Goal: Information Seeking & Learning: Check status

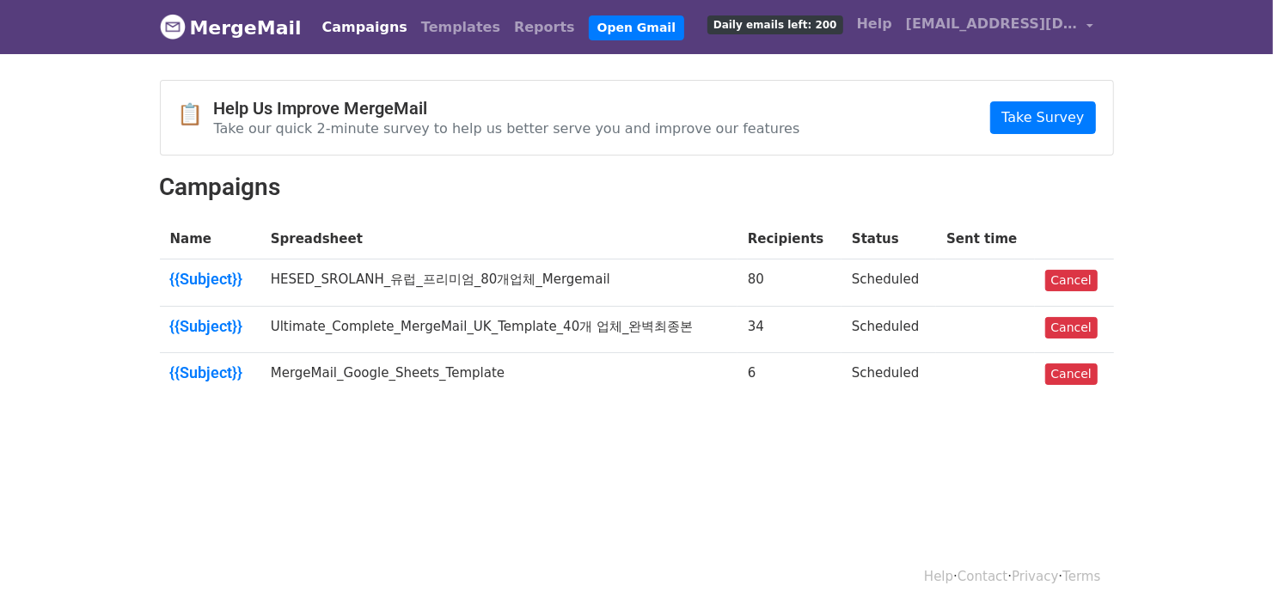
click at [825, 430] on body "MergeMail Campaigns Templates Reports Open Gmail Daily emails left: 200 Help [E…" at bounding box center [636, 241] width 1273 height 482
click at [560, 385] on td "MergeMail_Google_Sheets_Template" at bounding box center [498, 376] width 477 height 46
drag, startPoint x: 878, startPoint y: 280, endPoint x: 675, endPoint y: 280, distance: 202.9
click at [878, 280] on td "Scheduled" at bounding box center [889, 283] width 95 height 47
click at [483, 283] on td "HESED_SROLANH_유럽_프리미엄_80개업체_Mergemail" at bounding box center [498, 283] width 477 height 47
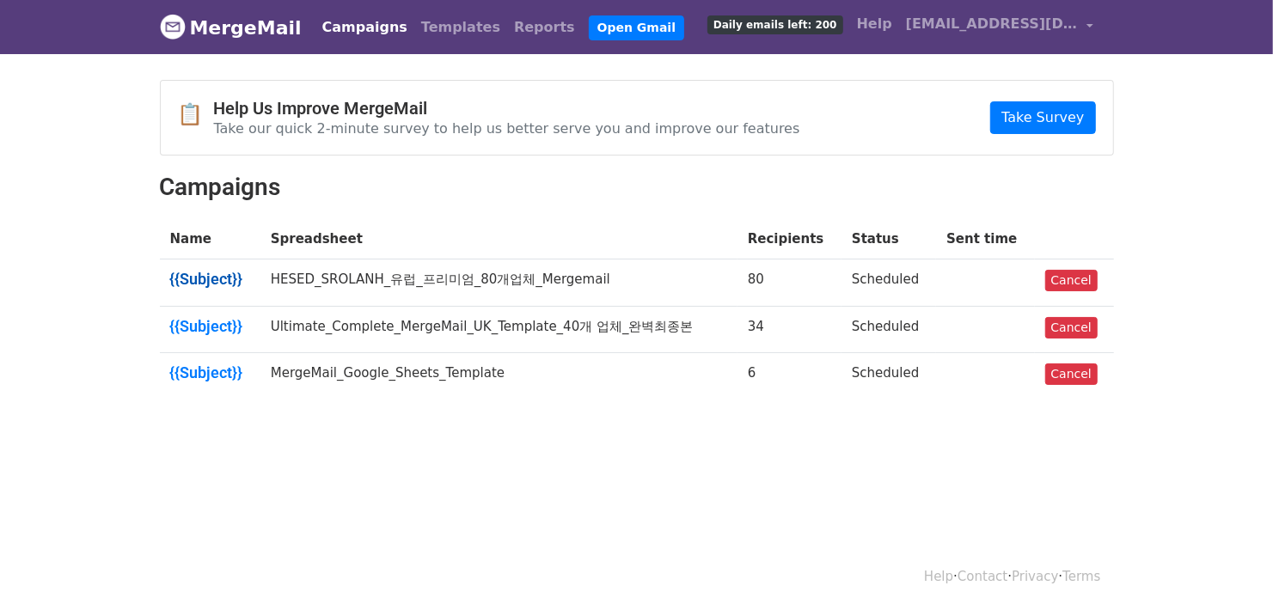
click at [217, 279] on link "{{Subject}}" at bounding box center [210, 279] width 80 height 19
click at [1057, 281] on link "Cancel" at bounding box center [1071, 280] width 52 height 21
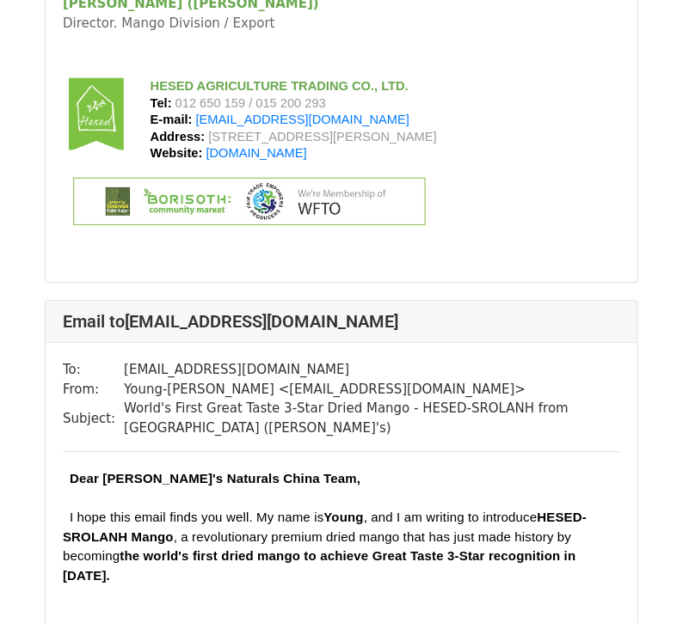
scroll to position [6132, 0]
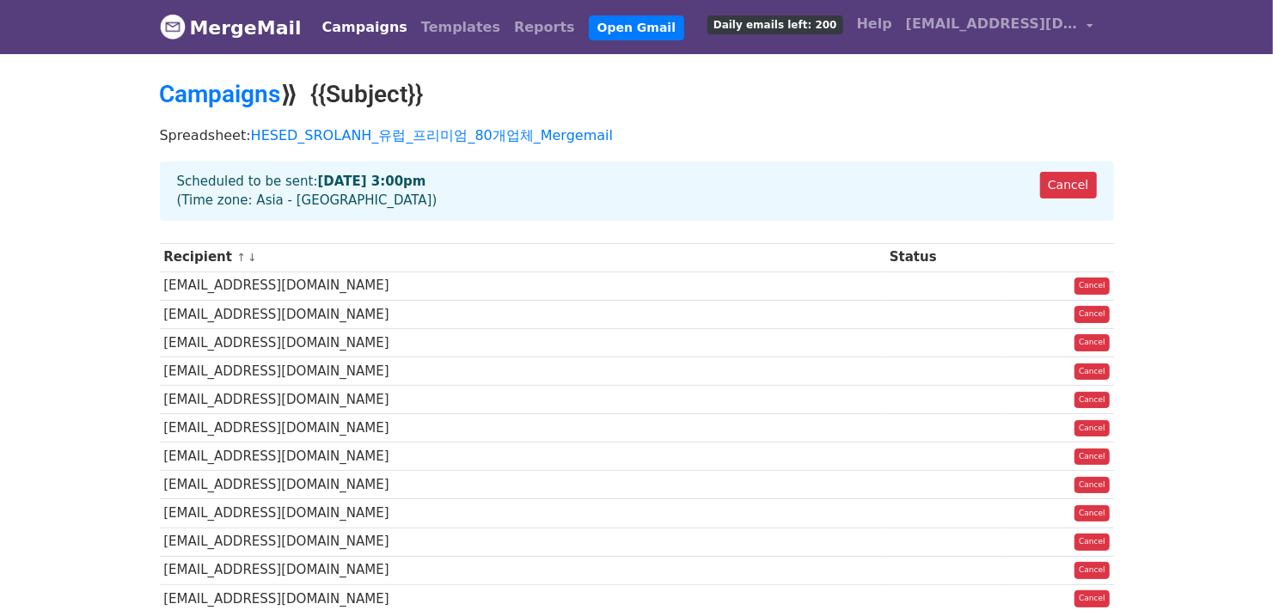
click at [337, 204] on div "Cancel Scheduled to be sent: [DATE] 3:00pm (Time zone: Asia - [GEOGRAPHIC_DATA])" at bounding box center [637, 191] width 954 height 59
click at [380, 202] on div "Cancel Scheduled to be sent: [DATE] 3:00pm (Time zone: Asia - [GEOGRAPHIC_DATA])" at bounding box center [637, 191] width 954 height 59
click at [394, 202] on div "Cancel Scheduled to be sent: Oct 2 at 3:00pm (Time zone: Asia - Phnom Penh)" at bounding box center [637, 191] width 954 height 59
drag, startPoint x: 405, startPoint y: 200, endPoint x: 285, endPoint y: 172, distance: 122.8
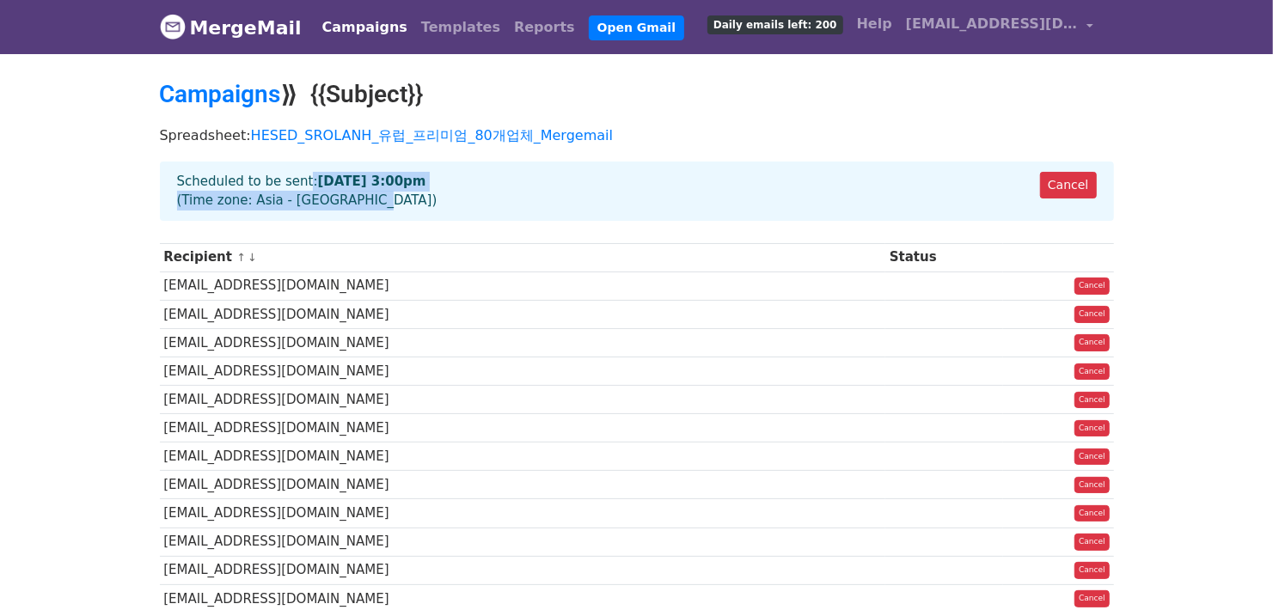
click at [285, 172] on div "Cancel Scheduled to be sent: Oct 2 at 3:00pm (Time zone: Asia - Phnom Penh)" at bounding box center [637, 191] width 954 height 59
click at [404, 201] on div "Cancel Scheduled to be sent: Oct 2 at 3:00pm (Time zone: Asia - Phnom Penh)" at bounding box center [637, 191] width 954 height 59
click at [440, 199] on div "Cancel Scheduled to be sent: Oct 2 at 3:00pm (Time zone: Asia - Phnom Penh)" at bounding box center [637, 191] width 954 height 59
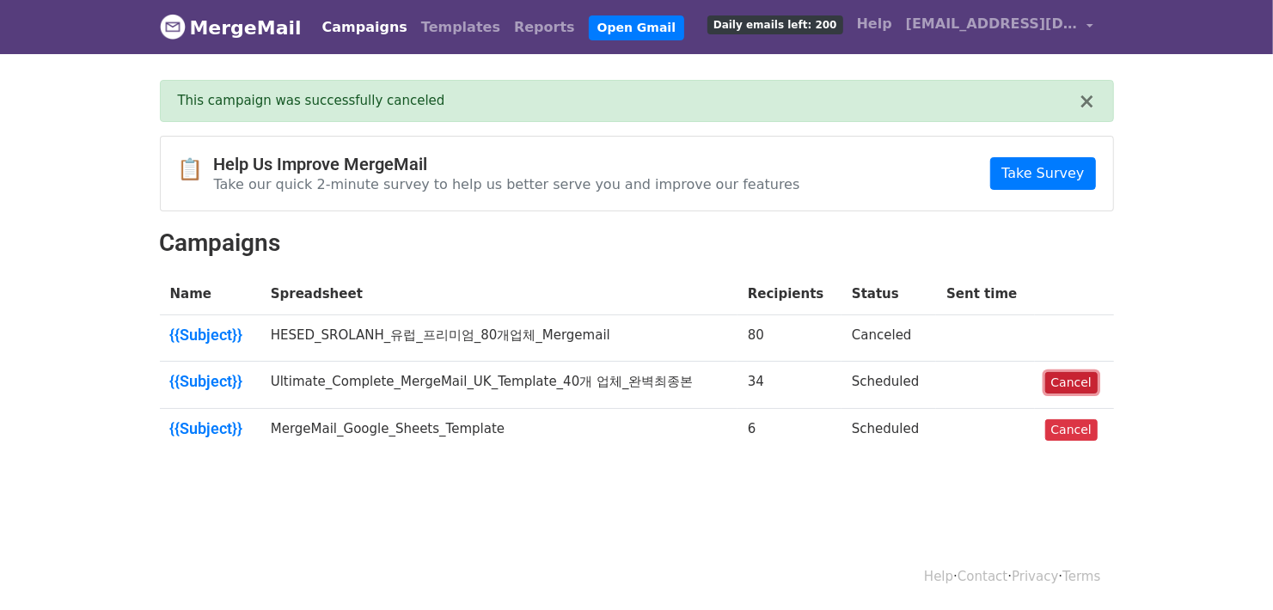
click at [1060, 379] on link "Cancel" at bounding box center [1071, 382] width 52 height 21
click at [1061, 430] on link "Cancel" at bounding box center [1071, 429] width 52 height 21
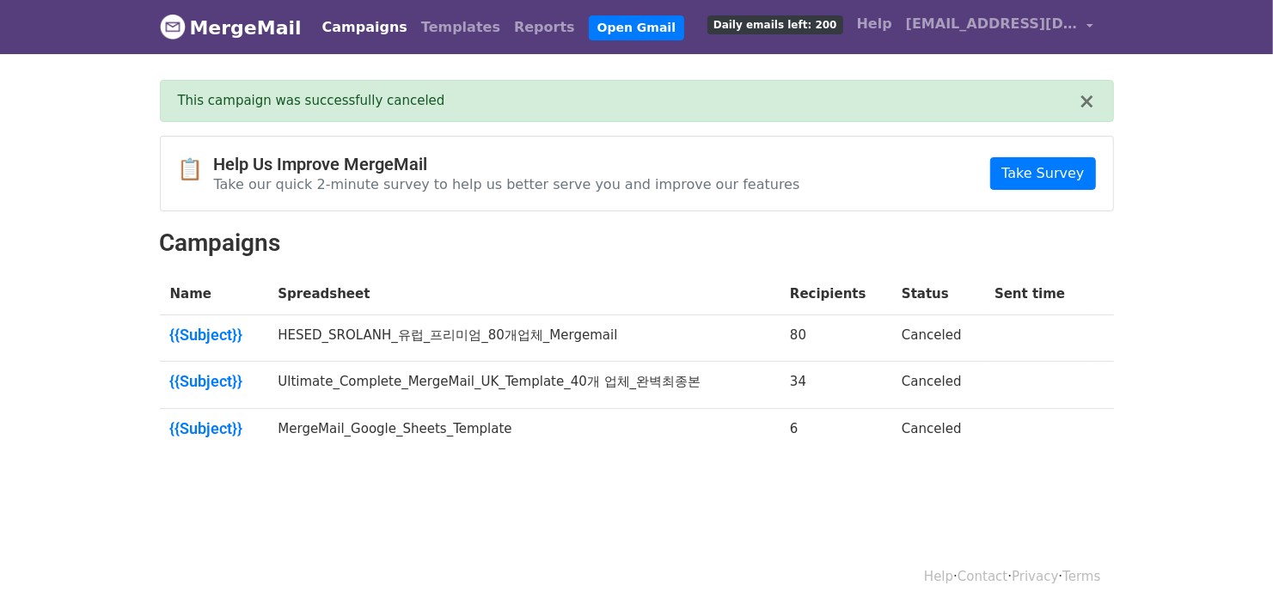
click at [1166, 242] on body "MergeMail Campaigns Templates Reports Open Gmail Daily emails left: 200 Help yo…" at bounding box center [636, 268] width 1273 height 537
drag, startPoint x: 1087, startPoint y: 480, endPoint x: 1069, endPoint y: 460, distance: 26.8
click at [1087, 480] on body "MergeMail Campaigns Templates Reports Open Gmail Daily emails left: 200 Help yo…" at bounding box center [636, 268] width 1273 height 537
click at [509, 471] on body "MergeMail Campaigns Templates Reports Open Gmail Daily emails left: 200 Help yo…" at bounding box center [636, 268] width 1273 height 537
click at [524, 486] on body "MergeMail Campaigns Templates Reports Open Gmail Daily emails left: 200 Help yo…" at bounding box center [636, 268] width 1273 height 537
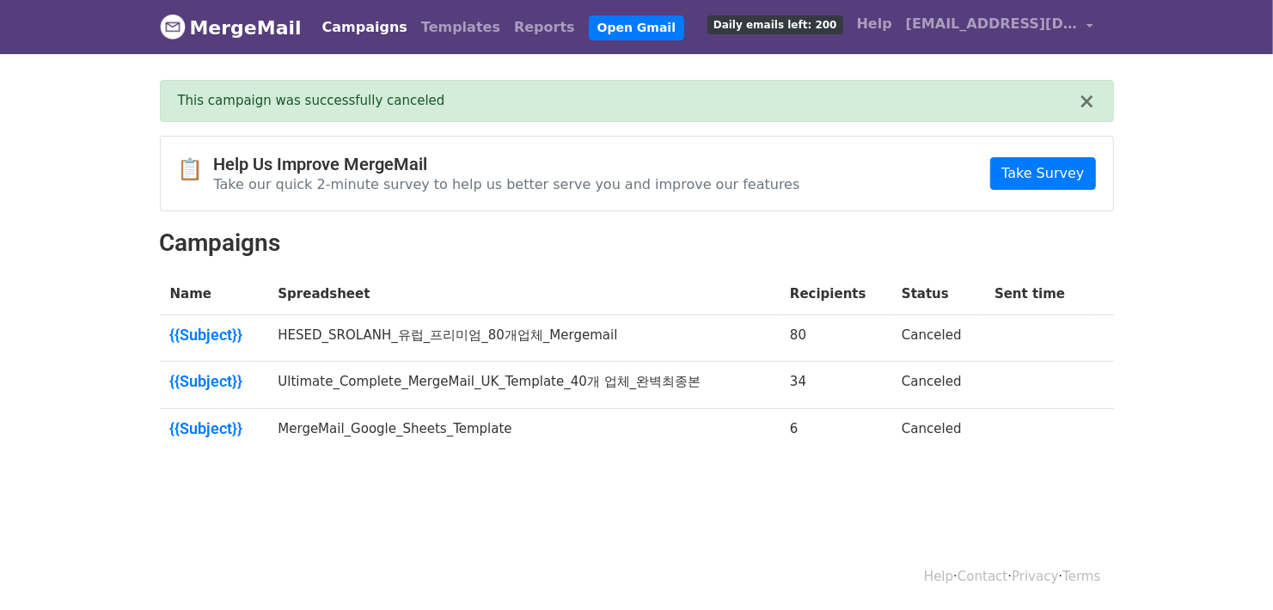
click at [569, 514] on body "MergeMail Campaigns Templates Reports Open Gmail Daily emails left: 200 Help yo…" at bounding box center [636, 268] width 1273 height 537
click at [577, 497] on body "MergeMail Campaigns Templates Reports Open Gmail Daily emails left: 200 Help yo…" at bounding box center [636, 268] width 1273 height 537
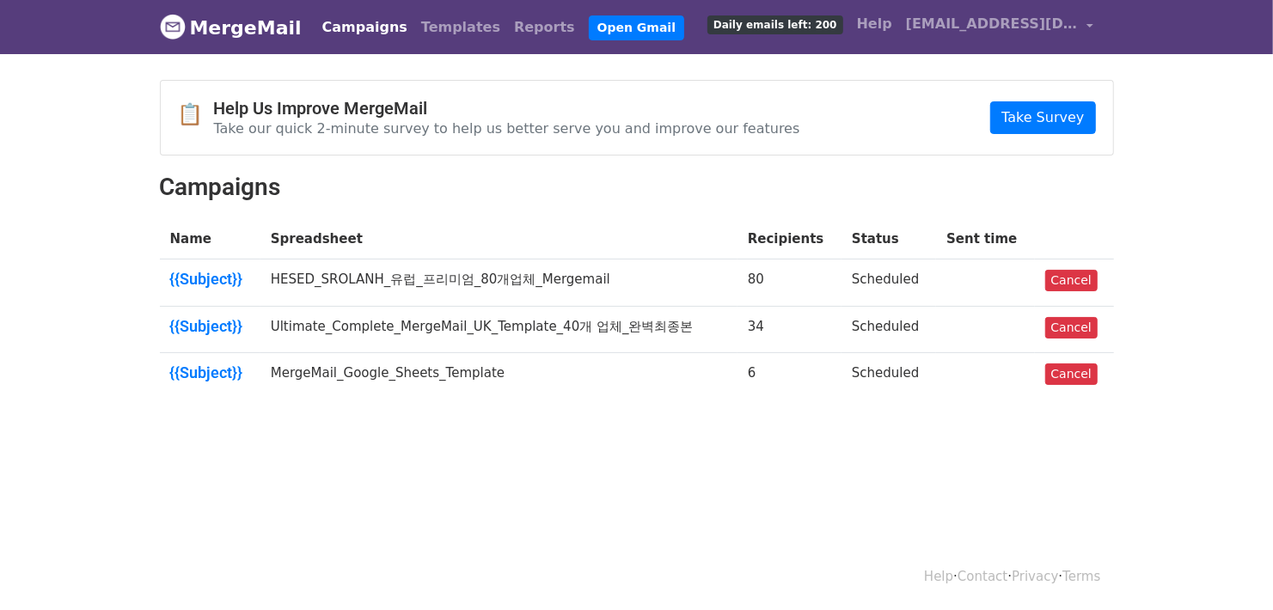
click at [900, 466] on body "MergeMail Campaigns Templates Reports Open Gmail Daily emails left: 200 Help [E…" at bounding box center [636, 241] width 1273 height 482
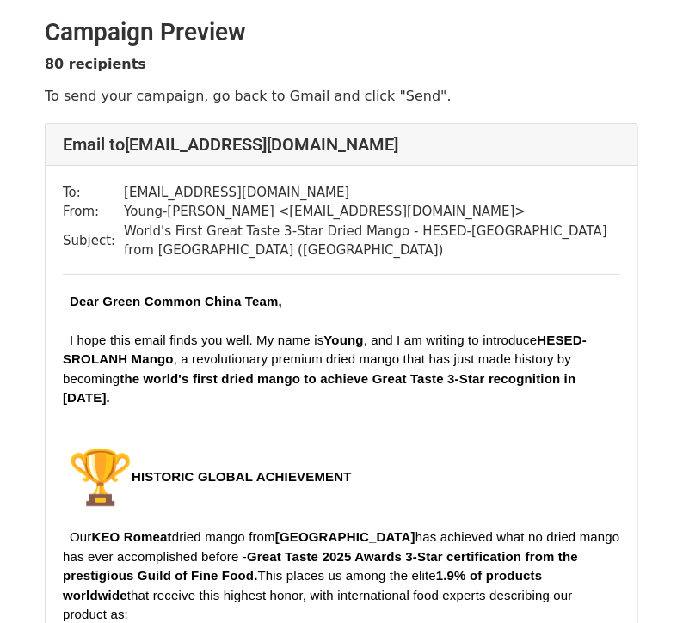
click at [340, 100] on p "To send your campaign, go back to Gmail and click "Send"." at bounding box center [341, 96] width 593 height 18
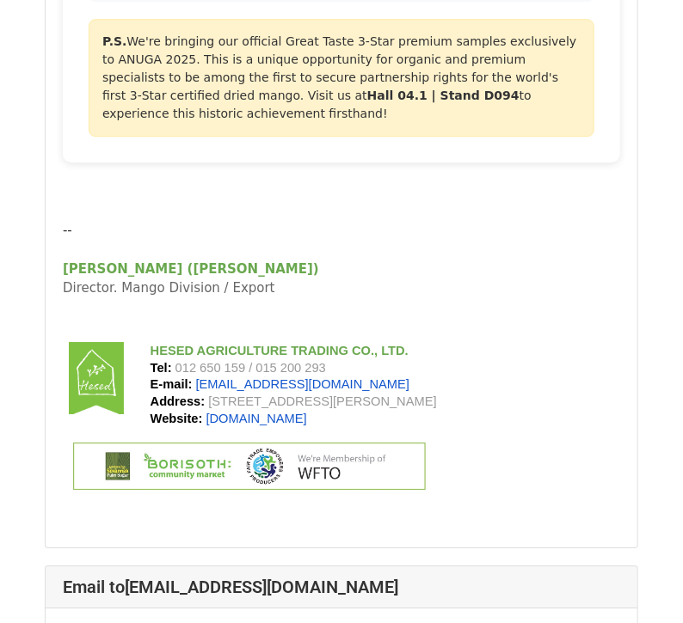
scroll to position [4871, 0]
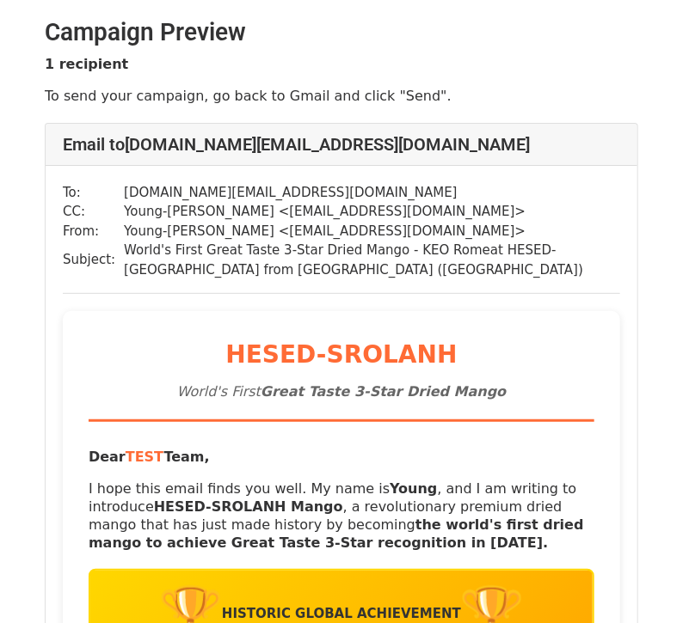
click at [498, 210] on td "Young-chul CHOI < young@srolanhmango.com >" at bounding box center [372, 212] width 496 height 20
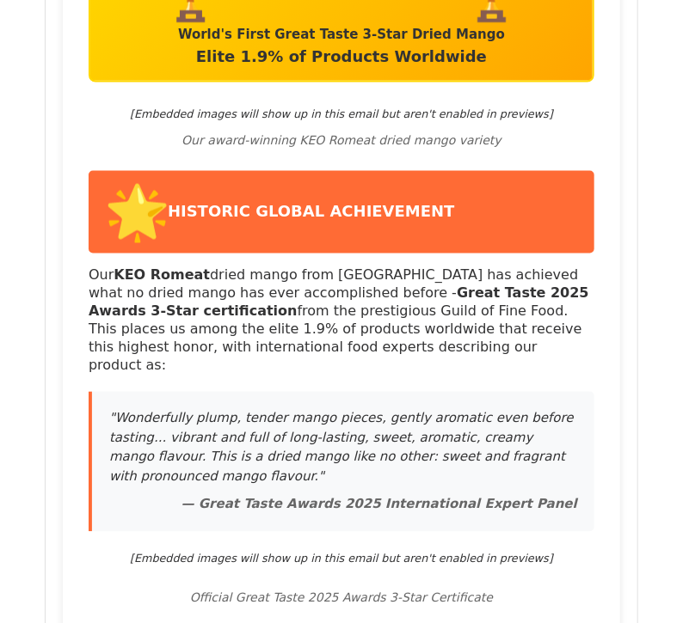
scroll to position [802, 0]
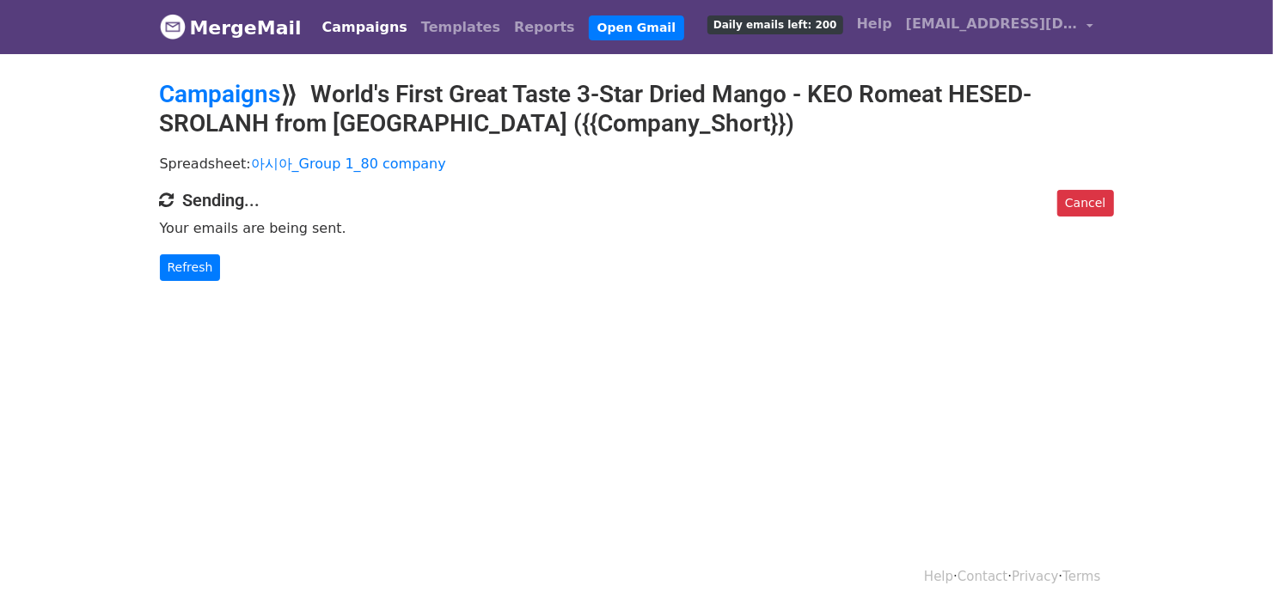
click at [341, 365] on html "MergeMail Campaigns Templates Reports Open Gmail Daily emails left: 200 Help yo…" at bounding box center [636, 305] width 1273 height 610
click at [566, 192] on h4 "Sending..." at bounding box center [637, 200] width 954 height 21
click at [160, 262] on link "Refresh" at bounding box center [190, 267] width 61 height 27
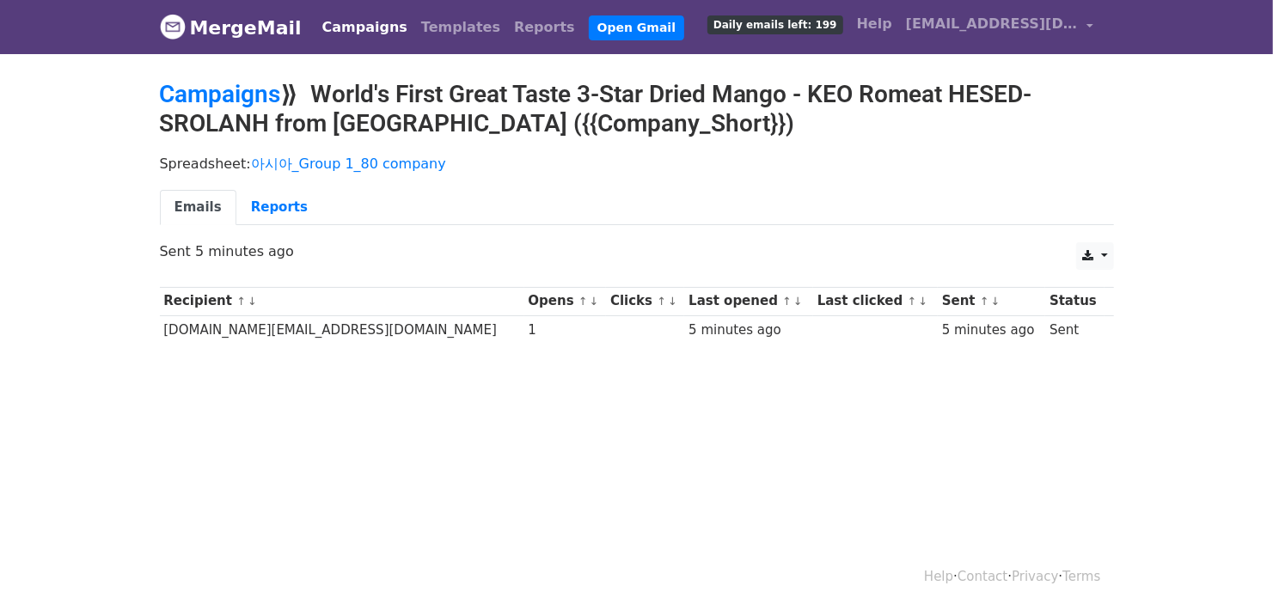
click at [585, 178] on div "Spreadsheet: 아시아_Group 1_80 company Emails Reports" at bounding box center [637, 194] width 980 height 96
click at [589, 157] on p "Spreadsheet: 아시아_Group 1_80 company" at bounding box center [637, 164] width 954 height 18
click at [470, 434] on html "MergeMail Campaigns Templates Reports Open Gmail Daily emails left: 199 Help [E…" at bounding box center [636, 305] width 1273 height 610
click at [467, 419] on body "MergeMail Campaigns Templates Reports Open Gmail Daily emails left: 199 Help [E…" at bounding box center [636, 213] width 1273 height 426
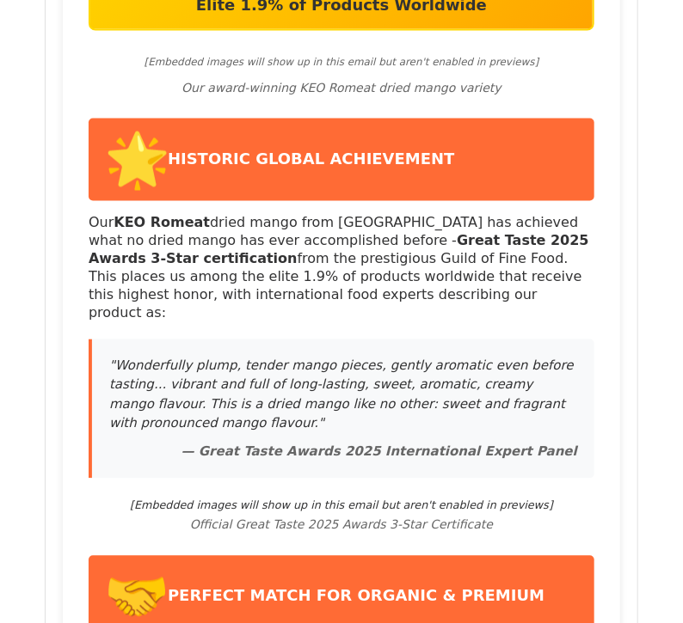
scroll to position [687, 0]
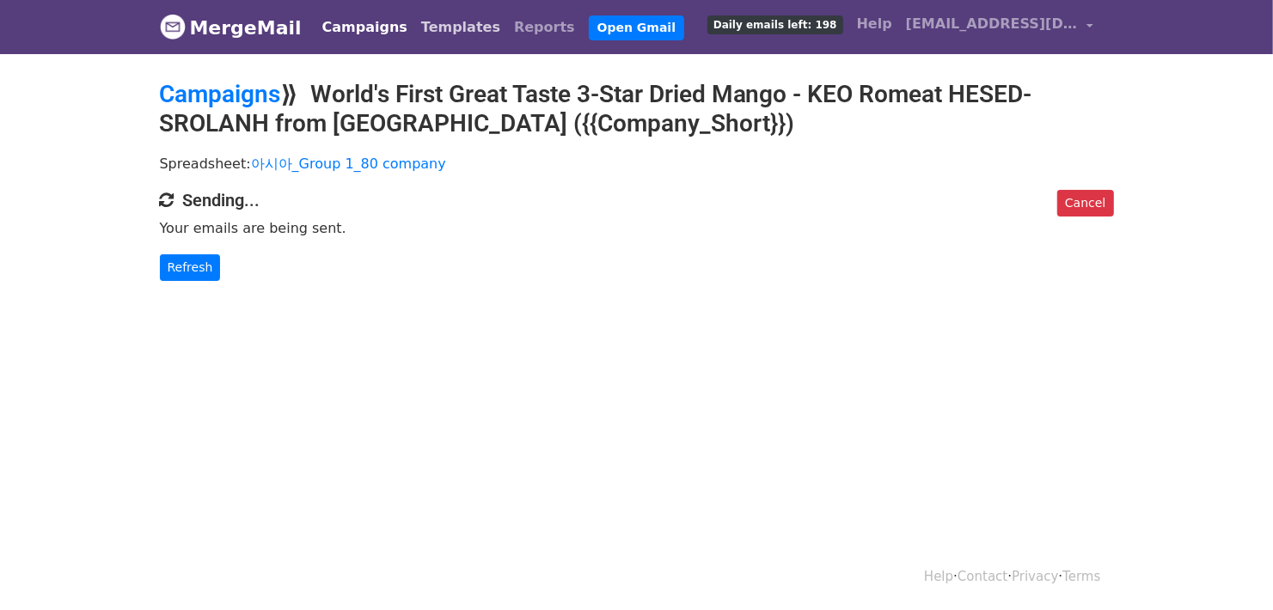
click at [419, 27] on link "Templates" at bounding box center [460, 27] width 93 height 34
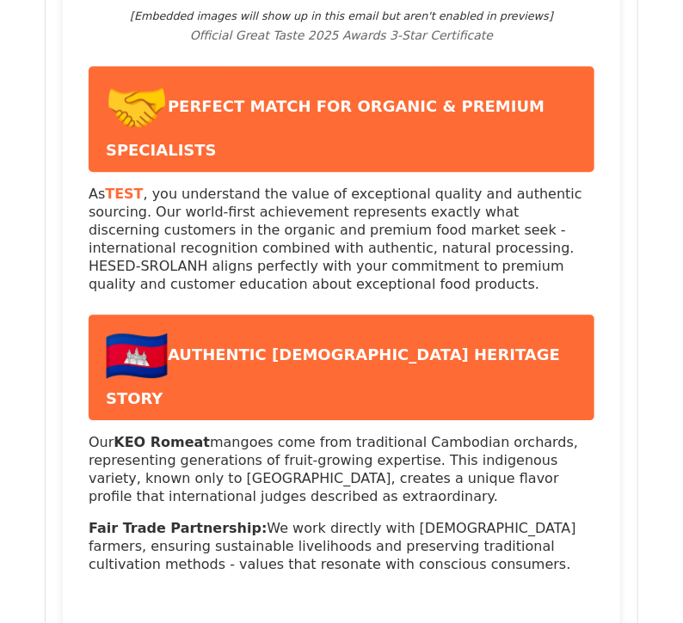
scroll to position [1146, 0]
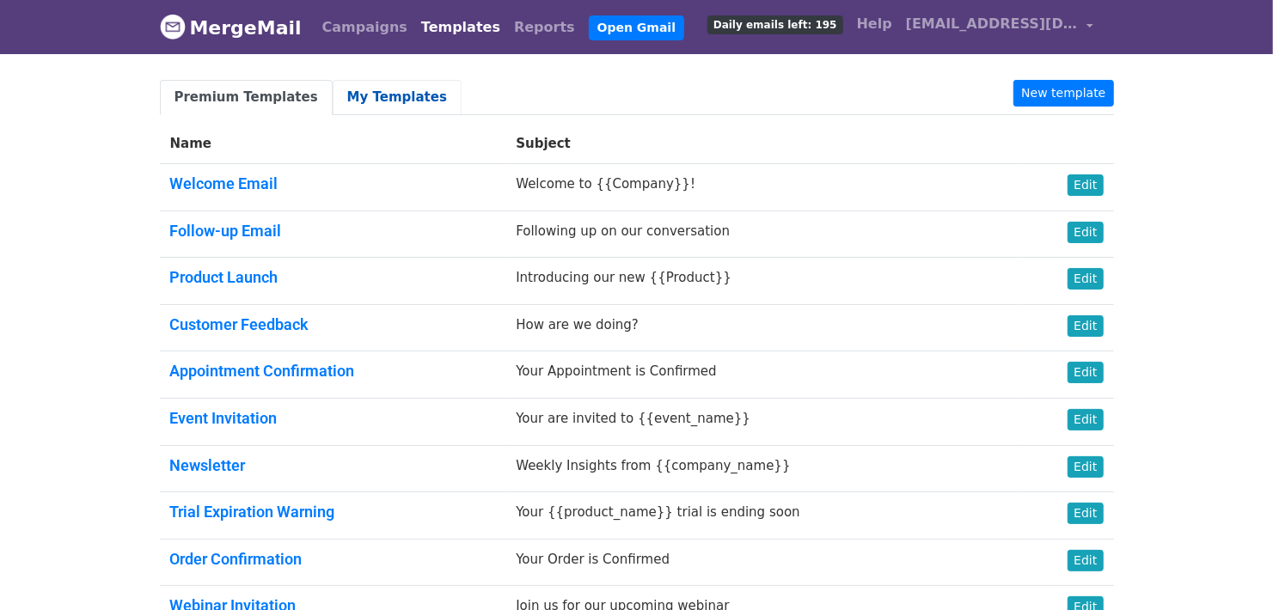
click at [395, 94] on link "My Templates" at bounding box center [397, 97] width 129 height 35
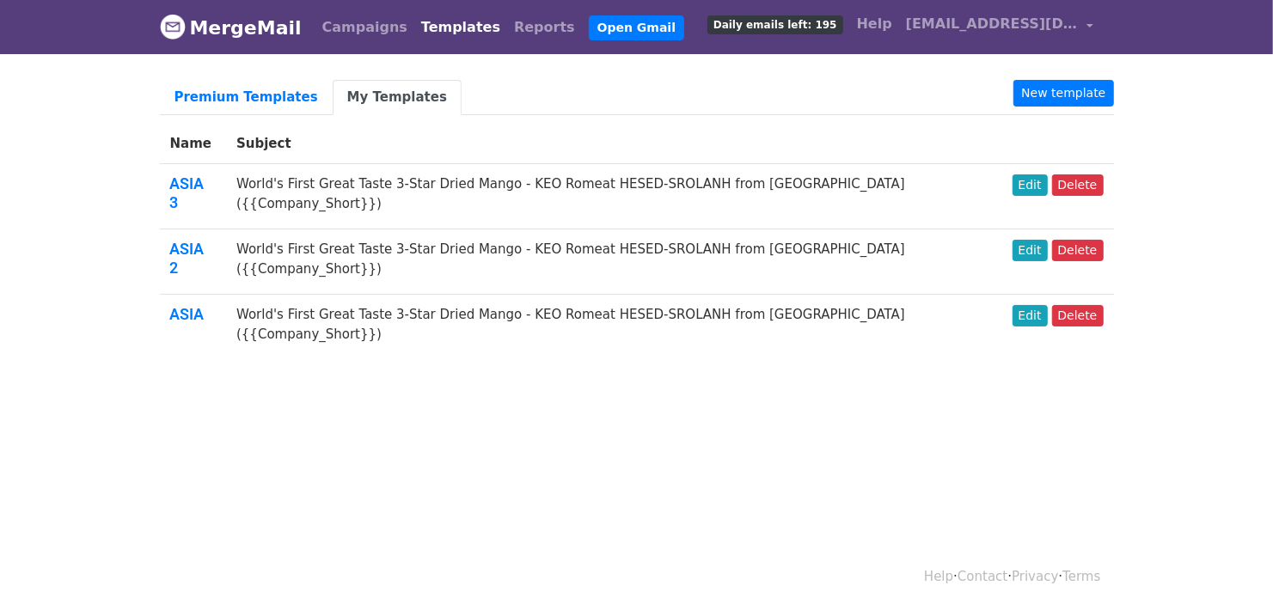
click at [494, 94] on ul "Premium Templates My Templates New template" at bounding box center [637, 97] width 954 height 35
drag, startPoint x: 835, startPoint y: 357, endPoint x: 888, endPoint y: 280, distance: 93.2
click at [836, 351] on body "MergeMail Campaigns Templates Reports Open Gmail Daily emails left: 195 Help [E…" at bounding box center [636, 218] width 1273 height 437
click at [1032, 181] on link "Edit" at bounding box center [1030, 185] width 35 height 21
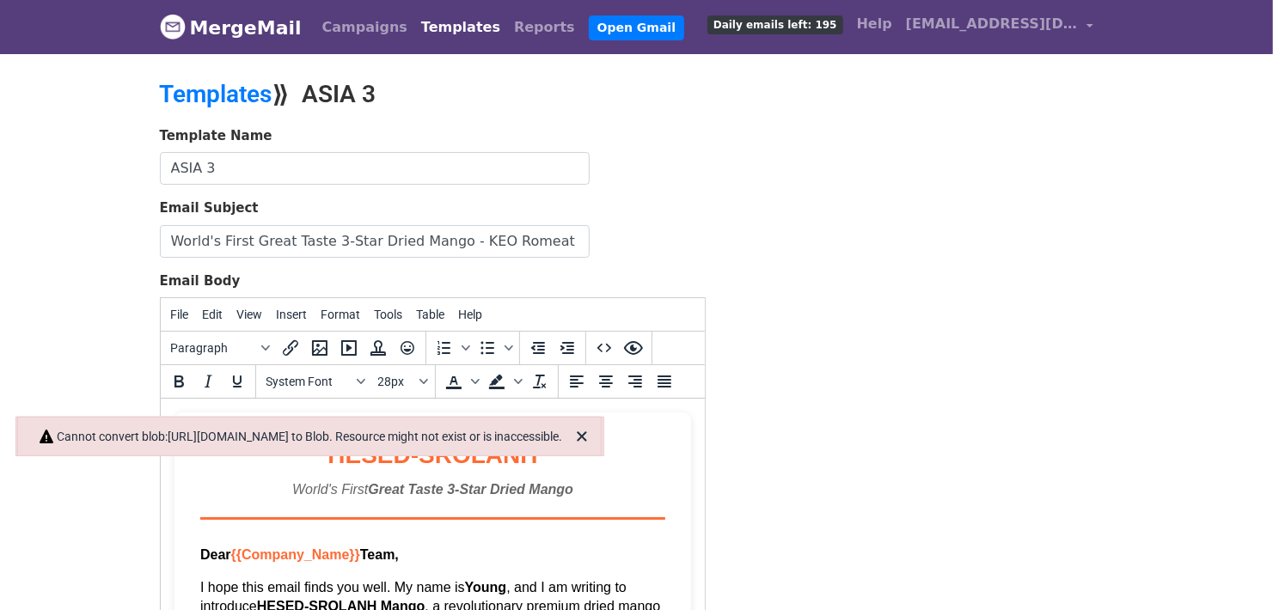
click at [798, 340] on div "Template Name ASIA 3 Email Subject World's First Great Taste 3-Star Dried Mango…" at bounding box center [637, 428] width 980 height 605
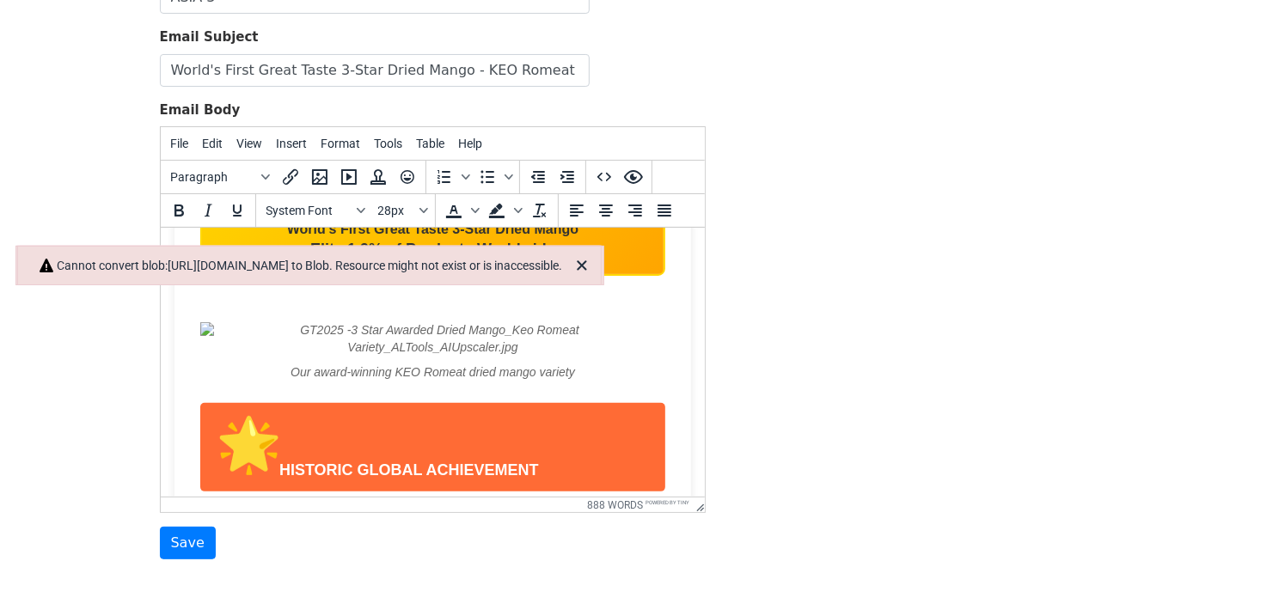
scroll to position [343, 0]
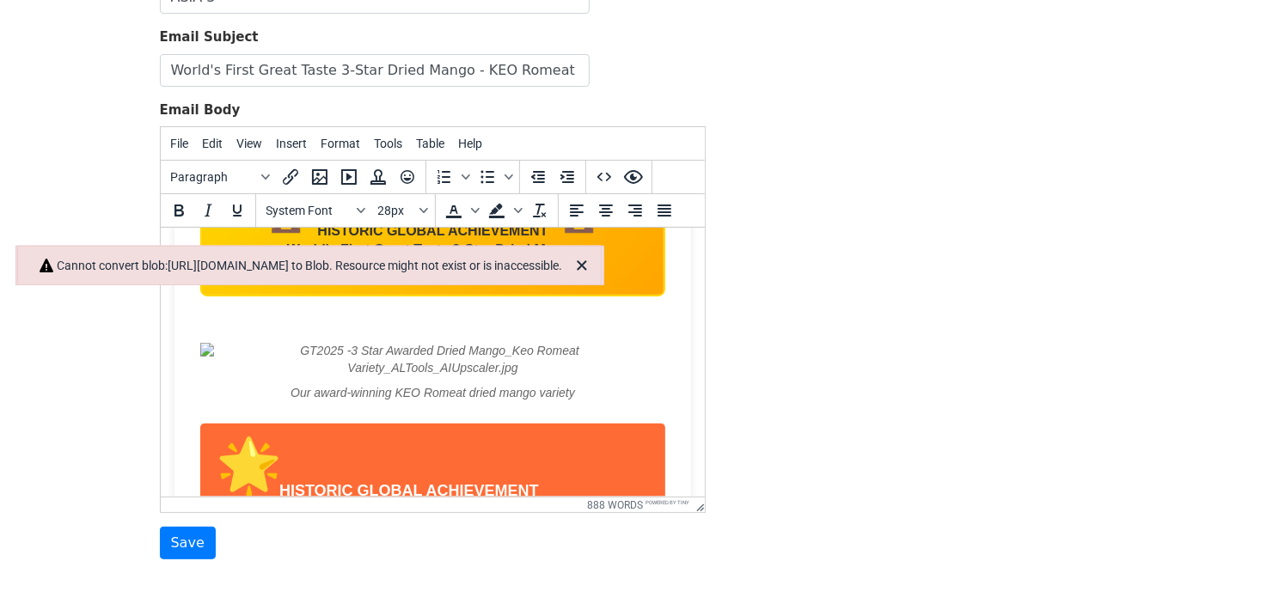
click at [622, 350] on img at bounding box center [431, 360] width 465 height 34
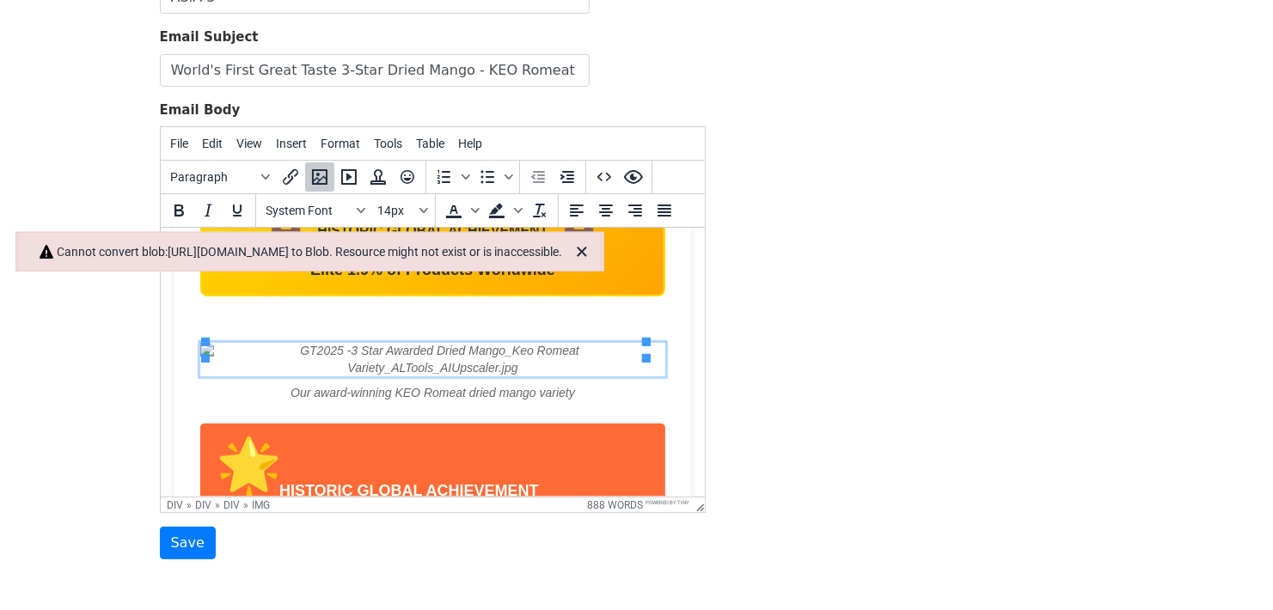
click at [601, 347] on img at bounding box center [431, 360] width 465 height 34
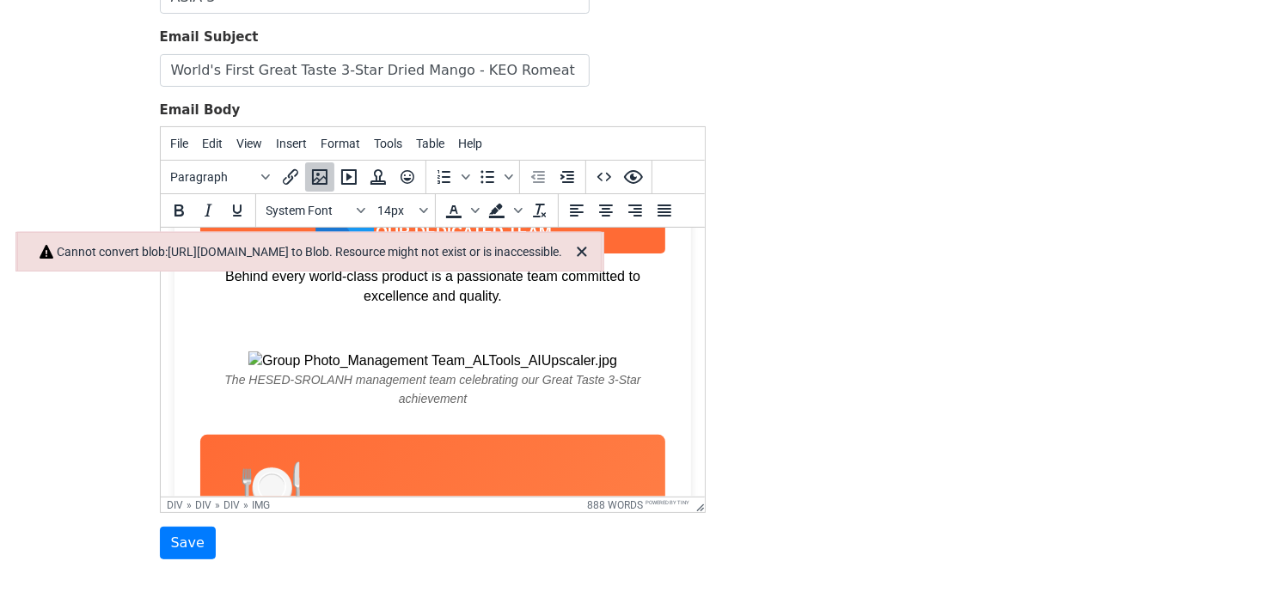
scroll to position [3495, 0]
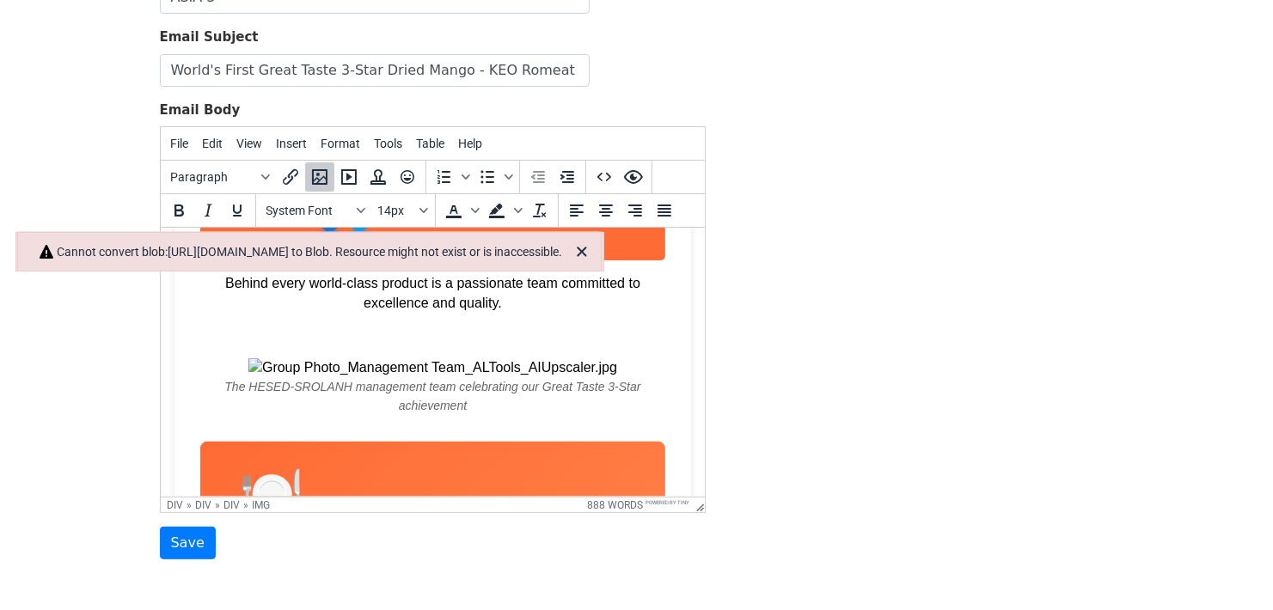
click at [504, 367] on img at bounding box center [432, 367] width 369 height 19
click at [519, 370] on img at bounding box center [432, 367] width 369 height 19
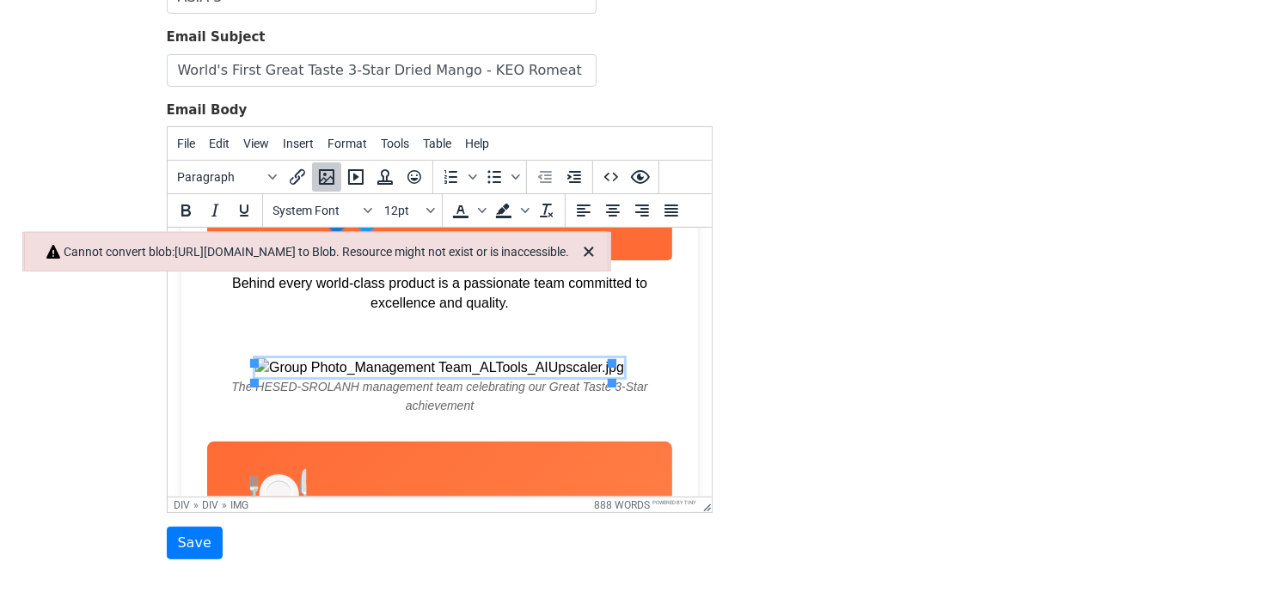
scroll to position [3647, 0]
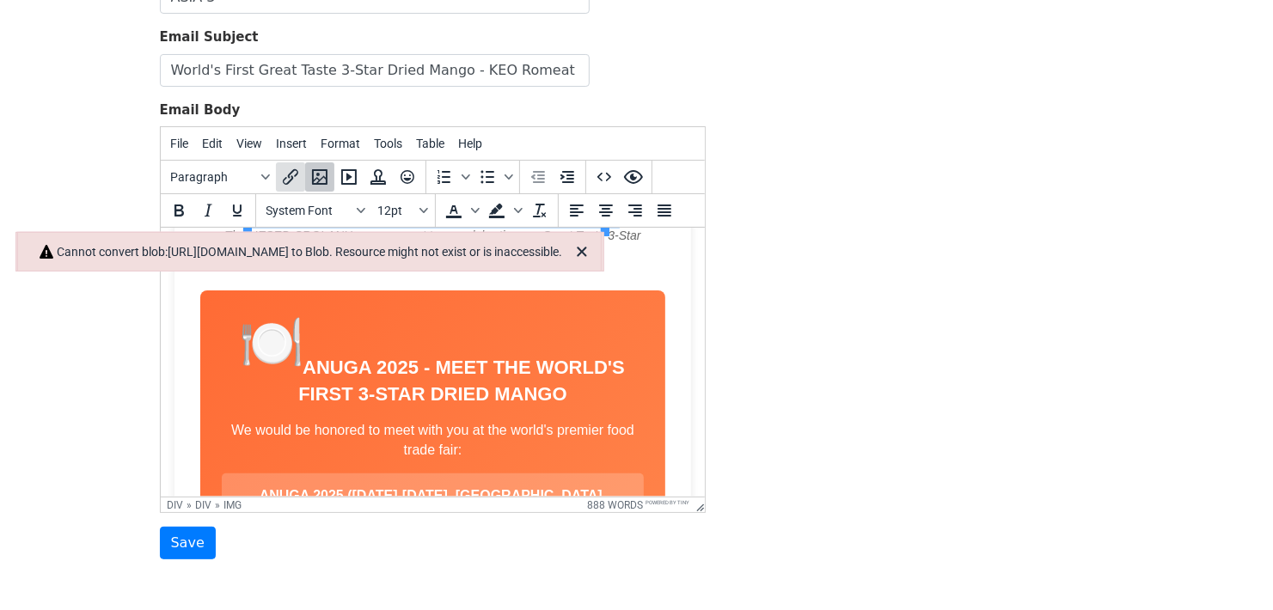
click at [290, 169] on icon "Insert/edit link" at bounding box center [290, 177] width 21 height 21
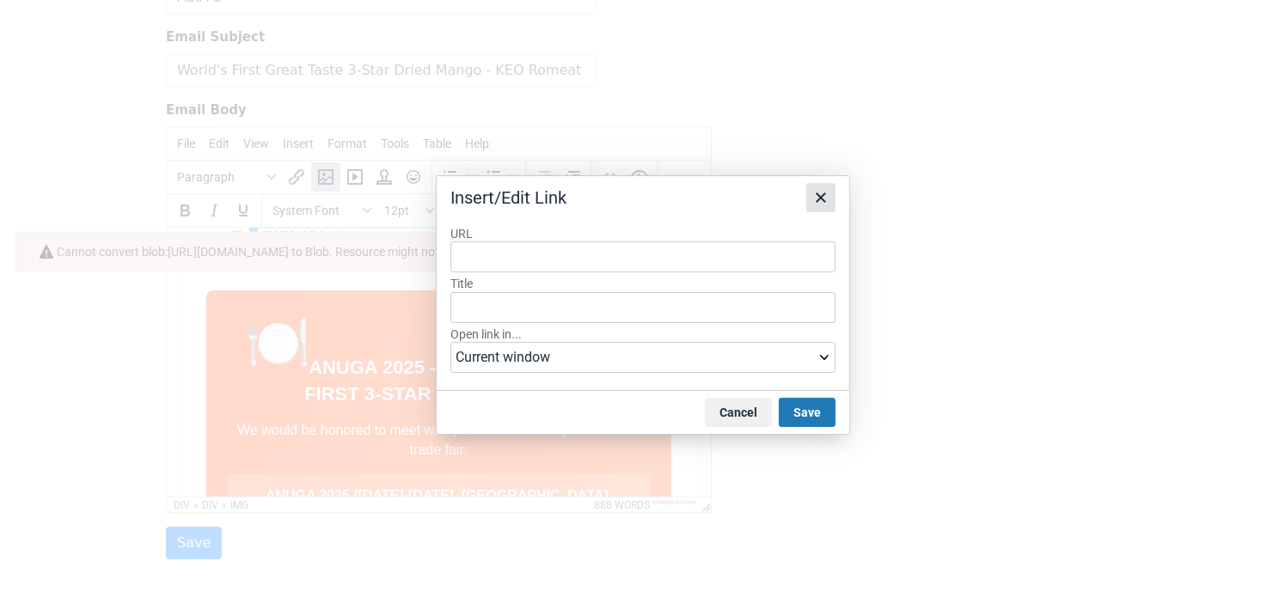
click at [822, 195] on icon "Close" at bounding box center [821, 197] width 21 height 21
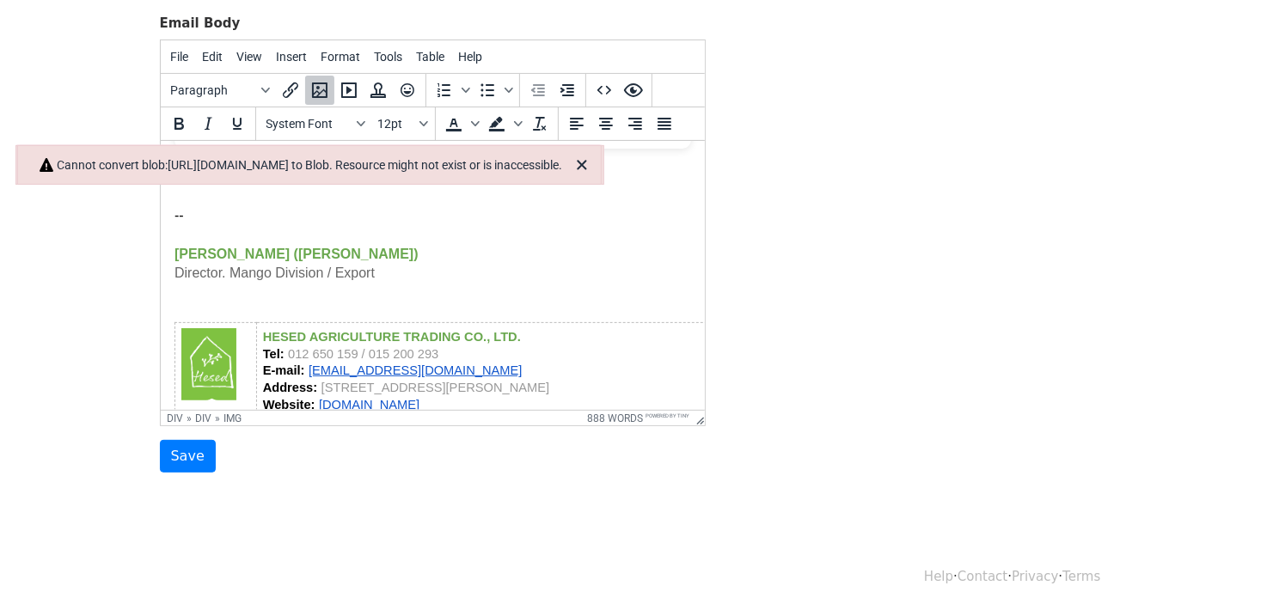
scroll to position [4889, 0]
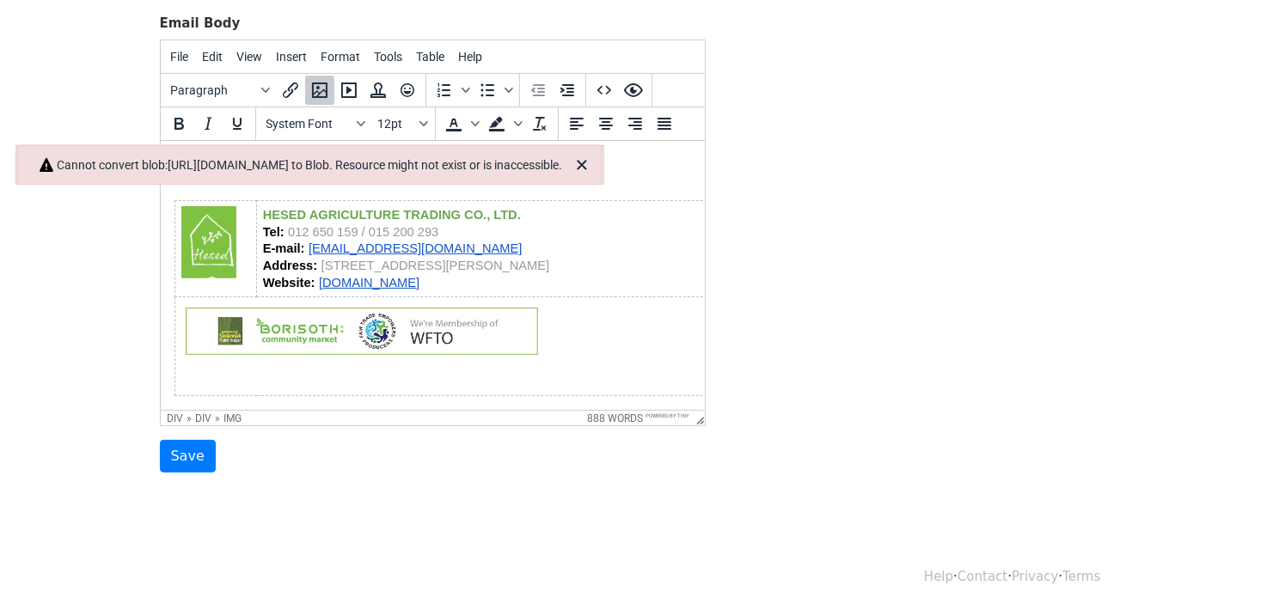
drag, startPoint x: 697, startPoint y: 321, endPoint x: 902, endPoint y: 505, distance: 275.1
click at [809, 348] on div "Template Name ASIA 3 Email Subject World's First Great Taste 3-Star Dried Mango…" at bounding box center [637, 170] width 980 height 605
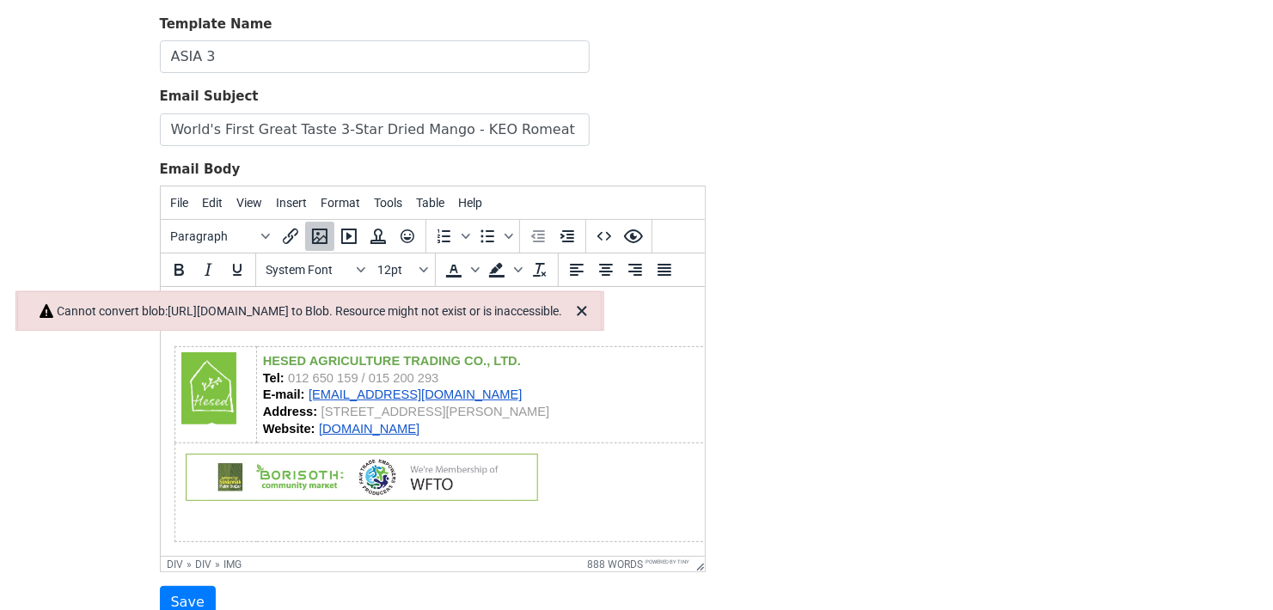
scroll to position [0, 0]
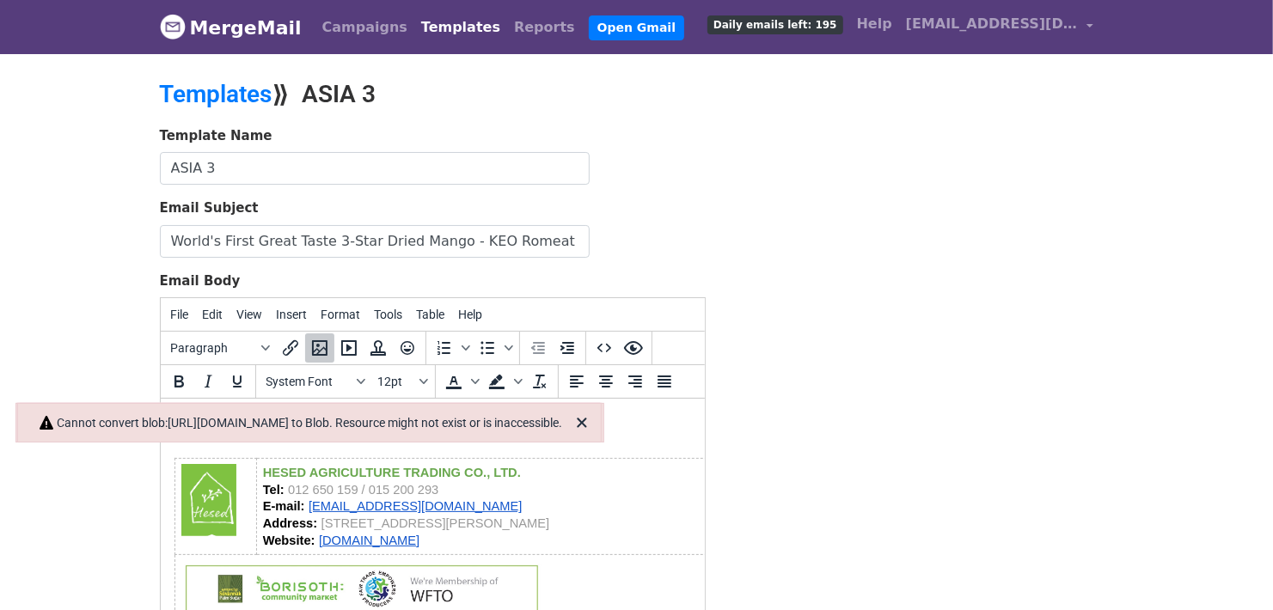
click at [801, 198] on div "Template Name ASIA 3 Email Subject World's First Great Taste 3-Star Dried Mango…" at bounding box center [637, 428] width 980 height 605
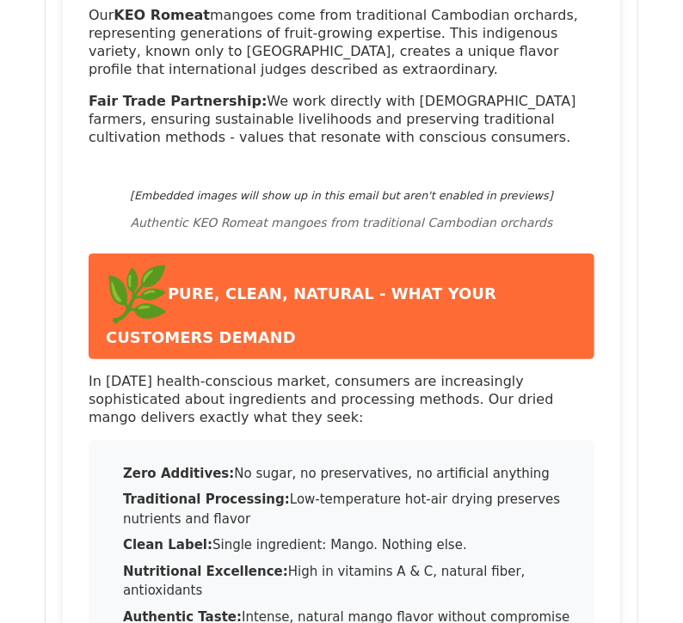
scroll to position [1718, 0]
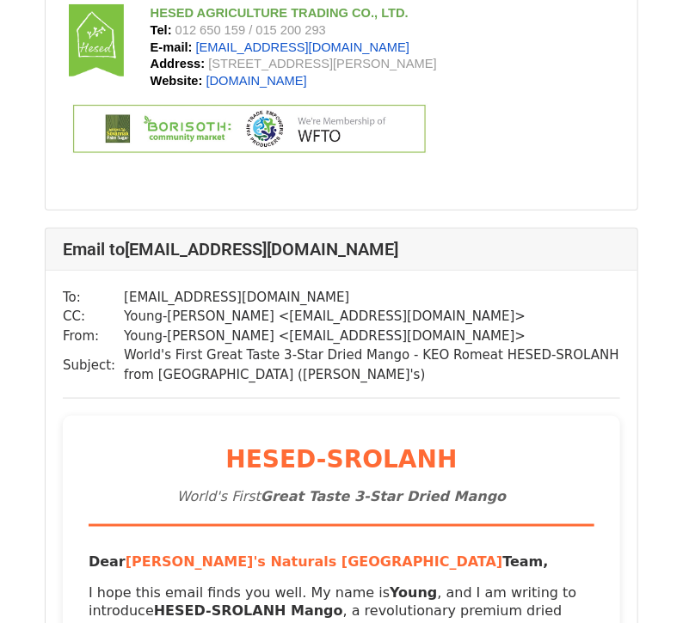
scroll to position [10716, 0]
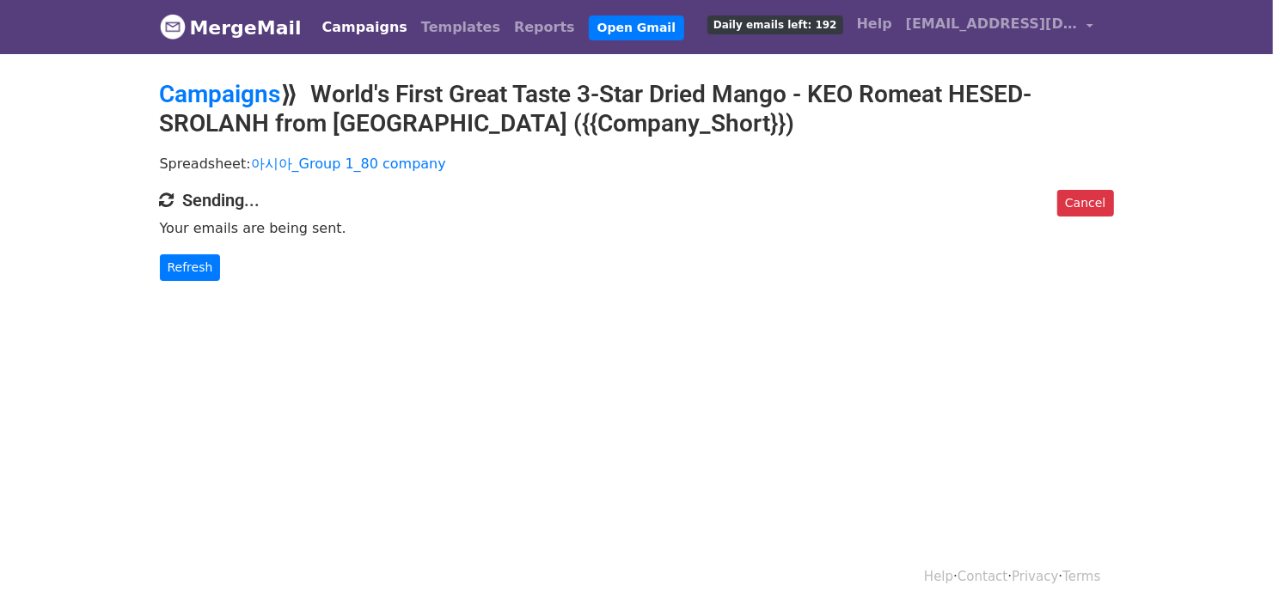
click at [744, 113] on h2 "Campaigns ⟫ World's First Great Taste 3-Star Dried Mango - KEO Romeat HESED-SRO…" at bounding box center [637, 109] width 954 height 58
click at [915, 115] on h2 "Campaigns ⟫ World's First Great Taste 3-Star Dried Mango - KEO Romeat HESED-SRO…" at bounding box center [637, 109] width 954 height 58
click at [797, 132] on h2 "Campaigns ⟫ World's First Great Taste 3-Star Dried Mango - KEO Romeat HESED-SRO…" at bounding box center [637, 109] width 954 height 58
click at [507, 20] on link "Reports" at bounding box center [544, 27] width 75 height 34
click at [720, 125] on h2 "Campaigns ⟫ World's First Great Taste 3-Star Dried Mango - KEO Romeat HESED-SRO…" at bounding box center [637, 109] width 954 height 58
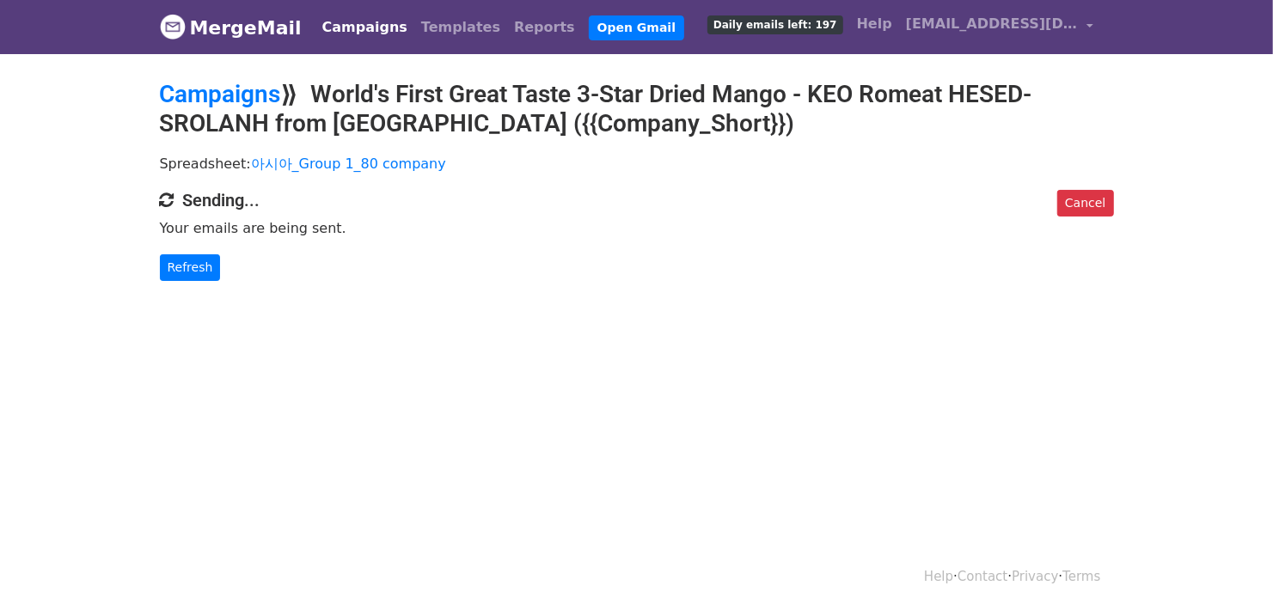
drag, startPoint x: 870, startPoint y: 368, endPoint x: 796, endPoint y: 333, distance: 81.9
click at [868, 372] on html "MergeMail Campaigns Templates Reports Open Gmail Daily emails left: 197 Help [E…" at bounding box center [636, 305] width 1273 height 610
click at [652, 228] on p "Your emails are being sent." at bounding box center [637, 228] width 954 height 18
click at [709, 126] on h2 "Campaigns ⟫ World's First Great Taste 3-Star Dried Mango - KEO Romeat HESED-SRO…" at bounding box center [637, 109] width 954 height 58
click at [507, 17] on link "Reports" at bounding box center [544, 27] width 75 height 34
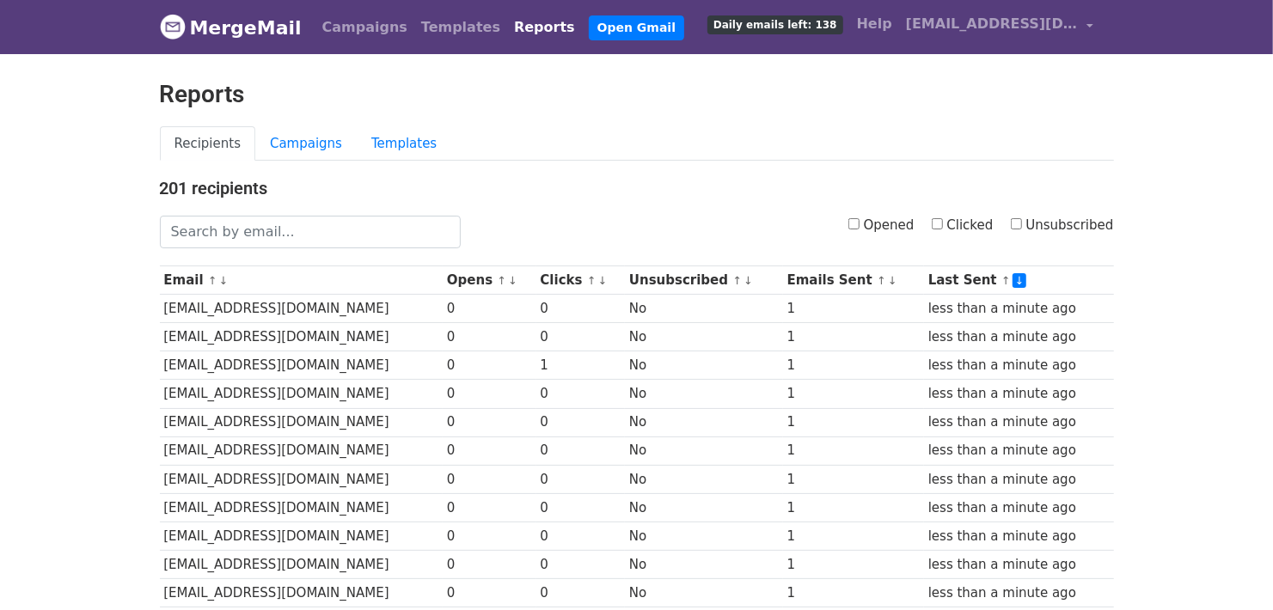
click at [860, 222] on input "Opened" at bounding box center [853, 223] width 11 height 11
checkbox input "true"
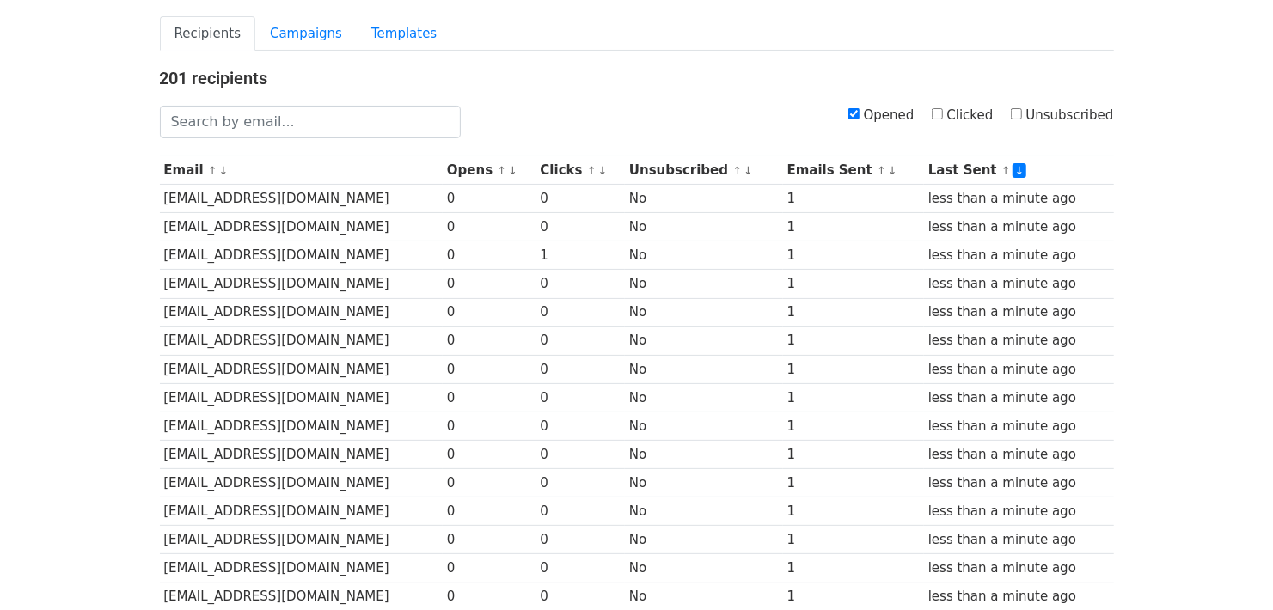
scroll to position [114, 0]
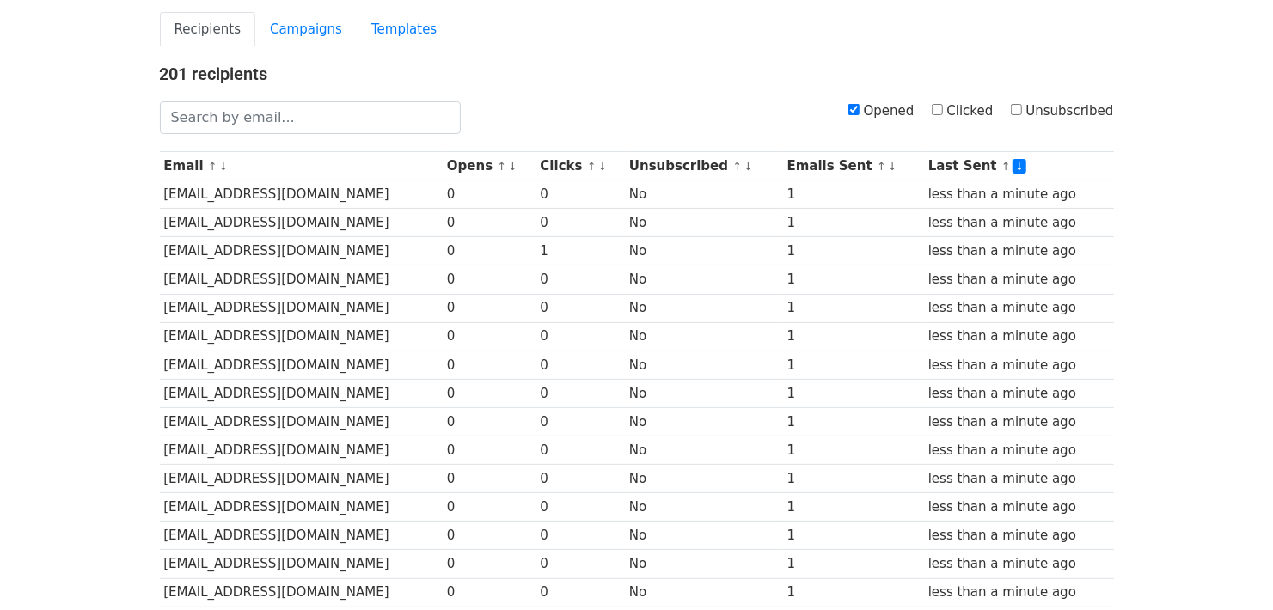
click at [1167, 197] on body "MergeMail Campaigns Templates Reports Open Gmail Daily emails left: 138 Help yo…" at bounding box center [636, 551] width 1273 height 1330
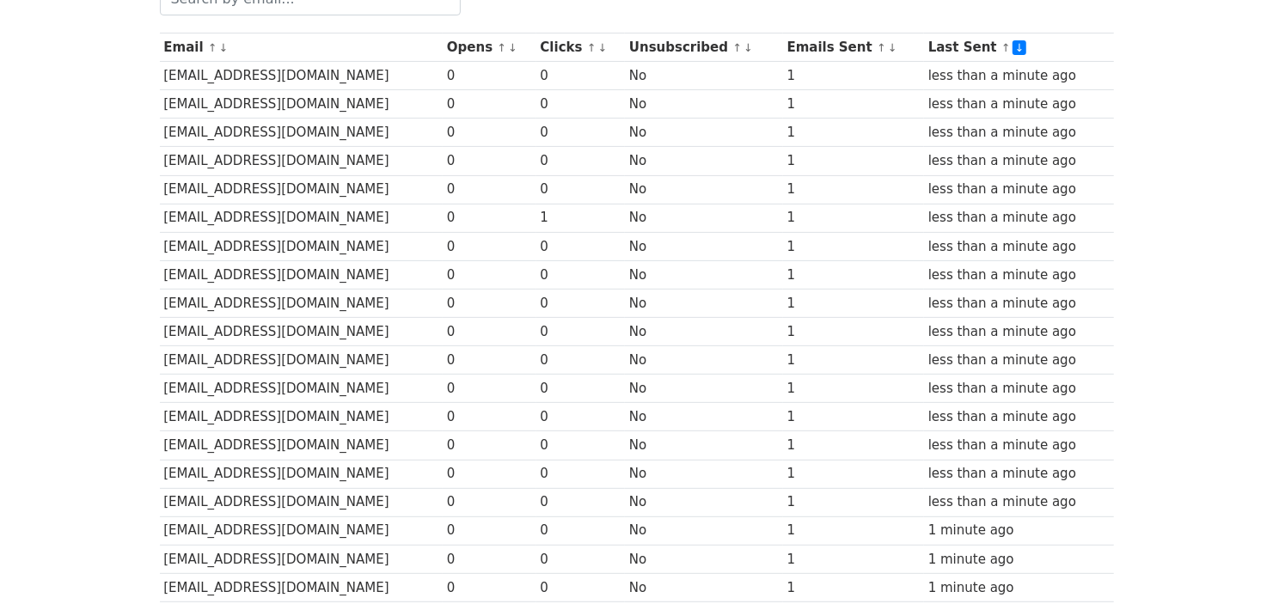
scroll to position [229, 0]
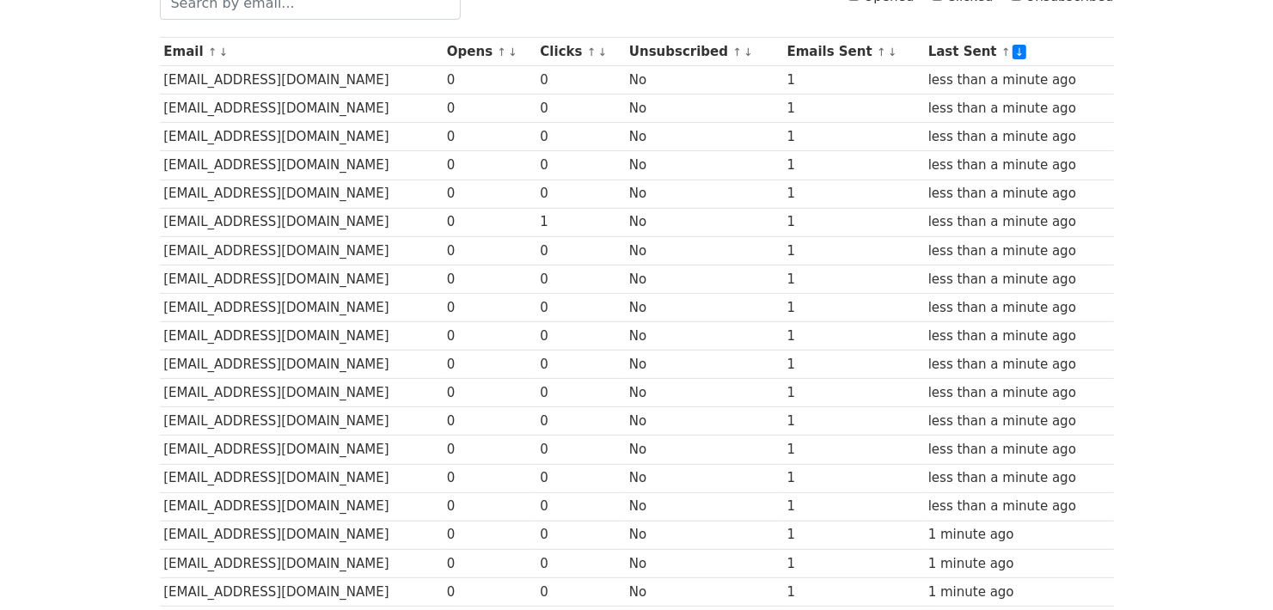
click at [1120, 224] on div "201 recipients Opened Clicked Unsubscribed Email ↑ ↓ Opens ↑ ↓ Clicks ↑ ↓ Unsub…" at bounding box center [637, 490] width 980 height 1083
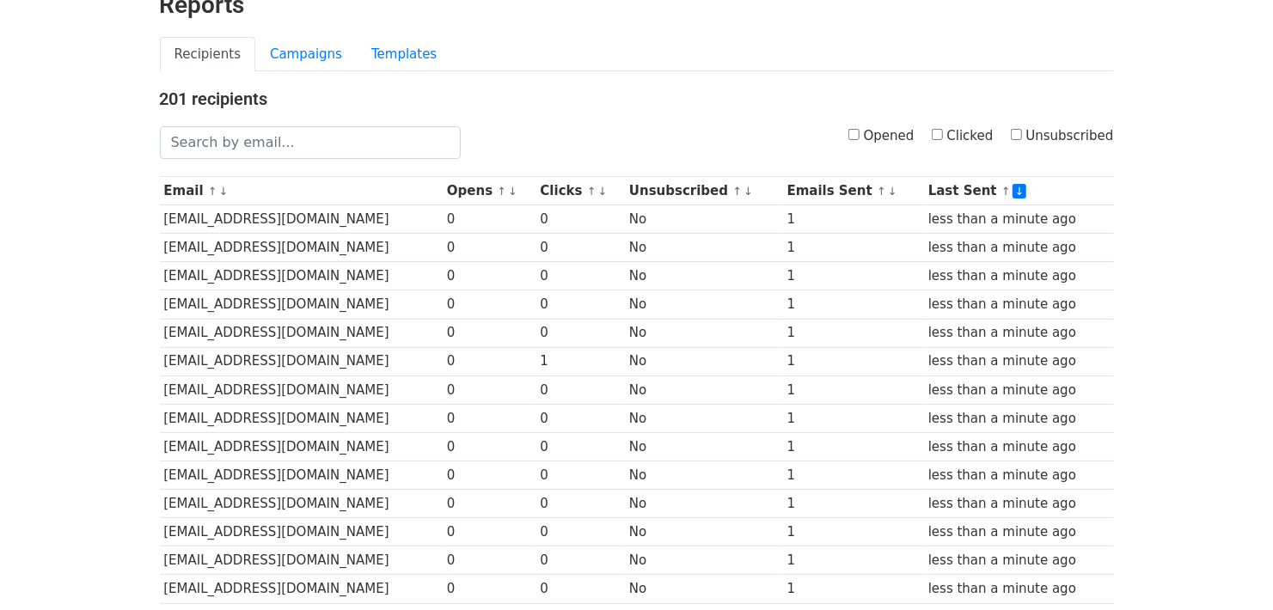
scroll to position [0, 0]
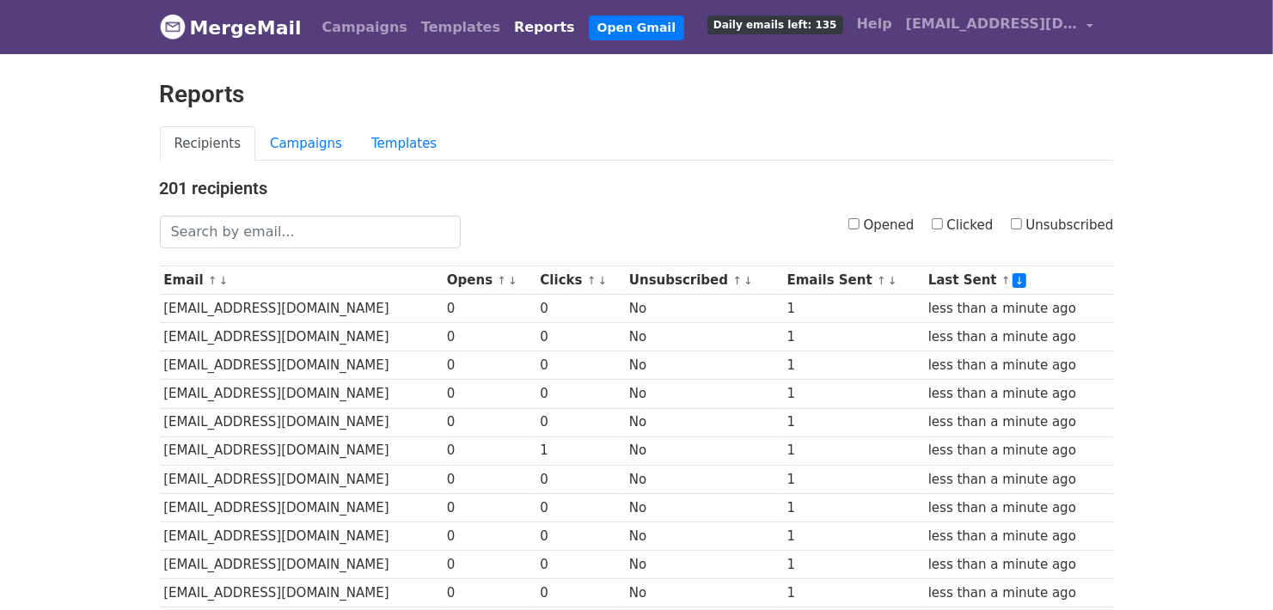
click at [331, 189] on h4 "201 recipients" at bounding box center [637, 188] width 954 height 21
click at [329, 189] on h4 "201 recipients" at bounding box center [637, 188] width 954 height 21
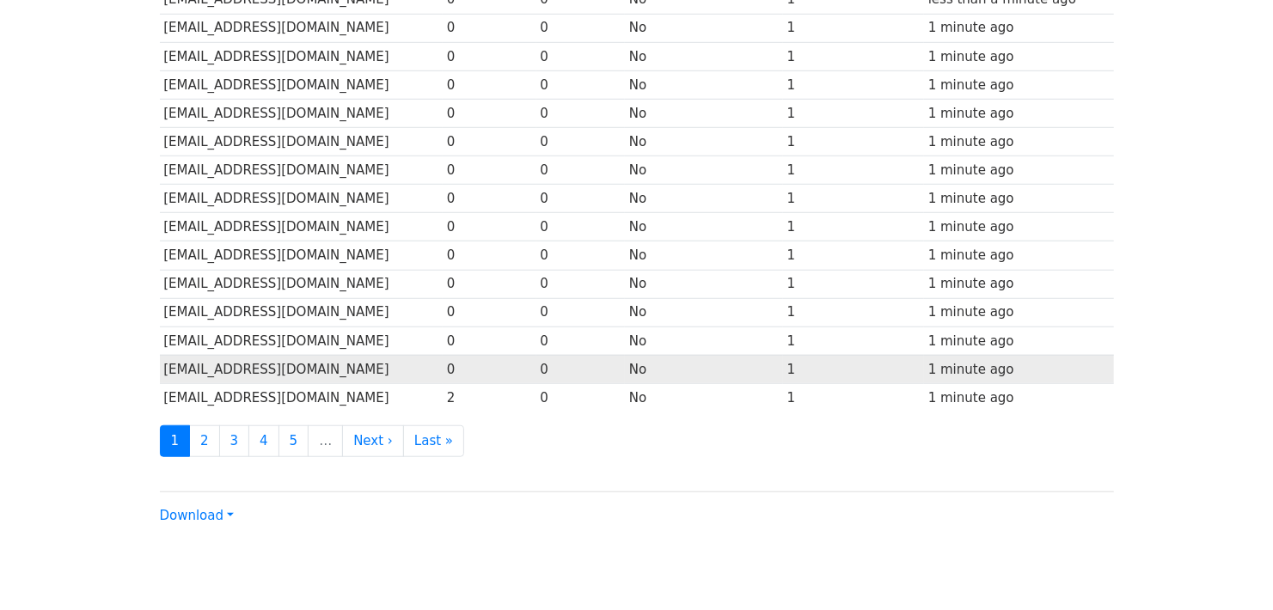
scroll to position [786, 0]
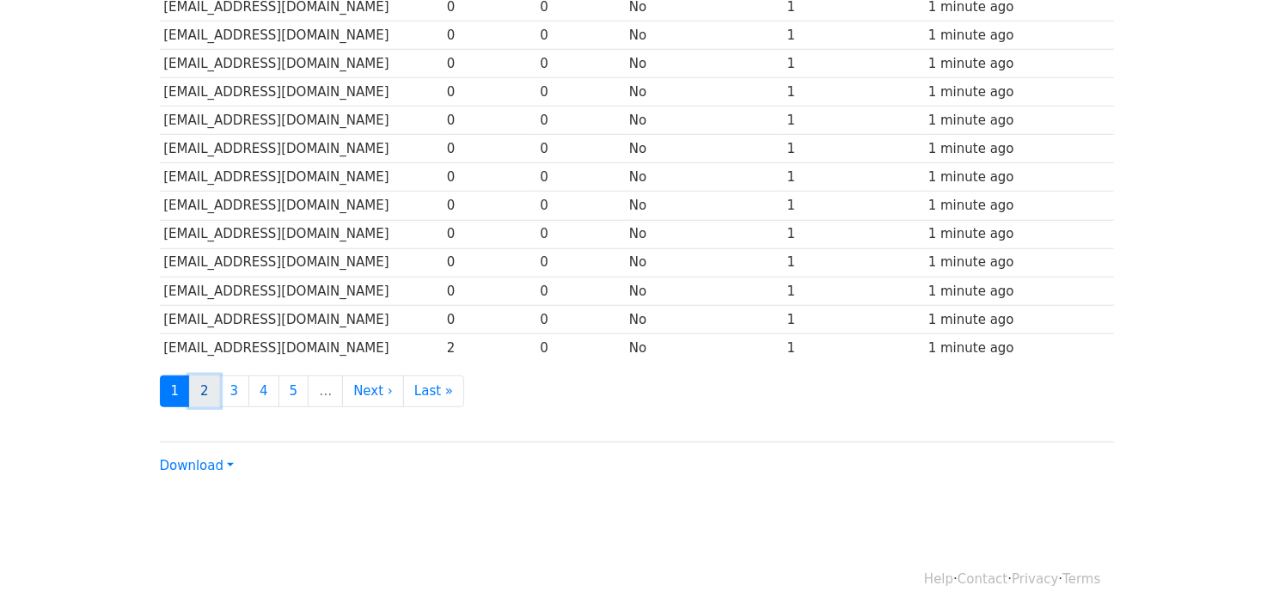
click at [198, 382] on link "2" at bounding box center [204, 392] width 31 height 32
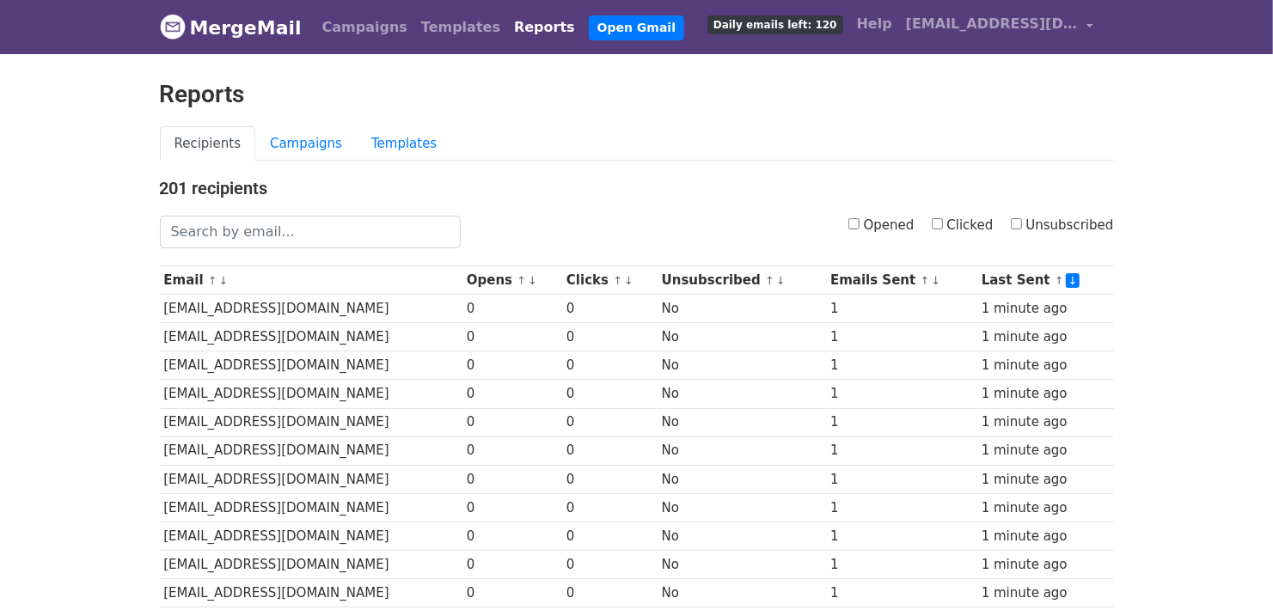
click at [532, 182] on h4 "201 recipients" at bounding box center [637, 188] width 954 height 21
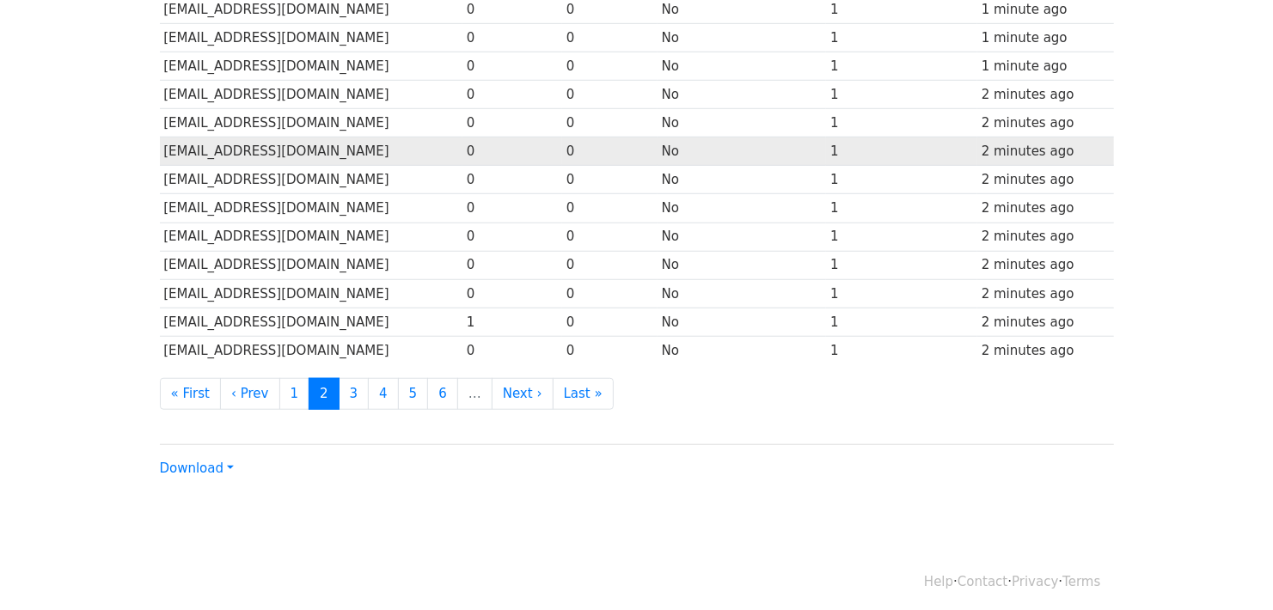
scroll to position [786, 0]
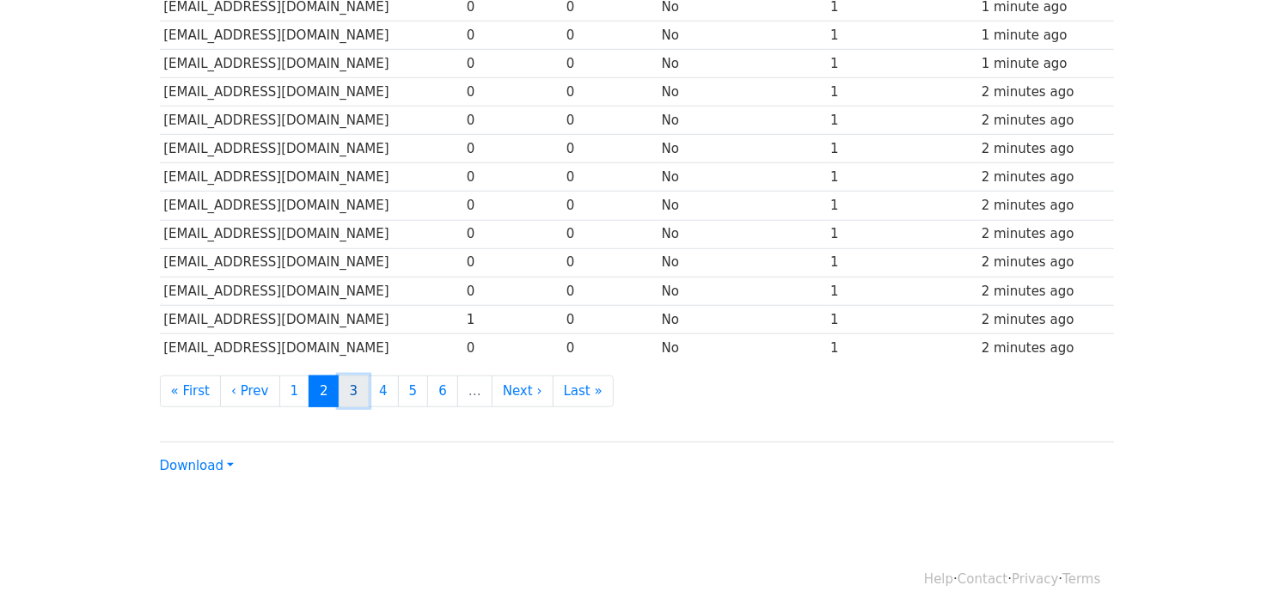
click at [339, 382] on link "3" at bounding box center [354, 392] width 31 height 32
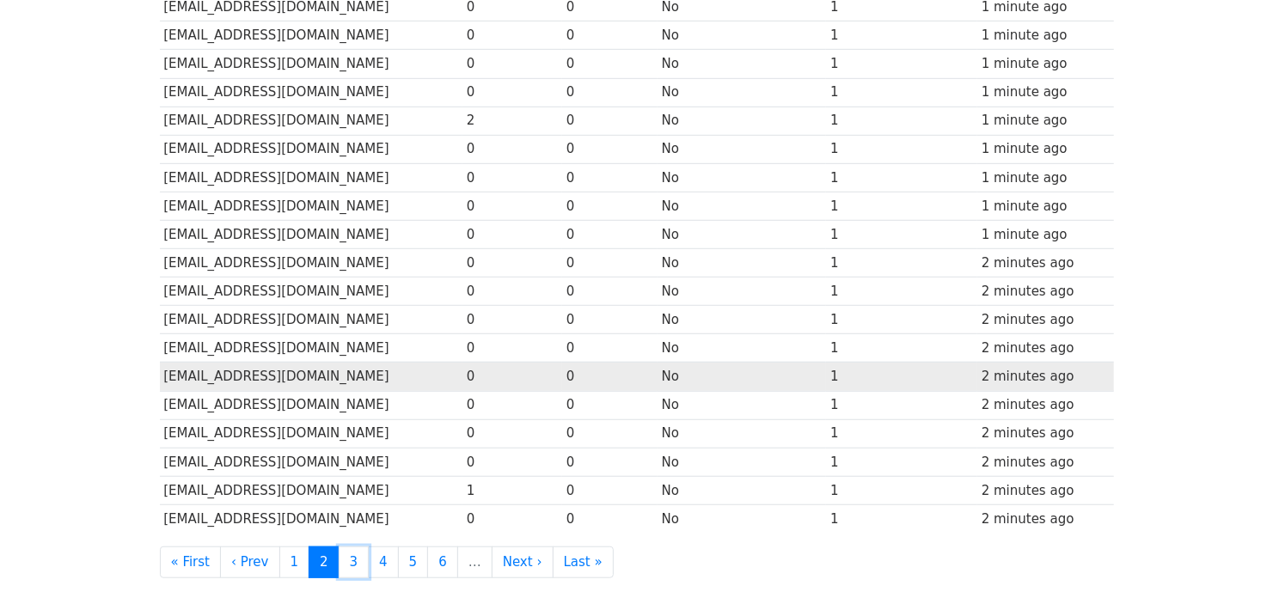
scroll to position [614, 0]
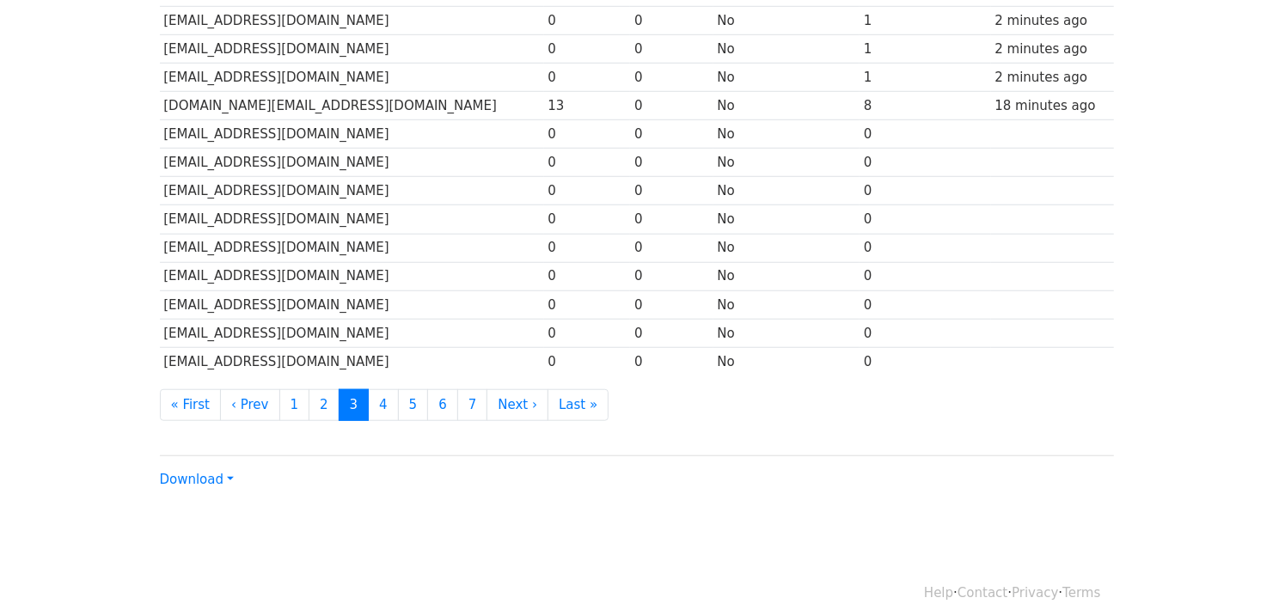
scroll to position [786, 0]
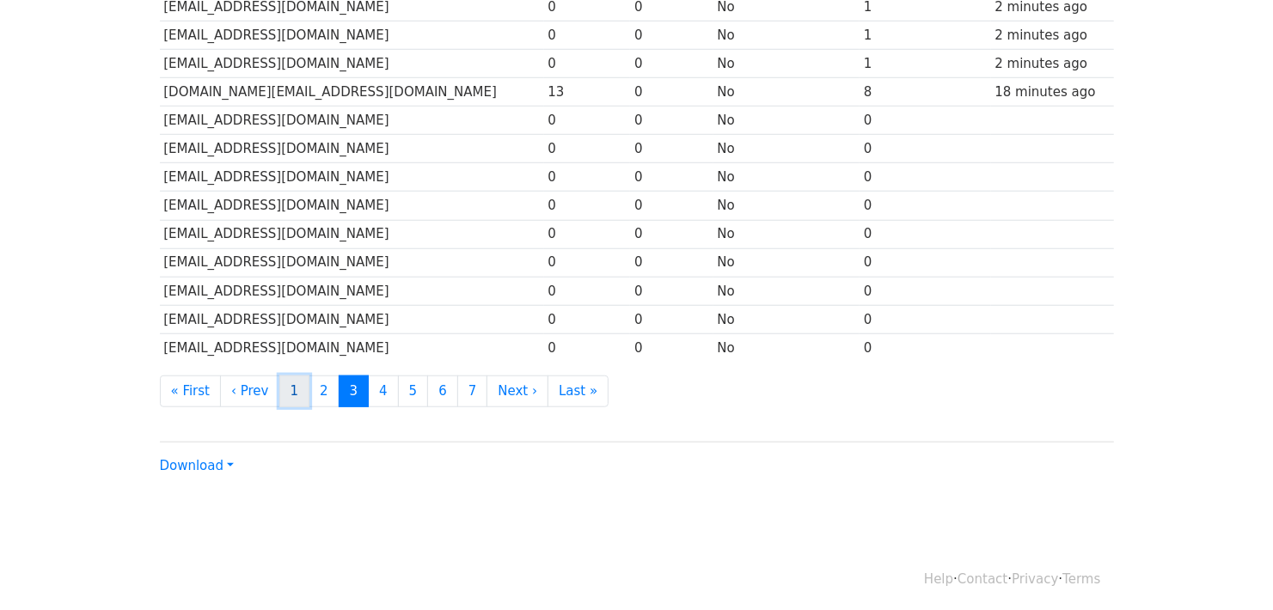
click at [288, 388] on link "1" at bounding box center [294, 392] width 31 height 32
click at [1088, 393] on ul "« First ‹ Prev 1 2 3 4 5 6 7 Next › Last »" at bounding box center [637, 392] width 954 height 32
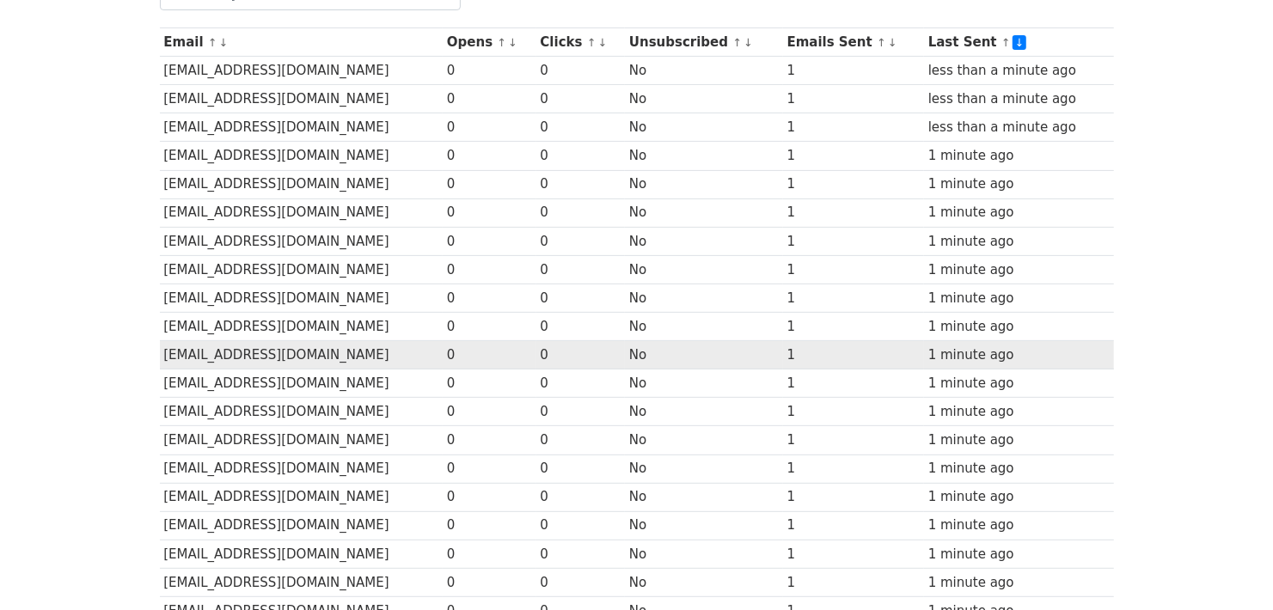
scroll to position [114, 0]
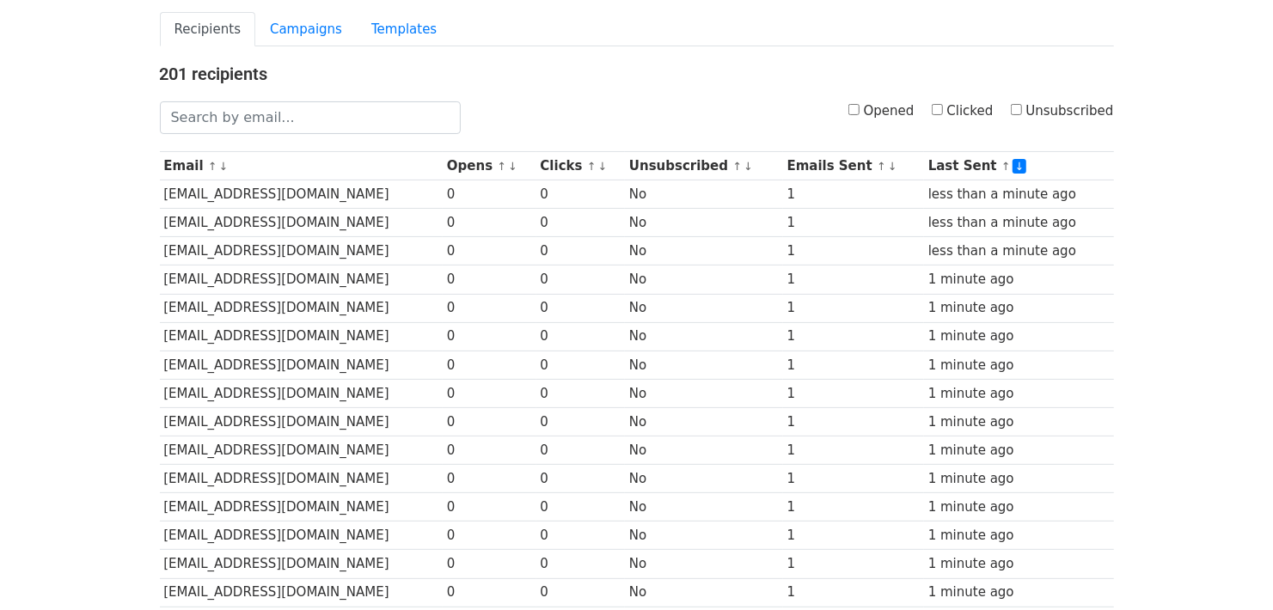
click at [1147, 388] on body "MergeMail Campaigns Templates Reports Open Gmail Daily emails left: 112 Help yo…" at bounding box center [636, 551] width 1273 height 1330
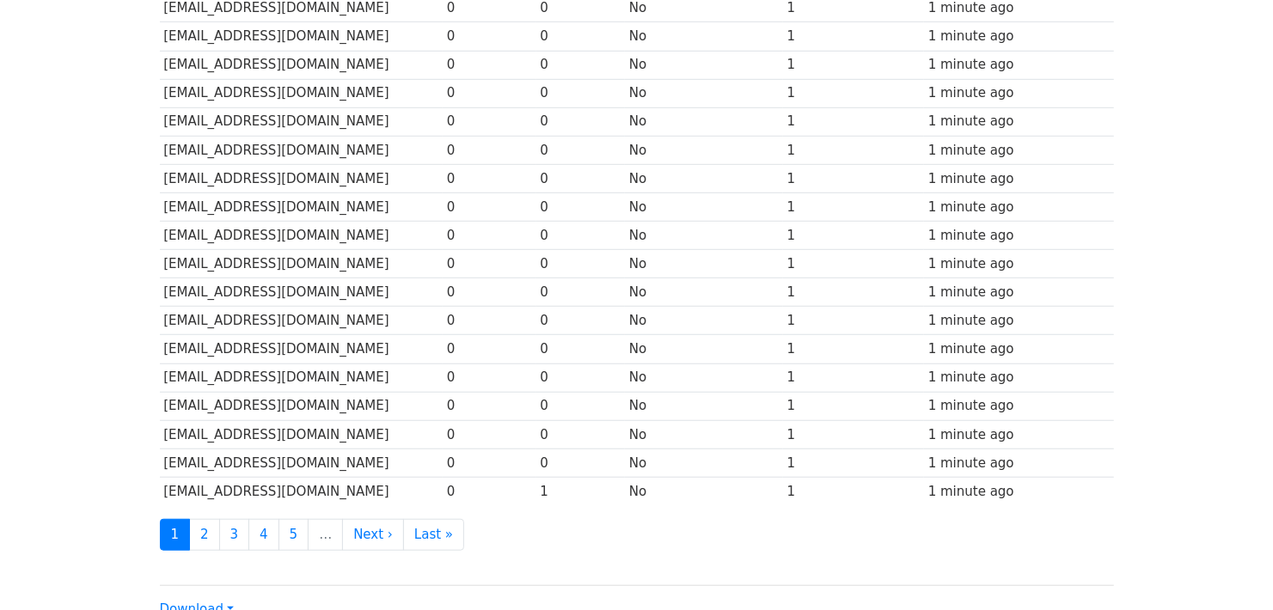
scroll to position [786, 0]
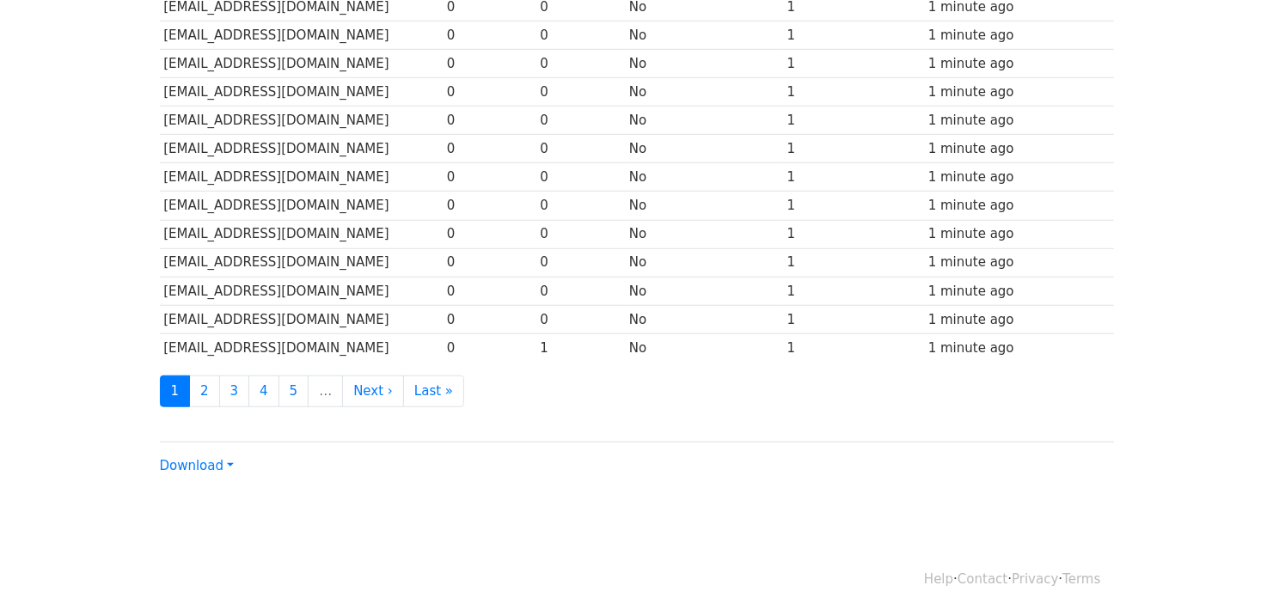
click at [208, 383] on link "2" at bounding box center [204, 392] width 31 height 32
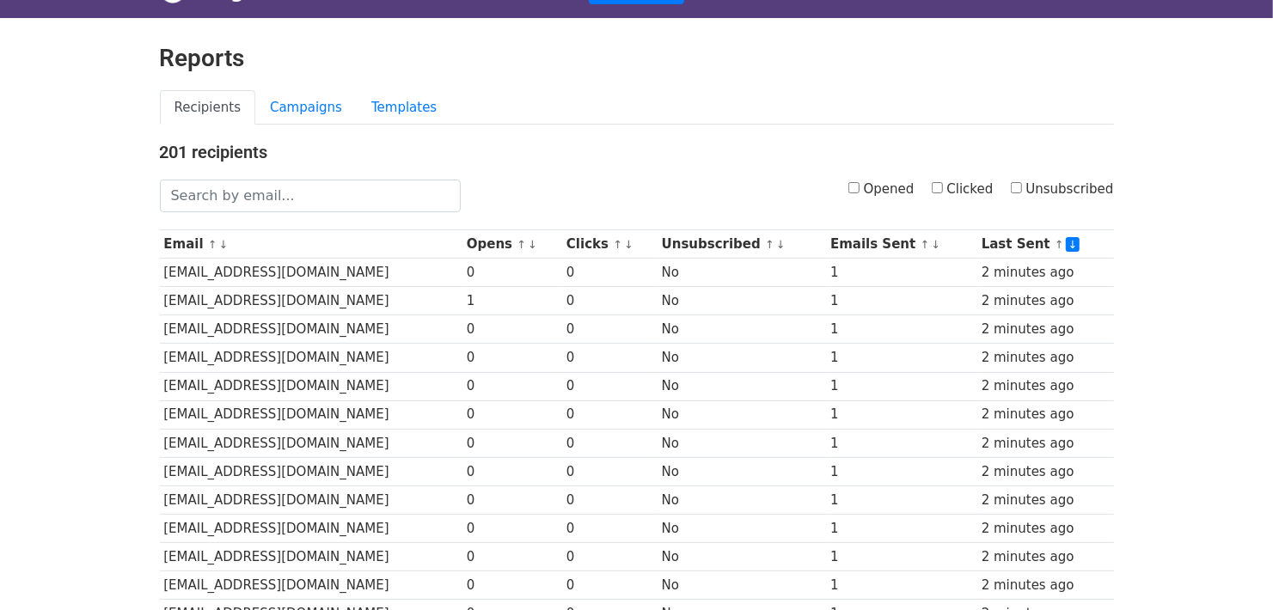
scroll to position [57, 0]
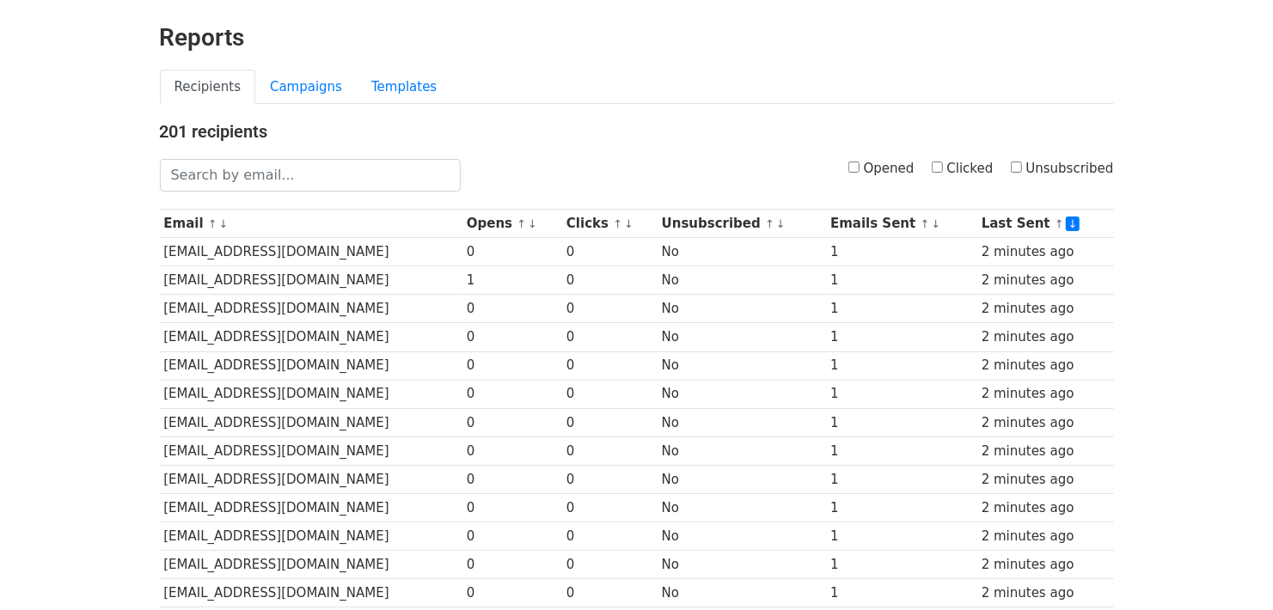
click at [1142, 355] on body "MergeMail Campaigns Templates Reports Open Gmail Daily emails left: 112 Help yo…" at bounding box center [636, 608] width 1273 height 1330
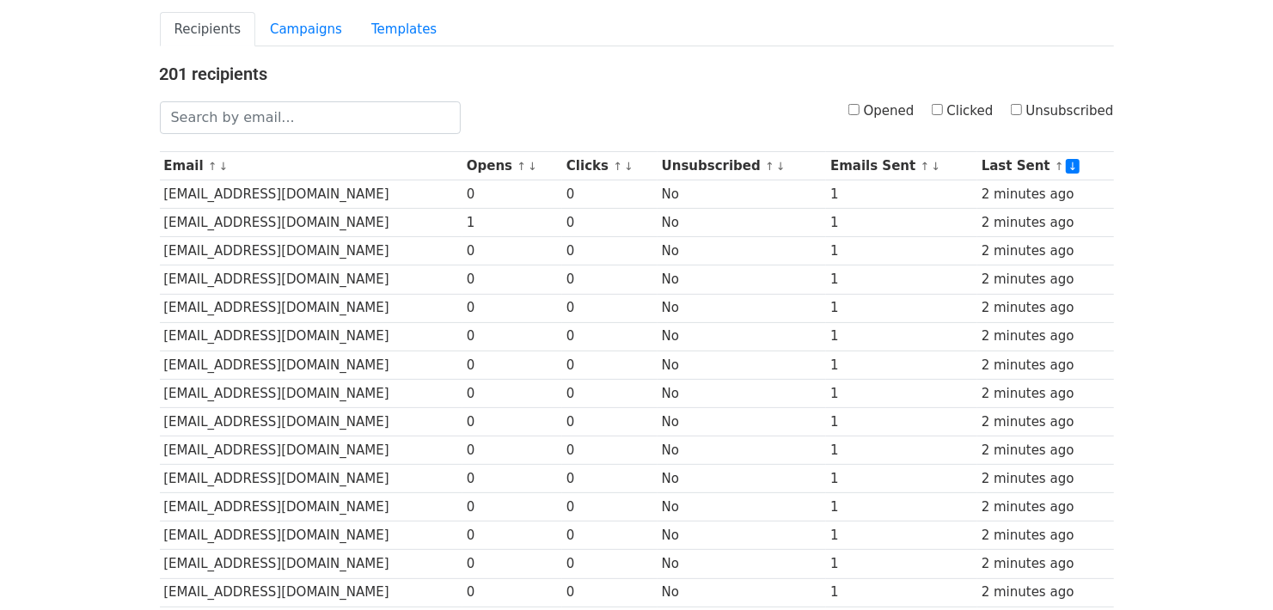
click at [1142, 355] on body "MergeMail Campaigns Templates Reports Open Gmail Daily emails left: 112 Help yo…" at bounding box center [636, 551] width 1273 height 1330
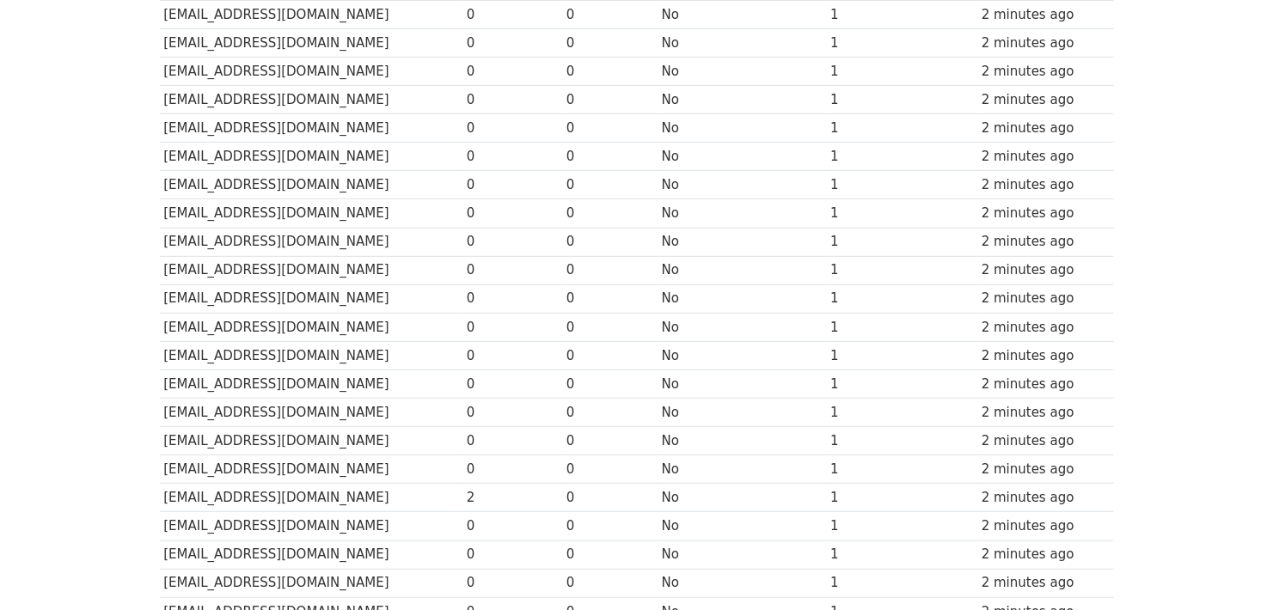
scroll to position [0, 0]
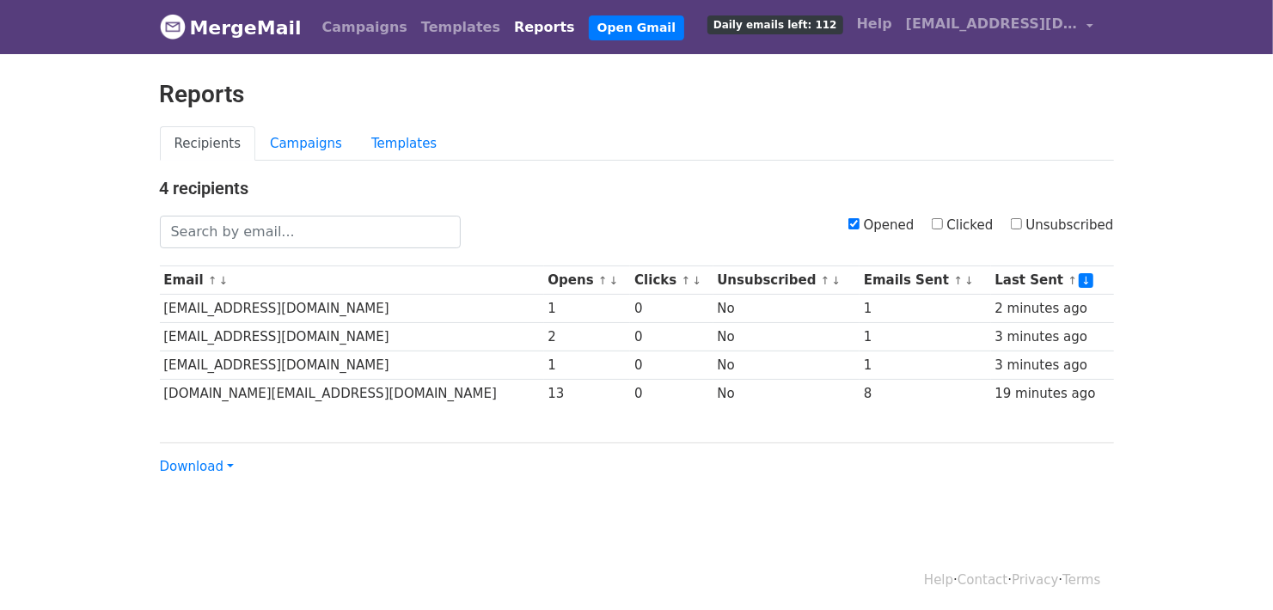
click at [860, 224] on input "Opened" at bounding box center [853, 223] width 11 height 11
checkbox input "false"
click at [41, 315] on body "MergeMail Campaigns Templates Reports Open Gmail Daily emails left: 112 Help yo…" at bounding box center [636, 272] width 1273 height 545
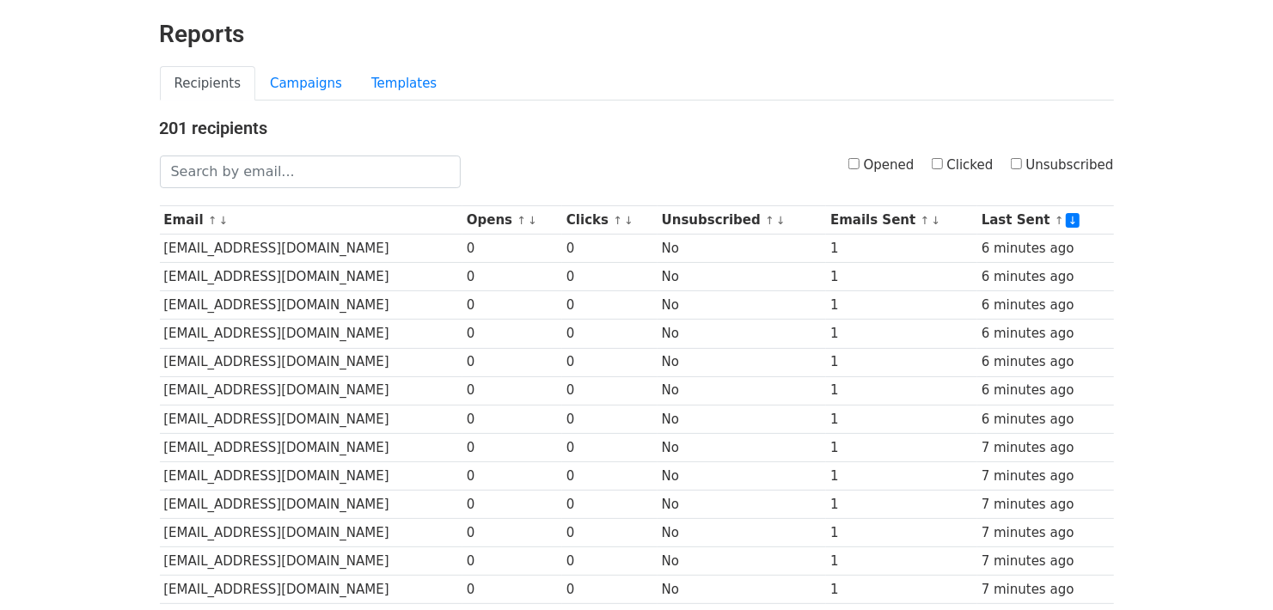
scroll to position [57, 0]
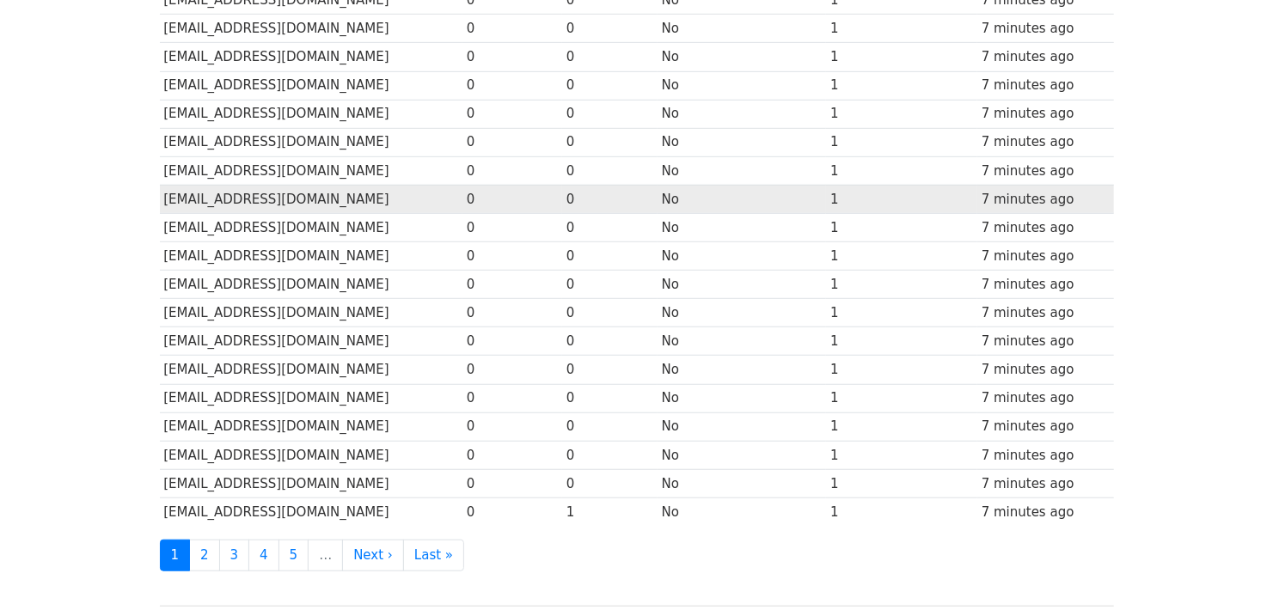
scroll to position [629, 0]
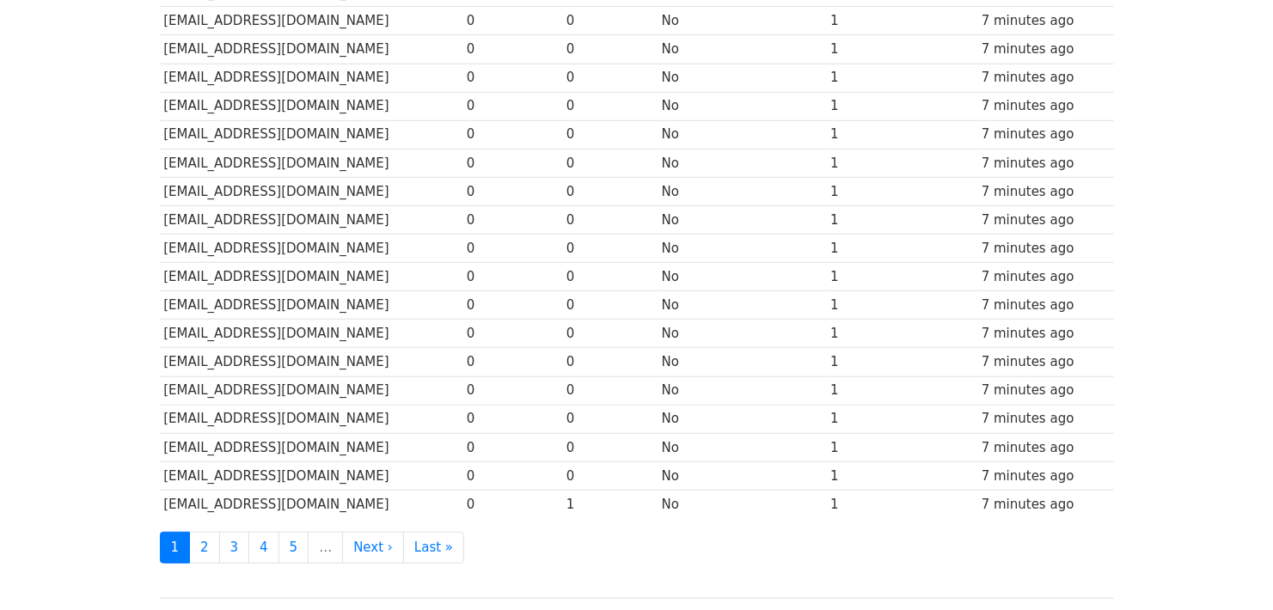
click at [529, 539] on ul "1 2 3 4 5 … Next › Last »" at bounding box center [637, 548] width 954 height 32
click at [206, 542] on link "2" at bounding box center [204, 548] width 31 height 32
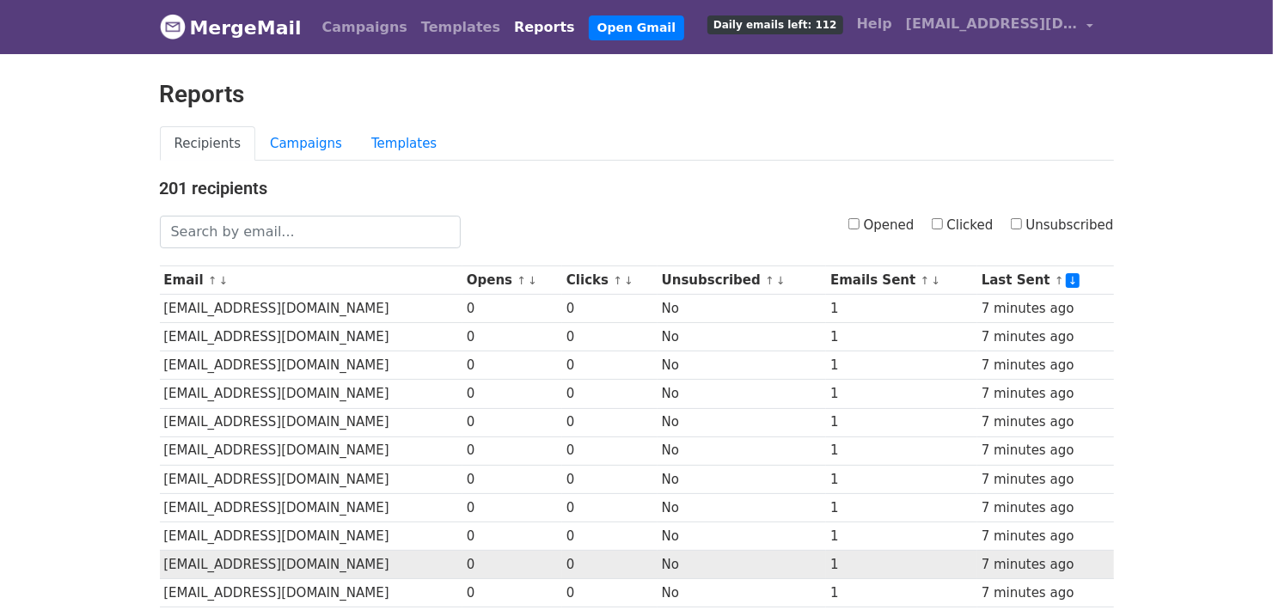
scroll to position [229, 0]
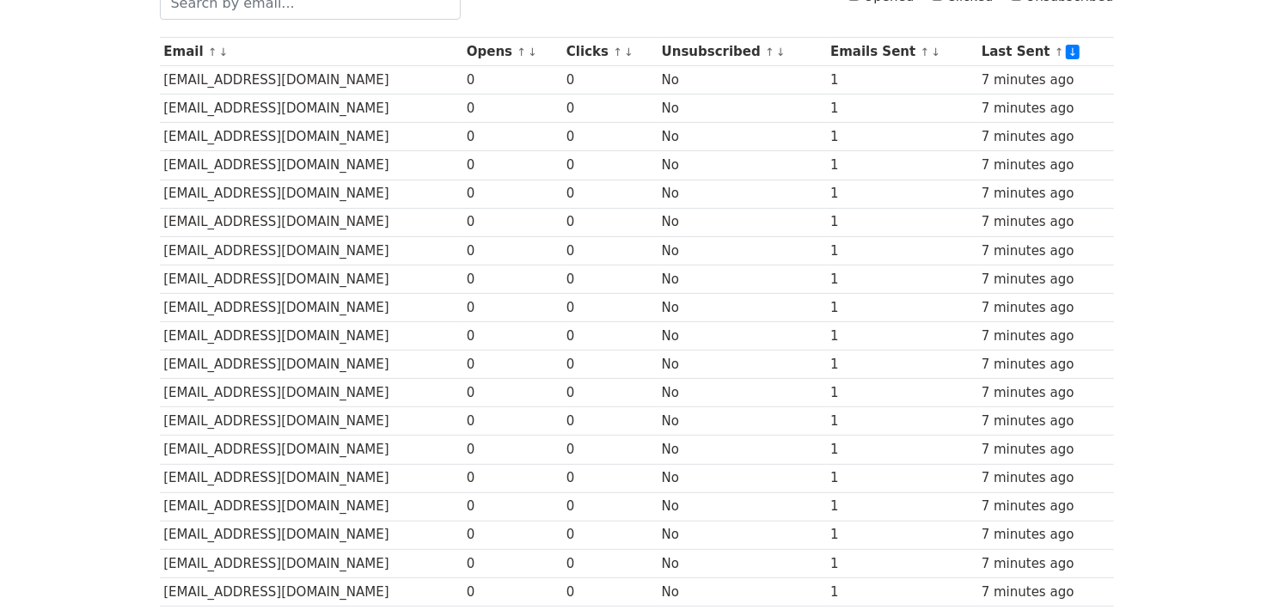
click at [49, 163] on body "MergeMail Campaigns Templates Reports Open Gmail Daily emails left: 112 Help [E…" at bounding box center [636, 436] width 1273 height 1330
click at [1173, 193] on body "MergeMail Campaigns Templates Reports Open Gmail Daily emails left: 112 Help [E…" at bounding box center [636, 436] width 1273 height 1330
click at [1176, 136] on body "MergeMail Campaigns Templates Reports Open Gmail Daily emails left: 112 Help [E…" at bounding box center [636, 436] width 1273 height 1330
click at [1154, 115] on body "MergeMail Campaigns Templates Reports Open Gmail Daily emails left: 112 Help yo…" at bounding box center [636, 436] width 1273 height 1330
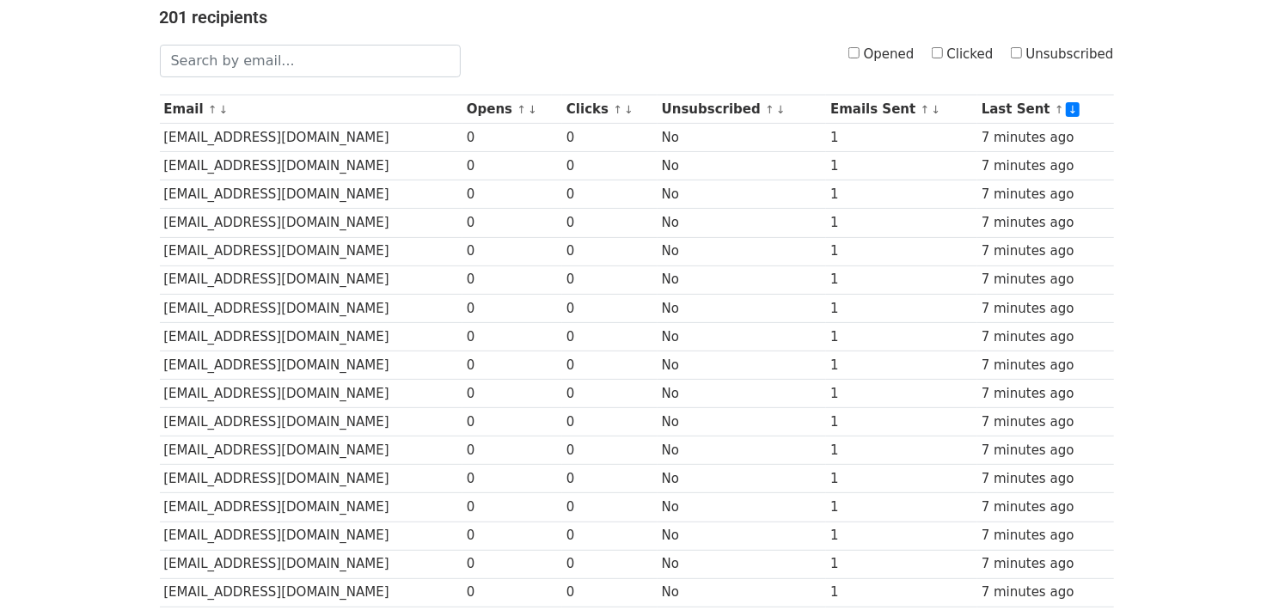
scroll to position [171, 0]
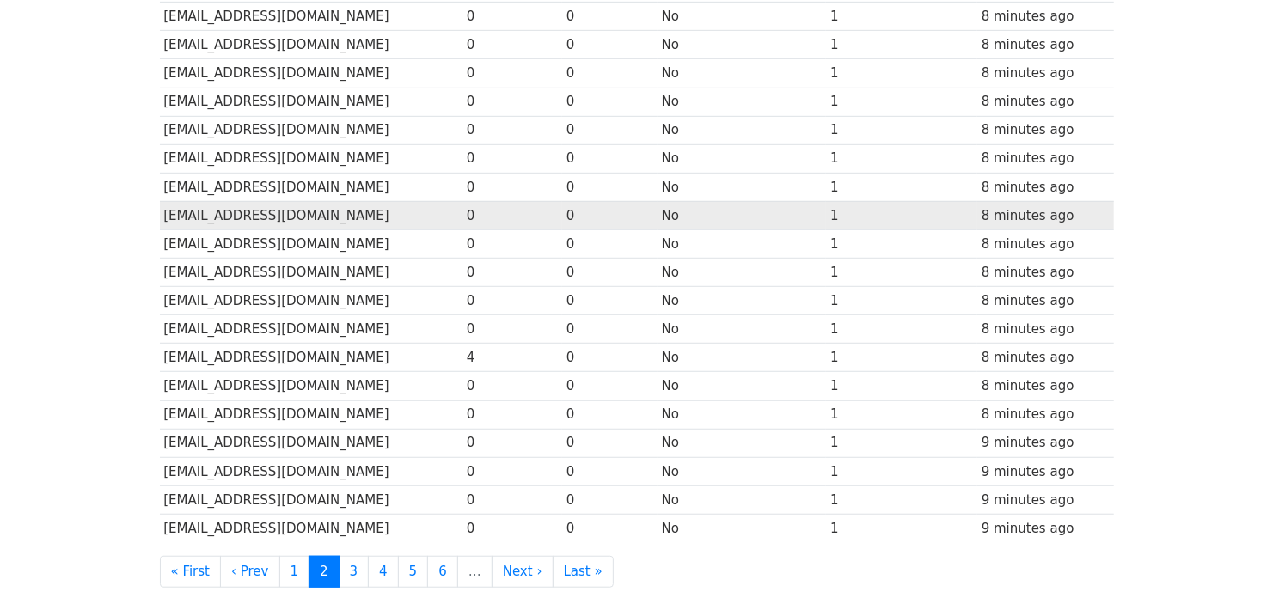
scroll to position [744, 0]
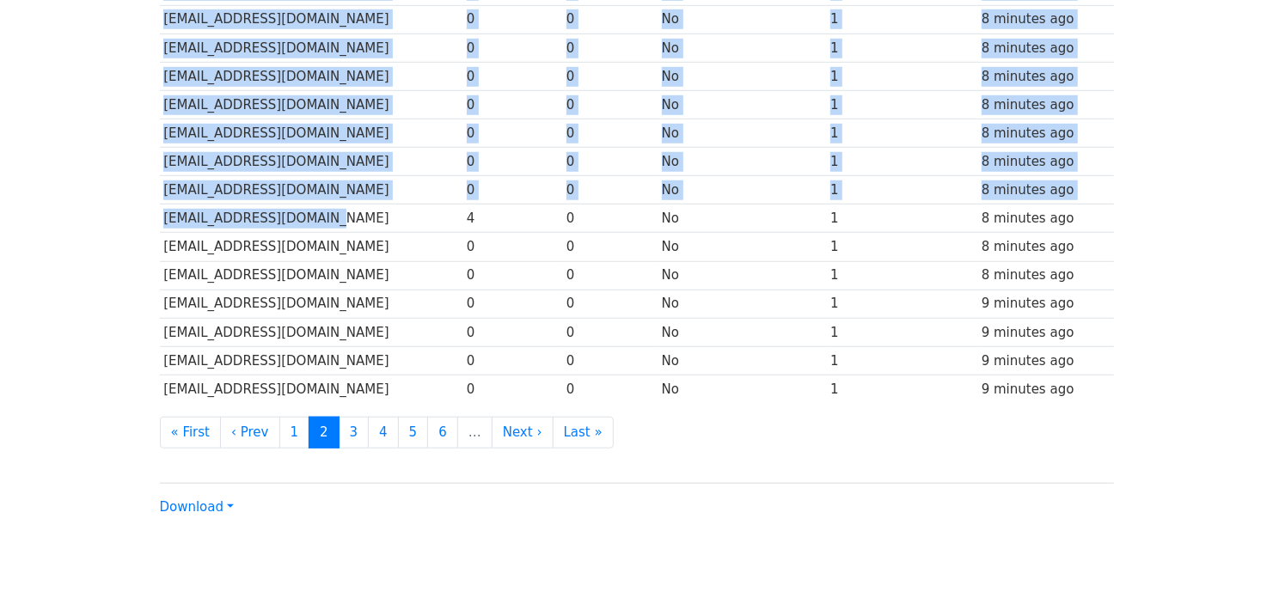
drag, startPoint x: 359, startPoint y: 217, endPoint x: 137, endPoint y: 214, distance: 222.7
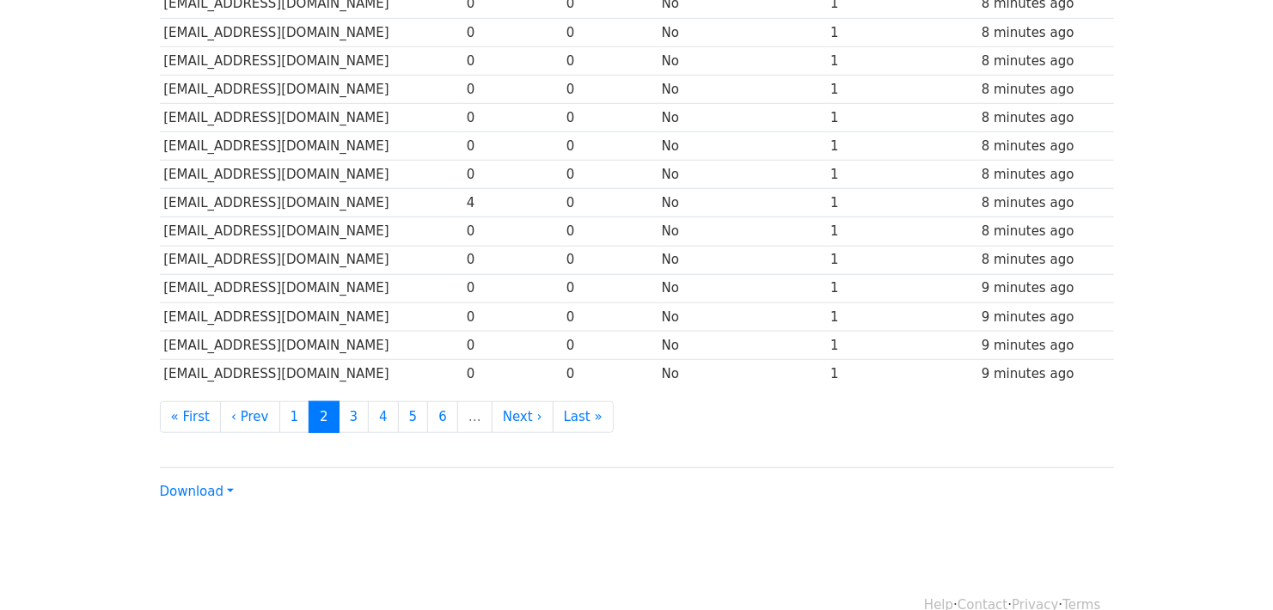
scroll to position [786, 0]
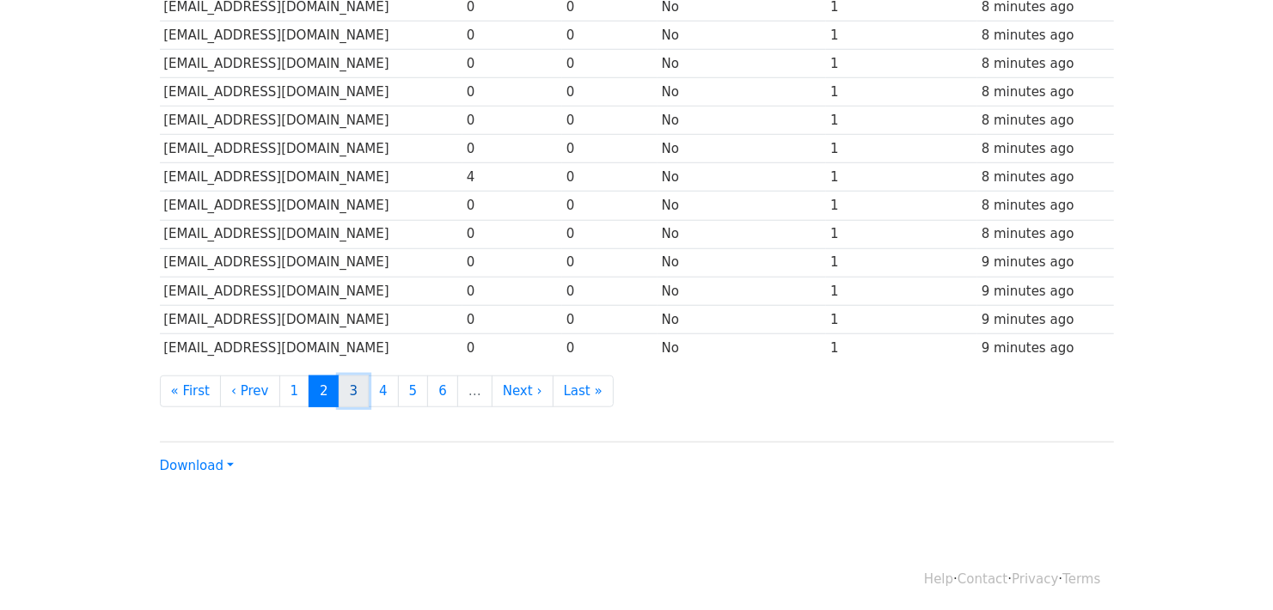
click at [346, 384] on link "3" at bounding box center [354, 392] width 31 height 32
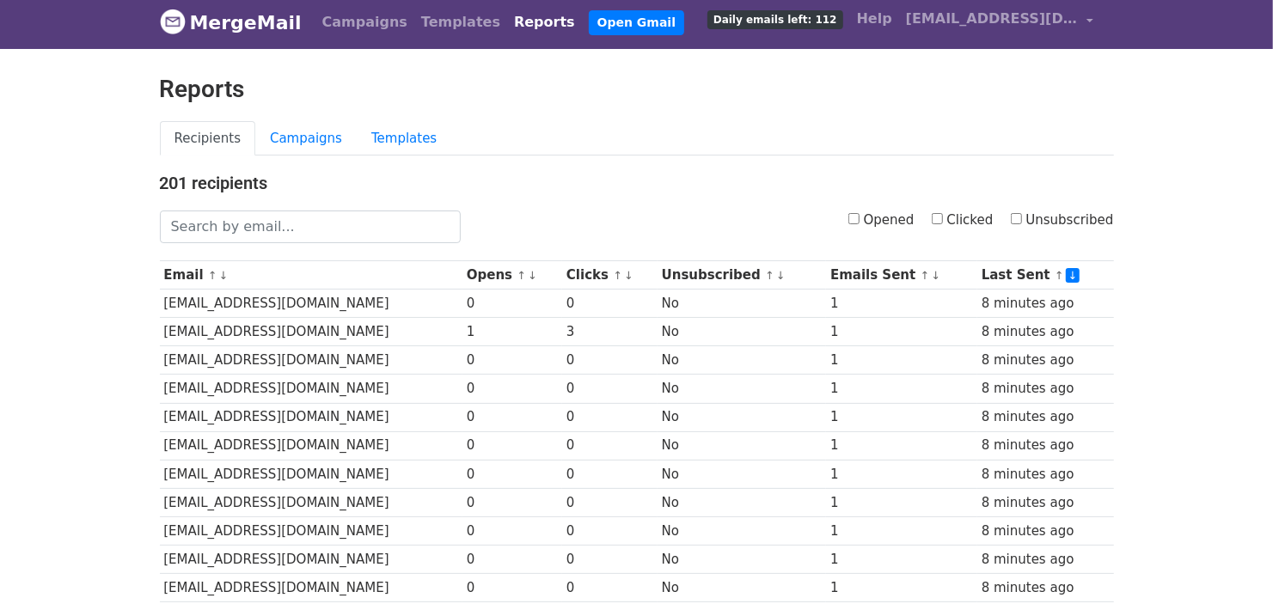
scroll to position [0, 0]
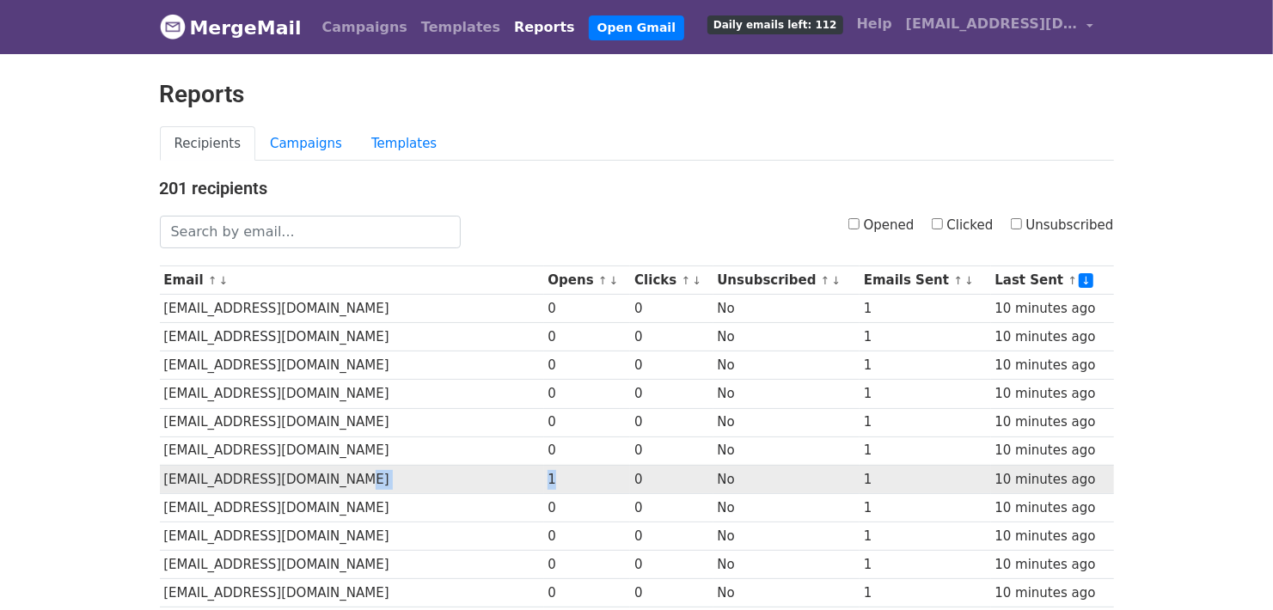
drag, startPoint x: 520, startPoint y: 473, endPoint x: 560, endPoint y: 475, distance: 40.5
click at [560, 475] on tr "suppliers@vitastore.com.cn 1 0 No 1 10 minutes ago" at bounding box center [637, 479] width 954 height 28
click at [571, 475] on td "1" at bounding box center [587, 479] width 87 height 28
drag, startPoint x: 585, startPoint y: 474, endPoint x: 481, endPoint y: 470, distance: 104.1
click at [481, 470] on tr "suppliers@vitastore.com.cn 1 0 No 1 10 minutes ago" at bounding box center [637, 479] width 954 height 28
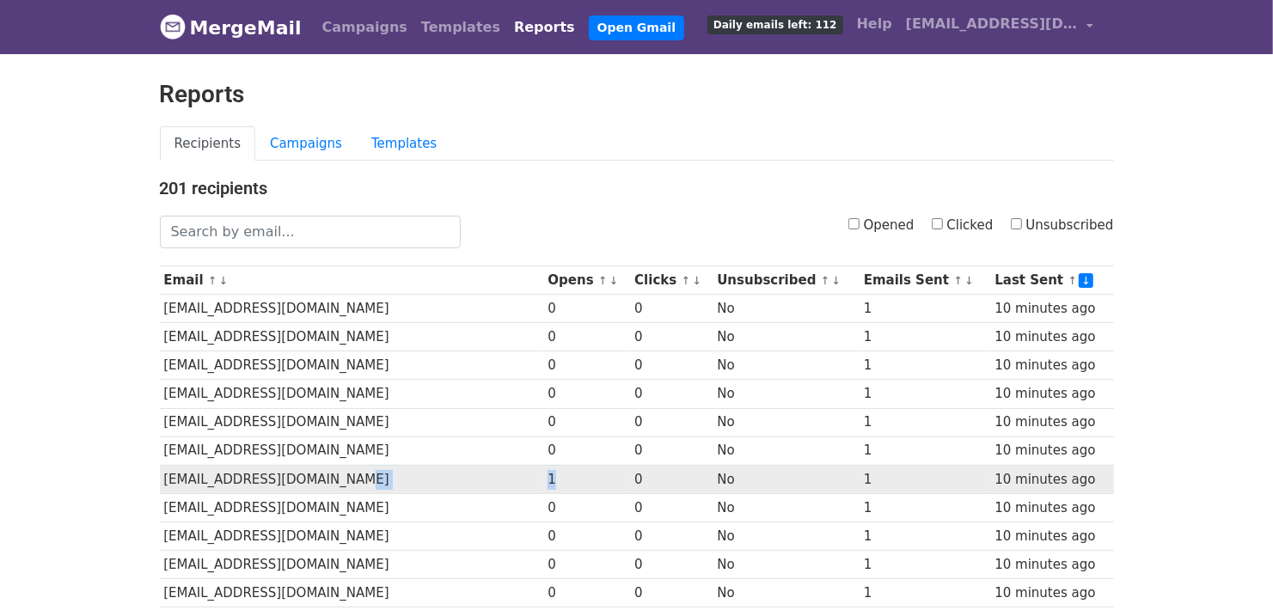
click at [481, 470] on td "[EMAIL_ADDRESS][DOMAIN_NAME]" at bounding box center [352, 479] width 384 height 28
click at [586, 475] on td "1" at bounding box center [587, 479] width 87 height 28
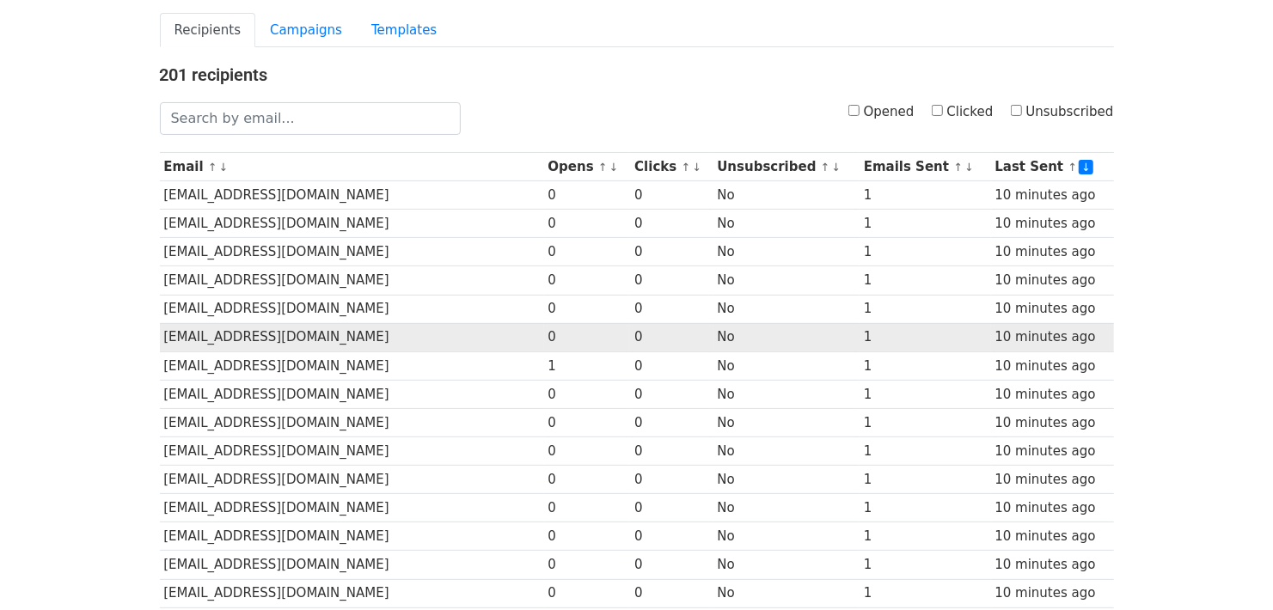
scroll to position [114, 0]
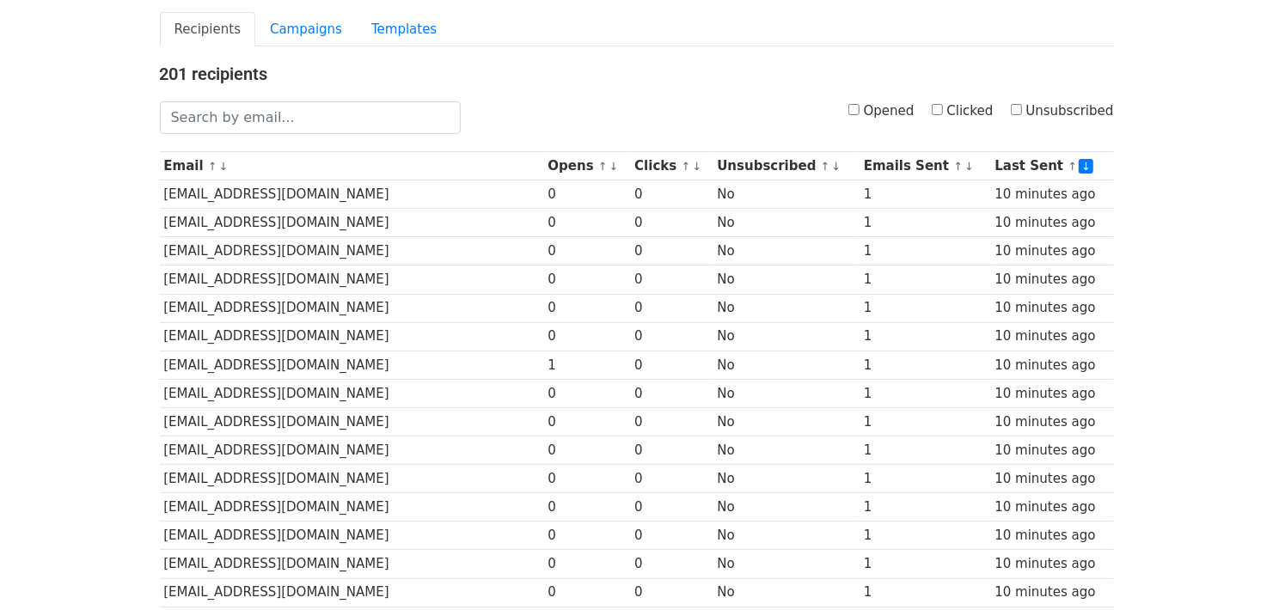
click at [1138, 339] on body "MergeMail Campaigns Templates Reports Open Gmail Daily emails left: 112 Help yo…" at bounding box center [636, 551] width 1273 height 1330
click at [1148, 362] on body "MergeMail Campaigns Templates Reports Open Gmail Daily emails left: 112 Help yo…" at bounding box center [636, 551] width 1273 height 1330
click at [1154, 387] on body "MergeMail Campaigns Templates Reports Open Gmail Daily emails left: 112 Help yo…" at bounding box center [636, 551] width 1273 height 1330
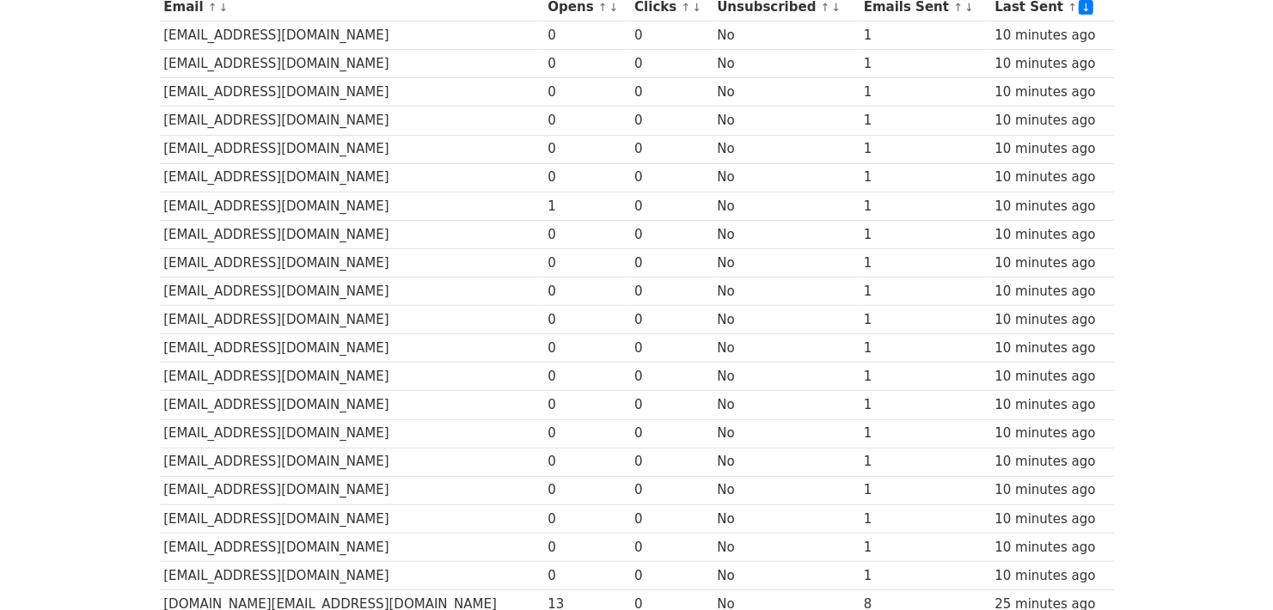
scroll to position [286, 0]
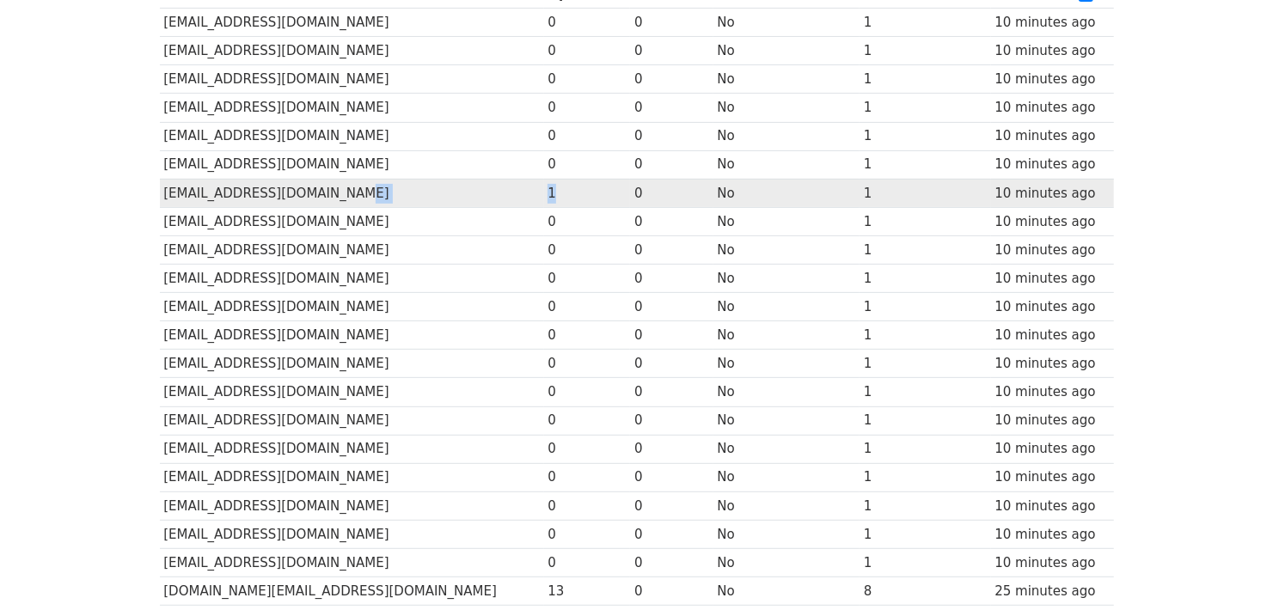
drag, startPoint x: 571, startPoint y: 195, endPoint x: 498, endPoint y: 196, distance: 73.1
click at [498, 196] on tr "suppliers@vitastore.com.cn 1 0 No 1 10 minutes ago" at bounding box center [637, 193] width 954 height 28
click at [498, 196] on td "[EMAIL_ADDRESS][DOMAIN_NAME]" at bounding box center [352, 193] width 384 height 28
drag, startPoint x: 493, startPoint y: 195, endPoint x: 593, endPoint y: 195, distance: 100.6
click at [593, 195] on tr "suppliers@vitastore.com.cn 1 0 No 1 10 minutes ago" at bounding box center [637, 193] width 954 height 28
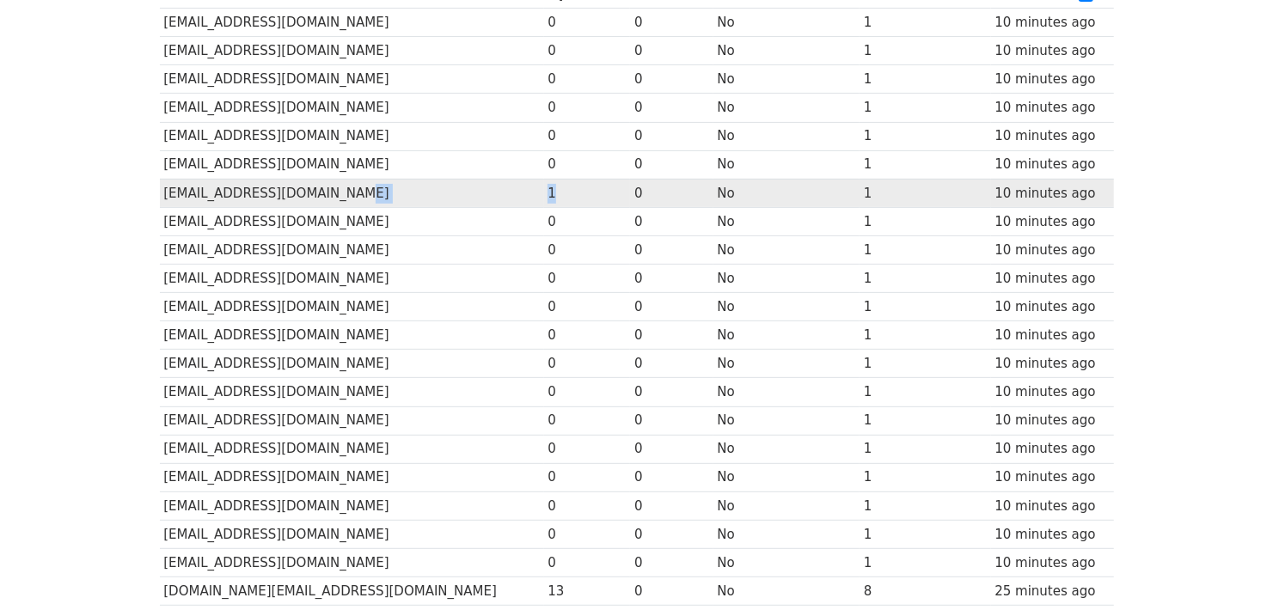
click at [590, 195] on td "1" at bounding box center [587, 193] width 87 height 28
drag, startPoint x: 592, startPoint y: 192, endPoint x: 493, endPoint y: 192, distance: 98.9
click at [493, 192] on tr "suppliers@vitastore.com.cn 1 0 No 1 10 minutes ago" at bounding box center [637, 193] width 954 height 28
click at [493, 192] on td "suppliers@vitastore.com.cn" at bounding box center [352, 193] width 384 height 28
drag, startPoint x: 493, startPoint y: 192, endPoint x: 603, endPoint y: 194, distance: 110.9
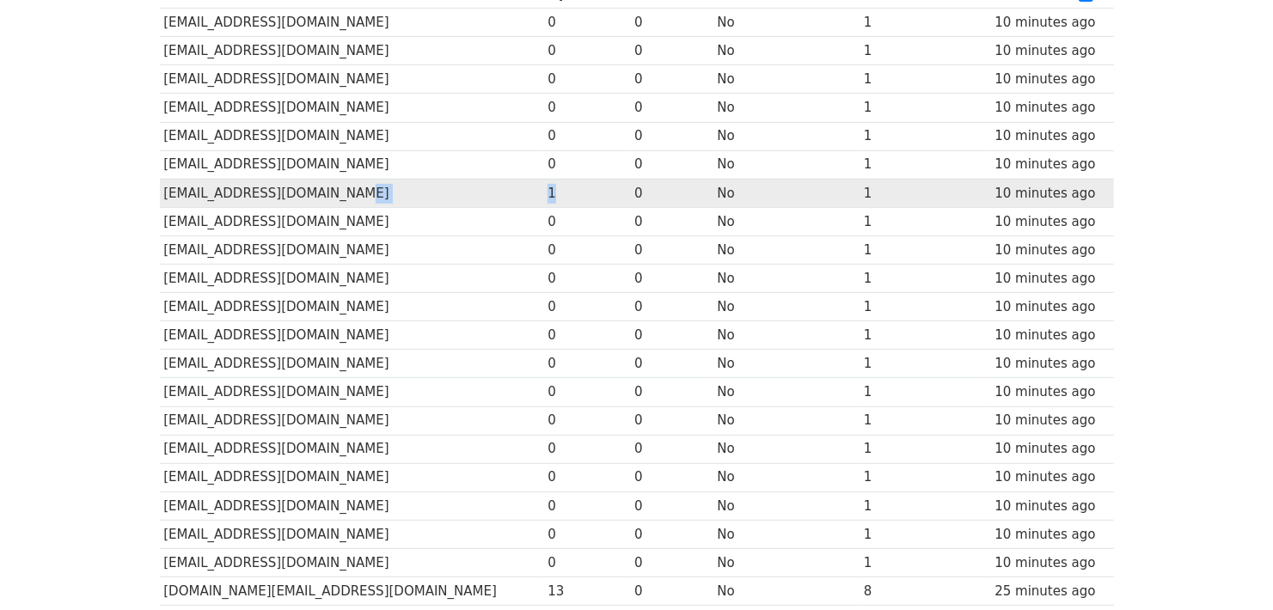
click at [603, 194] on tr "suppliers@vitastore.com.cn 1 0 No 1 10 minutes ago" at bounding box center [637, 193] width 954 height 28
click at [600, 195] on td "1" at bounding box center [587, 193] width 87 height 28
drag, startPoint x: 585, startPoint y: 192, endPoint x: 505, endPoint y: 193, distance: 80.0
click at [505, 193] on tr "suppliers@vitastore.com.cn 1 0 No 1 10 minutes ago" at bounding box center [637, 193] width 954 height 28
click at [505, 193] on td "[EMAIL_ADDRESS][DOMAIN_NAME]" at bounding box center [352, 193] width 384 height 28
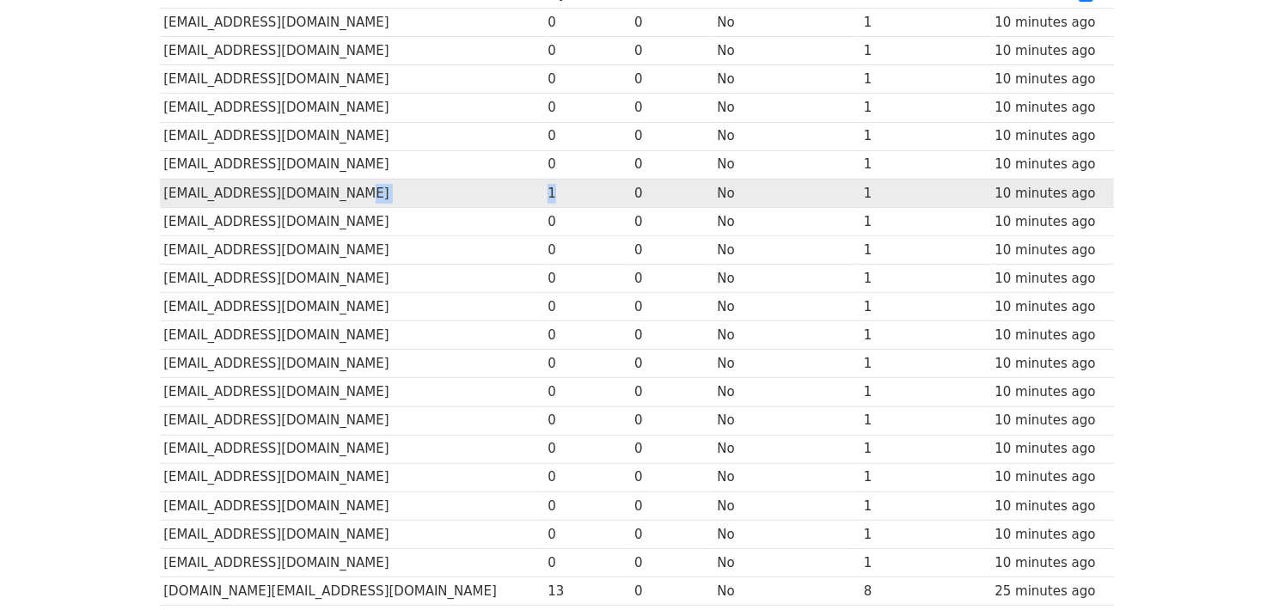
drag, startPoint x: 499, startPoint y: 193, endPoint x: 570, endPoint y: 192, distance: 70.5
click at [570, 192] on tr "suppliers@vitastore.com.cn 1 0 No 1 10 minutes ago" at bounding box center [637, 193] width 954 height 28
click at [570, 192] on td "1" at bounding box center [587, 193] width 87 height 28
drag, startPoint x: 584, startPoint y: 191, endPoint x: 511, endPoint y: 192, distance: 73.1
click at [511, 192] on tr "suppliers@vitastore.com.cn 1 0 No 1 10 minutes ago" at bounding box center [637, 193] width 954 height 28
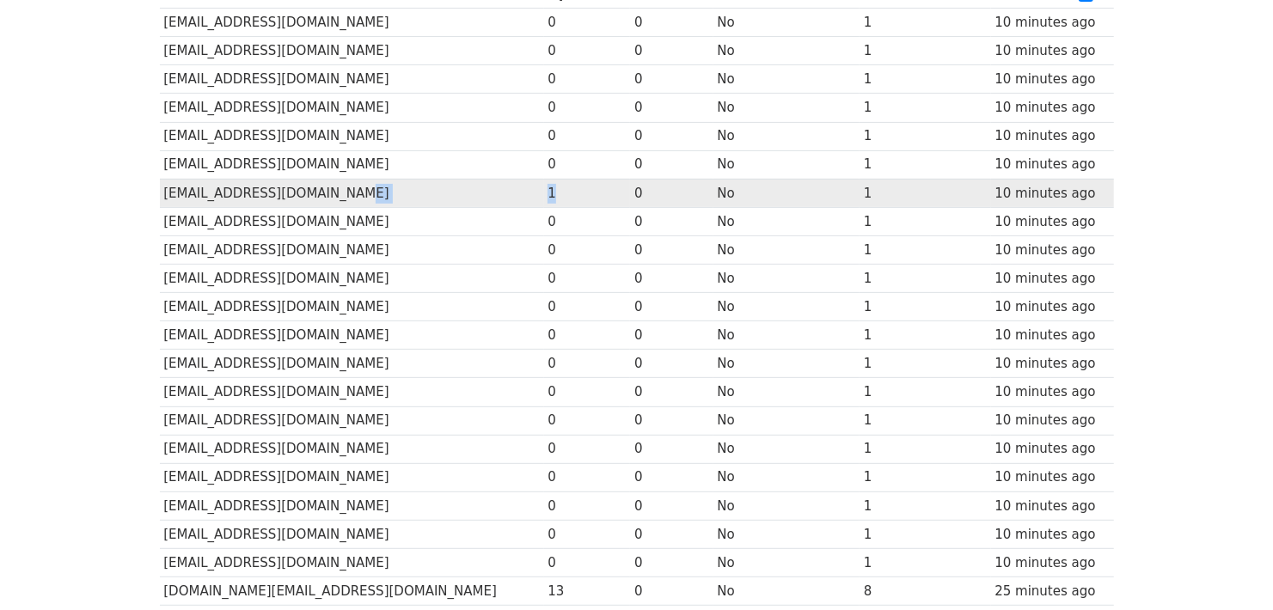
click at [511, 192] on td "suppliers@vitastore.com.cn" at bounding box center [352, 193] width 384 height 28
drag, startPoint x: 493, startPoint y: 191, endPoint x: 574, endPoint y: 191, distance: 80.8
click at [574, 191] on tr "suppliers@vitastore.com.cn 1 0 No 1 10 minutes ago" at bounding box center [637, 193] width 954 height 28
click at [574, 191] on td "1" at bounding box center [587, 193] width 87 height 28
click at [589, 191] on td "1" at bounding box center [587, 193] width 87 height 28
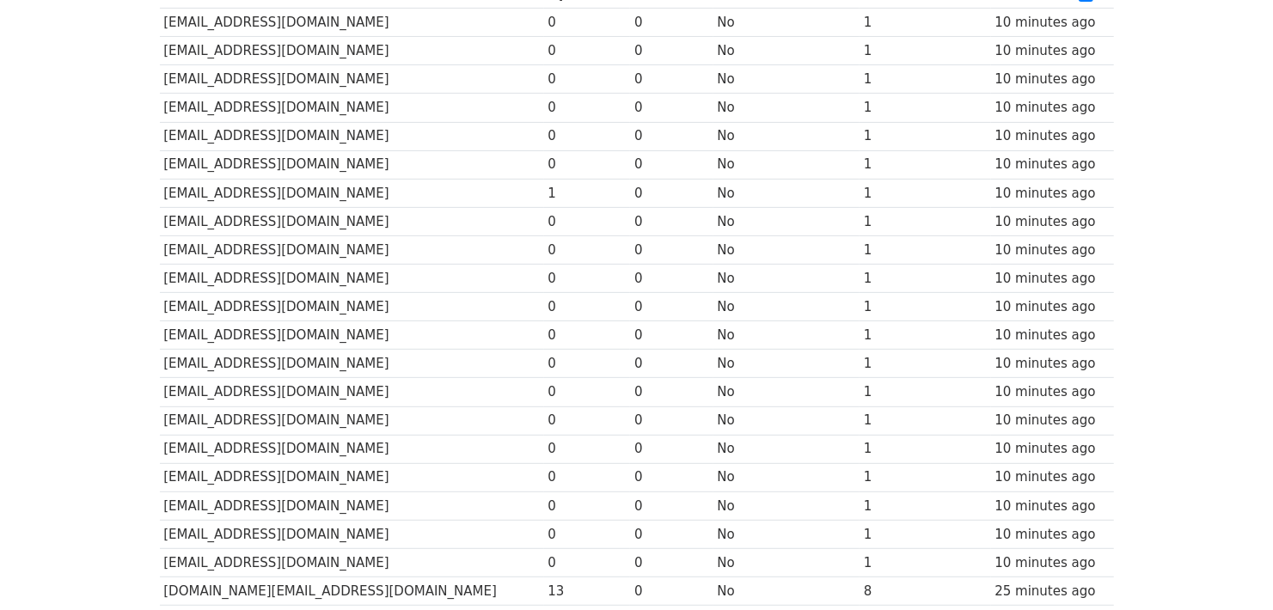
click at [1159, 234] on body "MergeMail Campaigns Templates Reports Open Gmail Daily emails left: 112 Help yo…" at bounding box center [636, 379] width 1273 height 1330
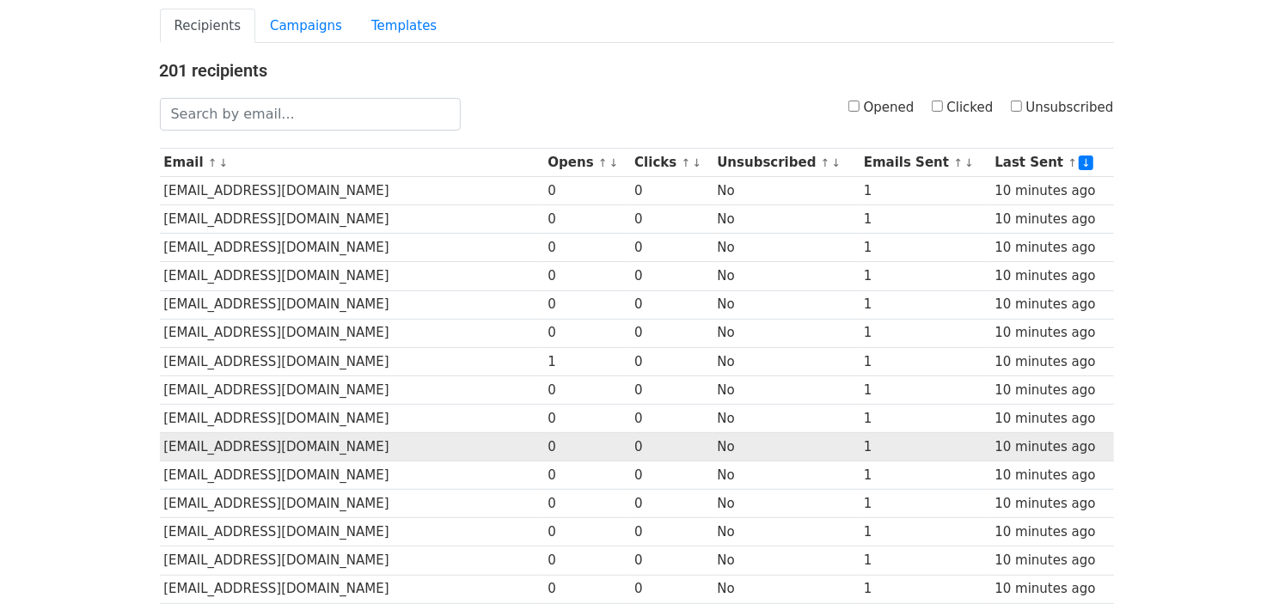
scroll to position [114, 0]
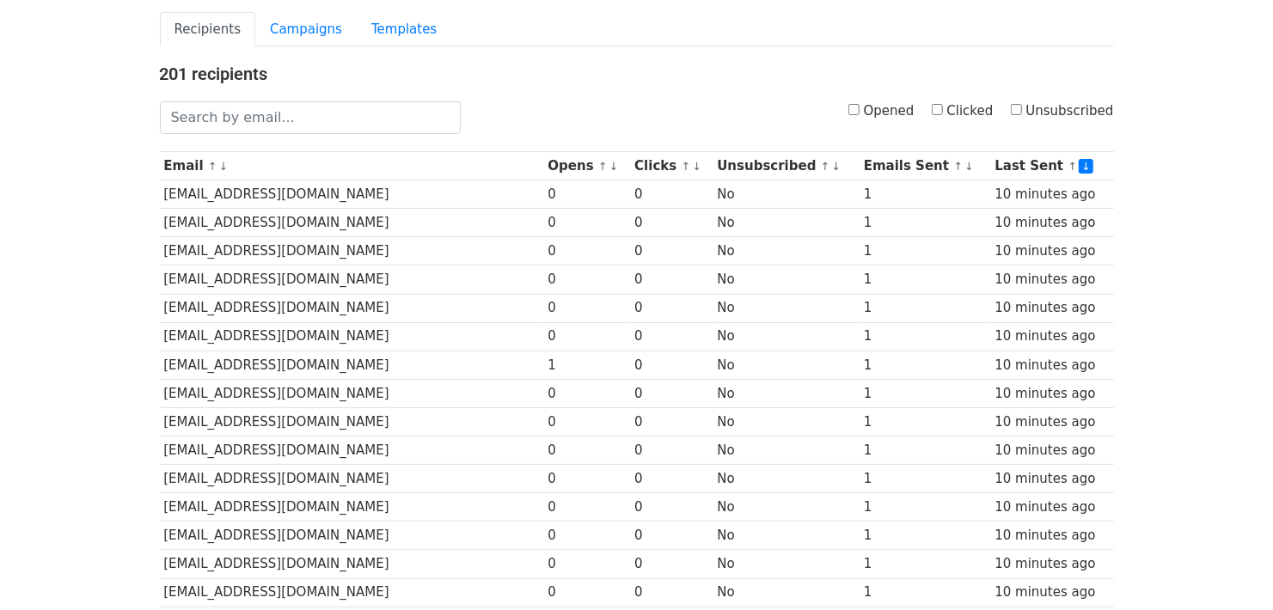
click at [83, 213] on body "MergeMail Campaigns Templates Reports Open Gmail Daily emails left: 112 Help yo…" at bounding box center [636, 551] width 1273 height 1330
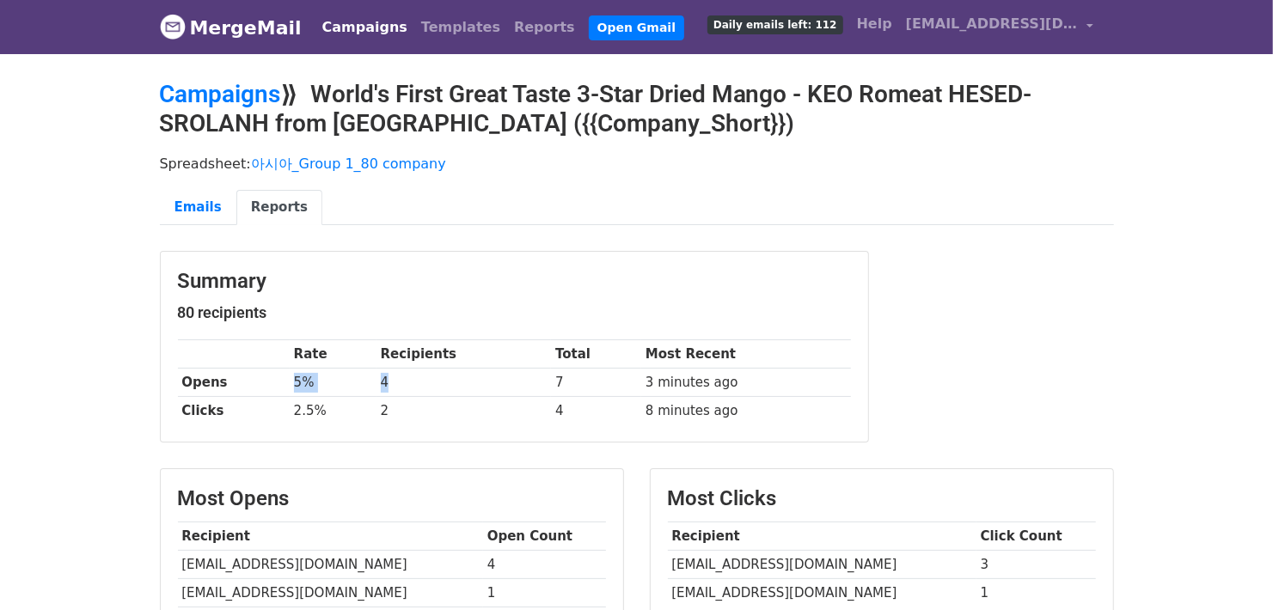
drag, startPoint x: 285, startPoint y: 378, endPoint x: 429, endPoint y: 383, distance: 144.5
click at [429, 383] on tr "Opens 5% 4 7 3 minutes ago" at bounding box center [514, 383] width 673 height 28
click at [429, 383] on td "4" at bounding box center [464, 383] width 175 height 28
drag, startPoint x: 575, startPoint y: 382, endPoint x: 269, endPoint y: 380, distance: 306.0
click at [269, 380] on tr "Opens 5% 4 7 3 minutes ago" at bounding box center [514, 383] width 673 height 28
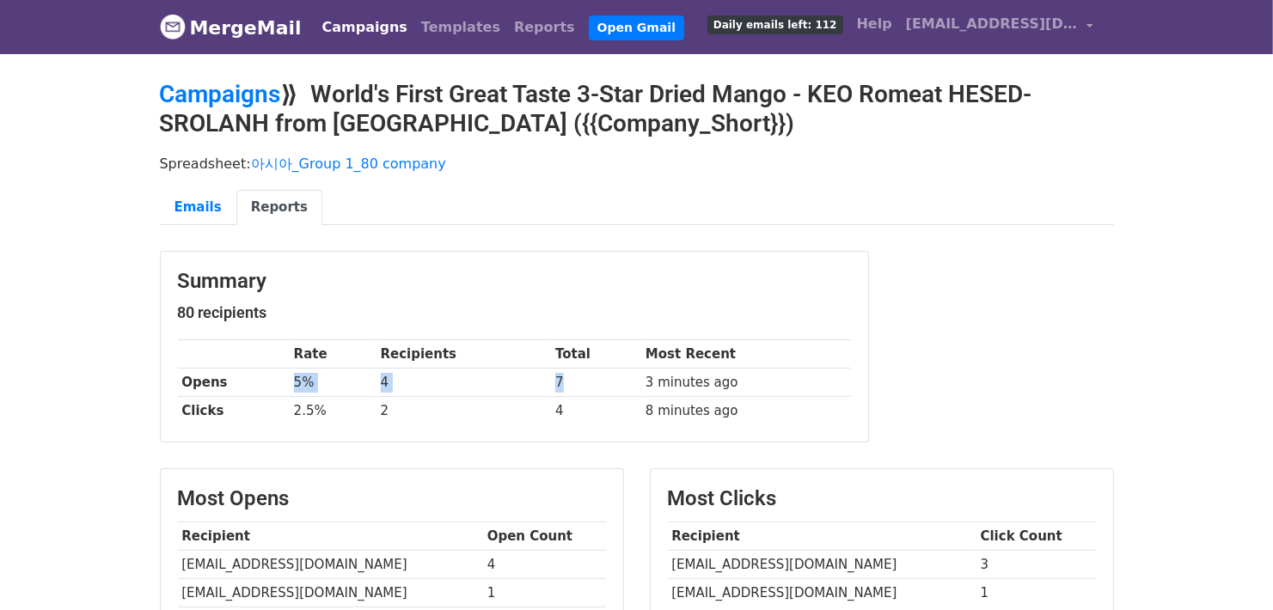
click at [269, 381] on th "Opens" at bounding box center [234, 383] width 112 height 28
drag, startPoint x: 268, startPoint y: 381, endPoint x: 600, endPoint y: 383, distance: 331.8
click at [600, 383] on tr "Opens 5% 4 7 3 minutes ago" at bounding box center [514, 383] width 673 height 28
click at [600, 383] on td "7" at bounding box center [596, 383] width 90 height 28
drag, startPoint x: 608, startPoint y: 381, endPoint x: 786, endPoint y: 419, distance: 182.1
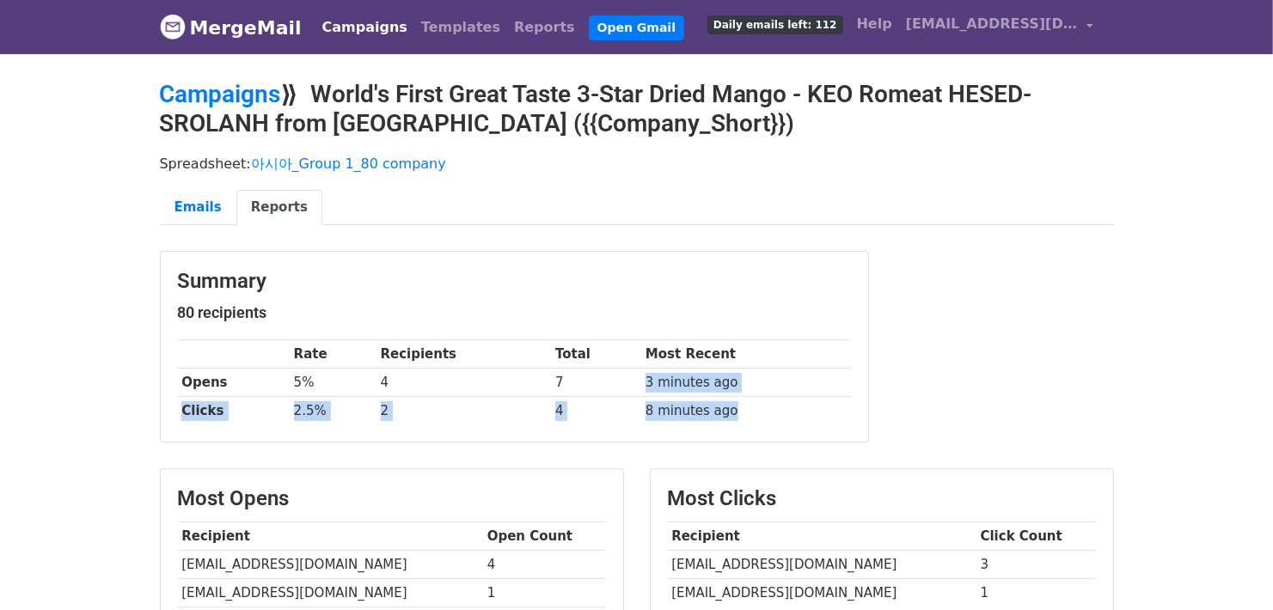
click at [786, 419] on tbody "Rate Recipients Total Most Recent Opens 5% 4 7 3 minutes ago Clicks 2.5% 2 4 8 …" at bounding box center [514, 382] width 673 height 85
click at [786, 419] on td "8 minutes ago" at bounding box center [745, 411] width 209 height 28
click at [795, 417] on td "8 minutes ago" at bounding box center [745, 411] width 209 height 28
click at [986, 406] on div "Summary 80 recipients Rate Recipients Total Most Recent Opens 5% 4 7 3 minutes …" at bounding box center [637, 356] width 980 height 210
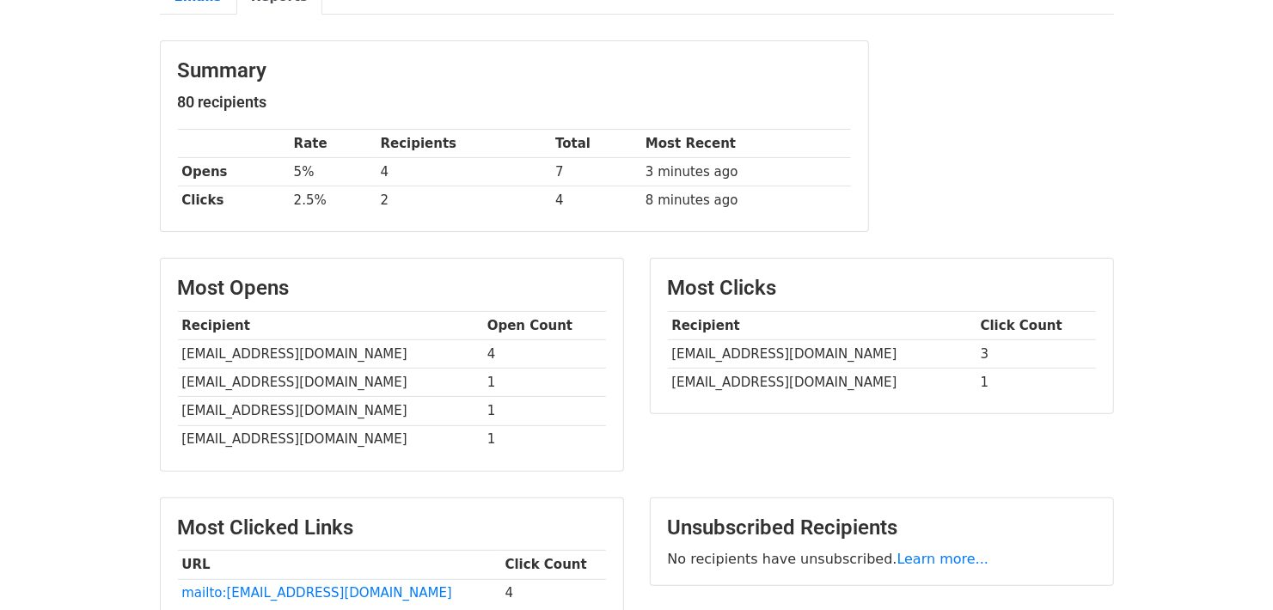
scroll to position [229, 0]
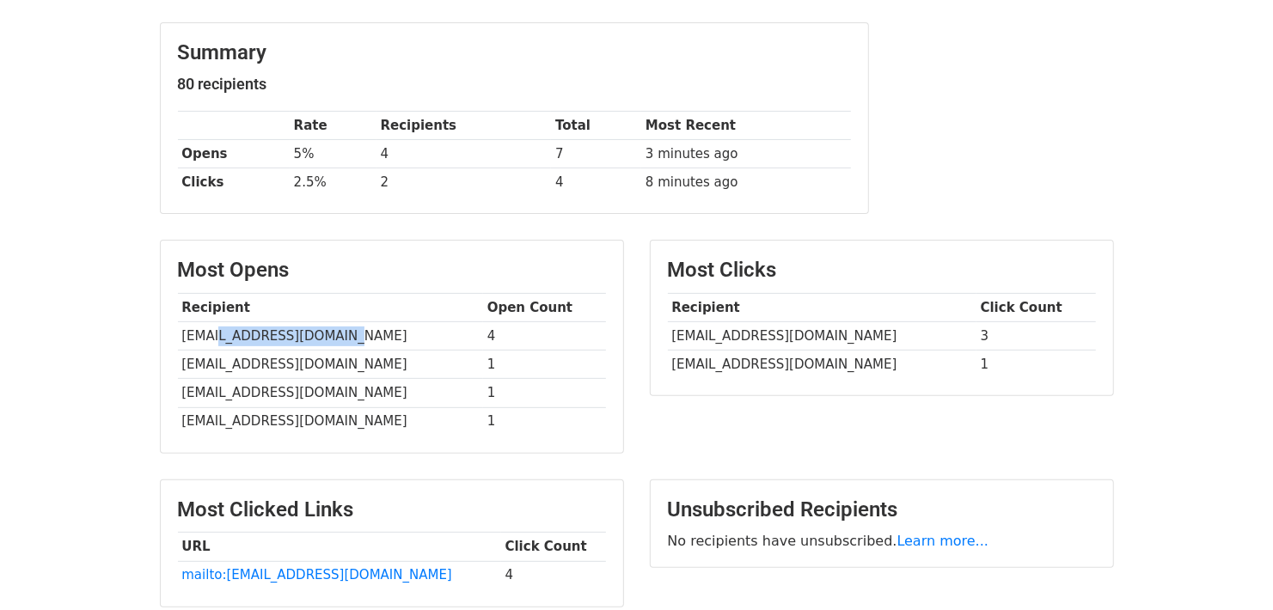
drag, startPoint x: 342, startPoint y: 331, endPoint x: 218, endPoint y: 335, distance: 123.9
click at [218, 335] on td "[EMAIL_ADDRESS][DOMAIN_NAME]" at bounding box center [330, 336] width 305 height 28
copy td "greencommon.com.hk"
click at [1103, 173] on div "Summary 80 recipients Rate Recipients Total Most Recent Opens 5% 4 7 3 minutes …" at bounding box center [637, 127] width 980 height 210
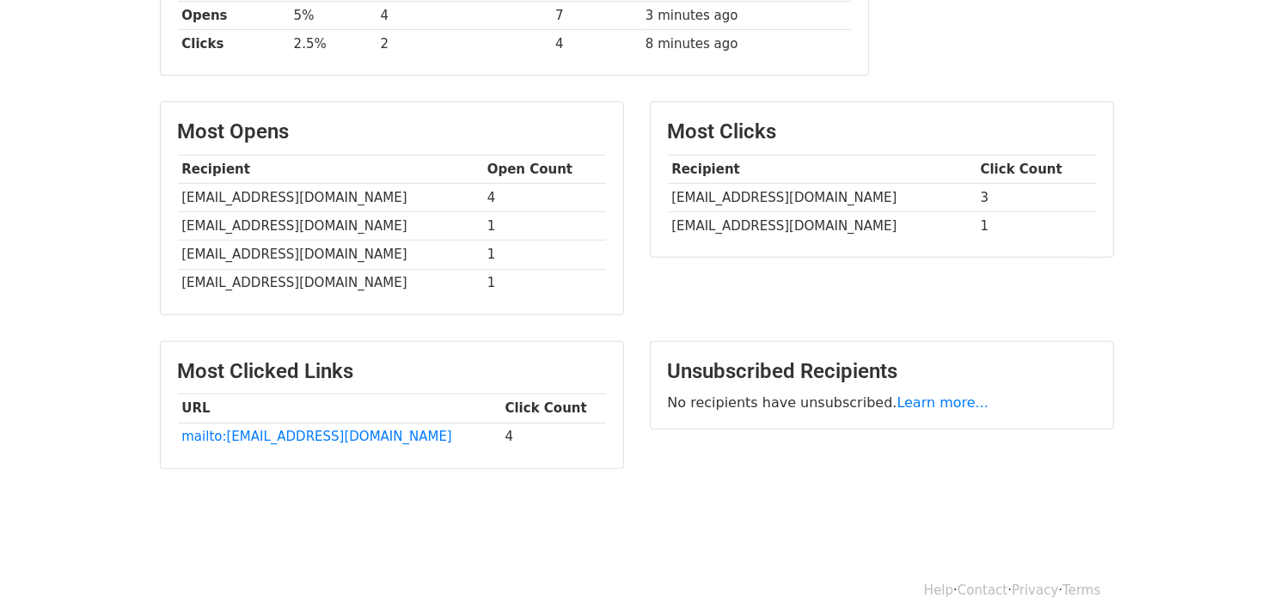
scroll to position [380, 0]
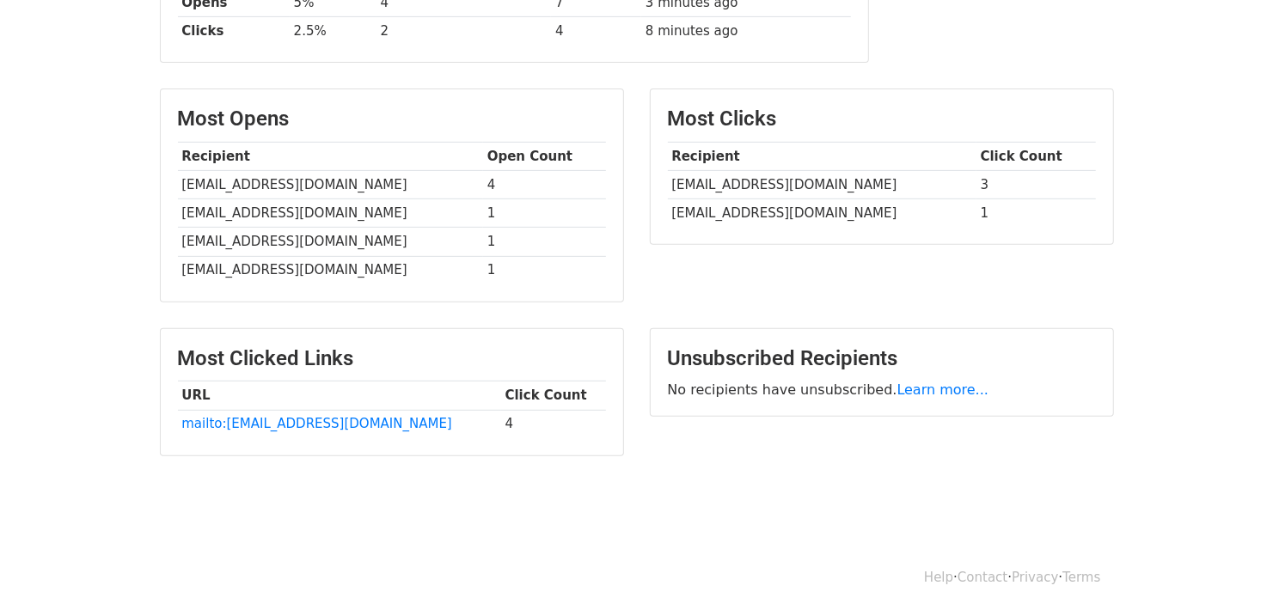
click at [1102, 276] on div "Most Clicks Recipient Click Count info@fairprice.com.sg 3 business@shengsiong.c…" at bounding box center [882, 204] width 490 height 230
click at [1042, 283] on div "Most Clicks Recipient Click Count info@fairprice.com.sg 3 business@shengsiong.c…" at bounding box center [882, 204] width 490 height 230
click at [238, 468] on div "Most Clicked Links URL Click Count mailto:hesed.sambo@gmail.com 4" at bounding box center [392, 400] width 490 height 145
click at [756, 439] on div "Unsubscribed Recipients No recipients have unsubscribed. Learn more..." at bounding box center [882, 400] width 490 height 145
click at [747, 453] on div "Unsubscribed Recipients No recipients have unsubscribed. Learn more..." at bounding box center [882, 400] width 490 height 145
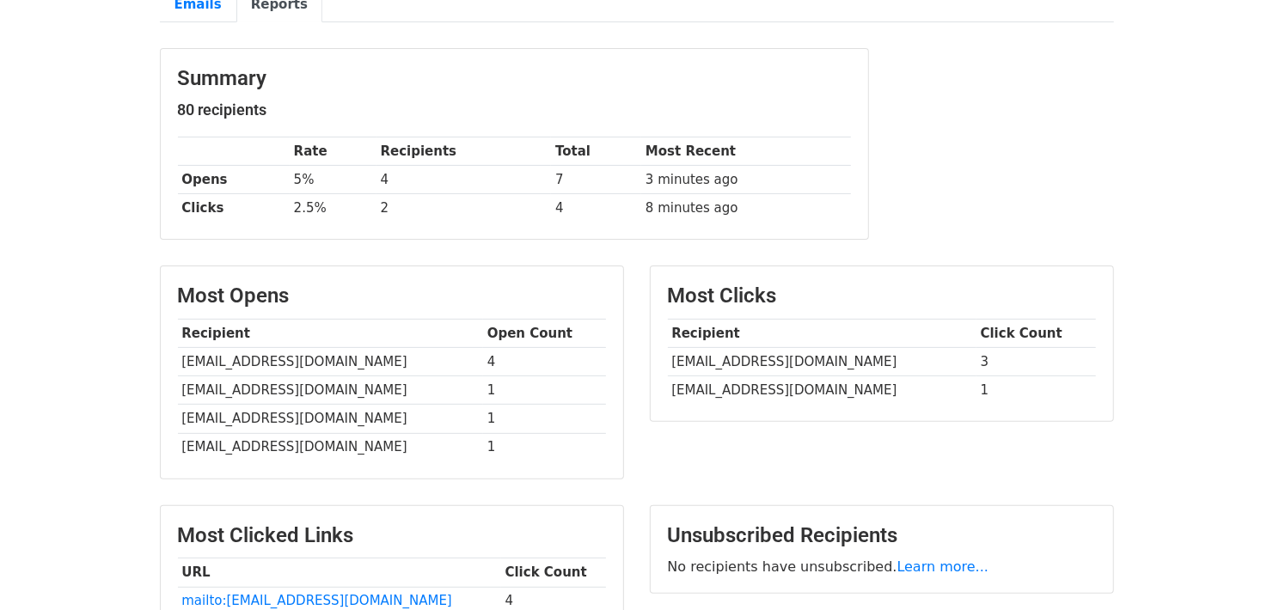
scroll to position [265, 0]
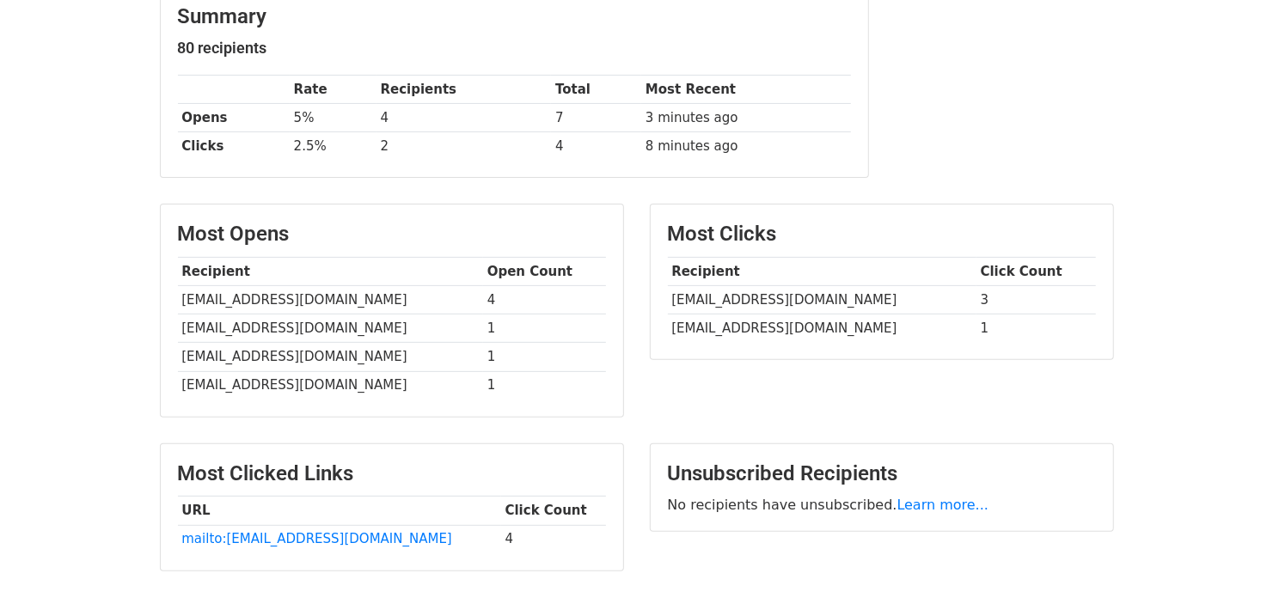
click at [746, 557] on div "Unsubscribed Recipients No recipients have unsubscribed. Learn more..." at bounding box center [882, 516] width 490 height 145
click at [764, 413] on div "Most Clicks Recipient Click Count info@fairprice.com.sg 3 business@shengsiong.c…" at bounding box center [882, 319] width 490 height 230
click at [777, 557] on div "Unsubscribed Recipients No recipients have unsubscribed. Learn more..." at bounding box center [882, 516] width 490 height 145
click at [767, 401] on div "Most Clicks Recipient Click Count info@fairprice.com.sg 3 business@shengsiong.c…" at bounding box center [882, 319] width 490 height 230
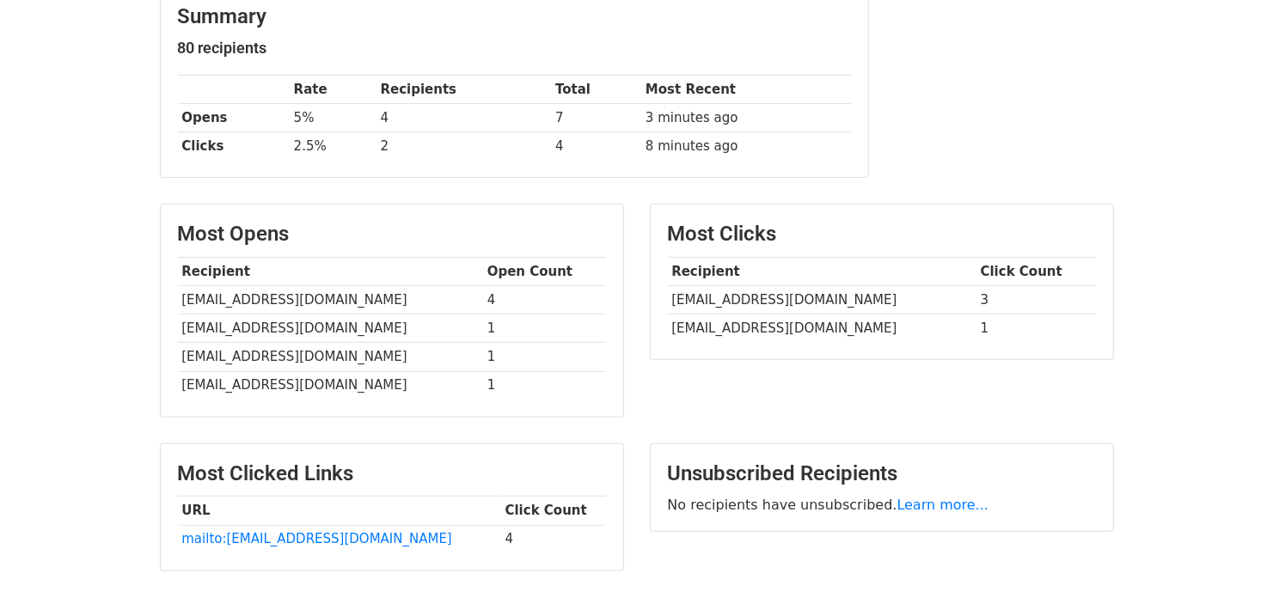
scroll to position [380, 0]
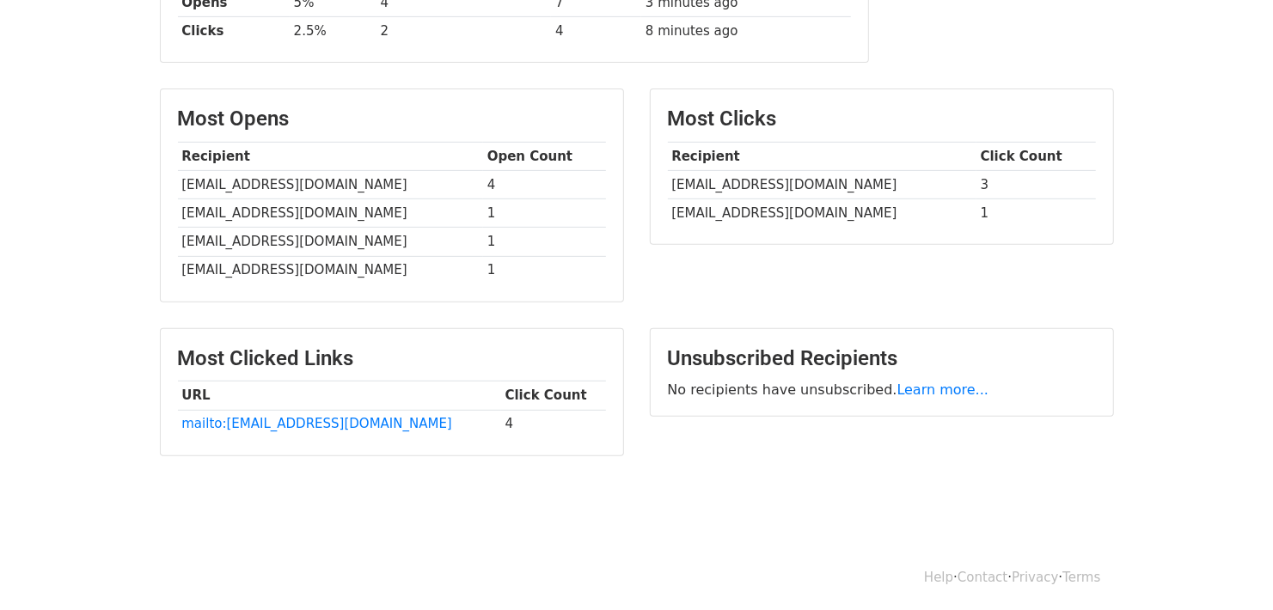
drag, startPoint x: 557, startPoint y: 512, endPoint x: 568, endPoint y: 508, distance: 12.0
click at [558, 512] on body "MergeMail Campaigns Templates Reports Open Gmail Daily emails left: 112 Help yo…" at bounding box center [636, 81] width 1273 height 922
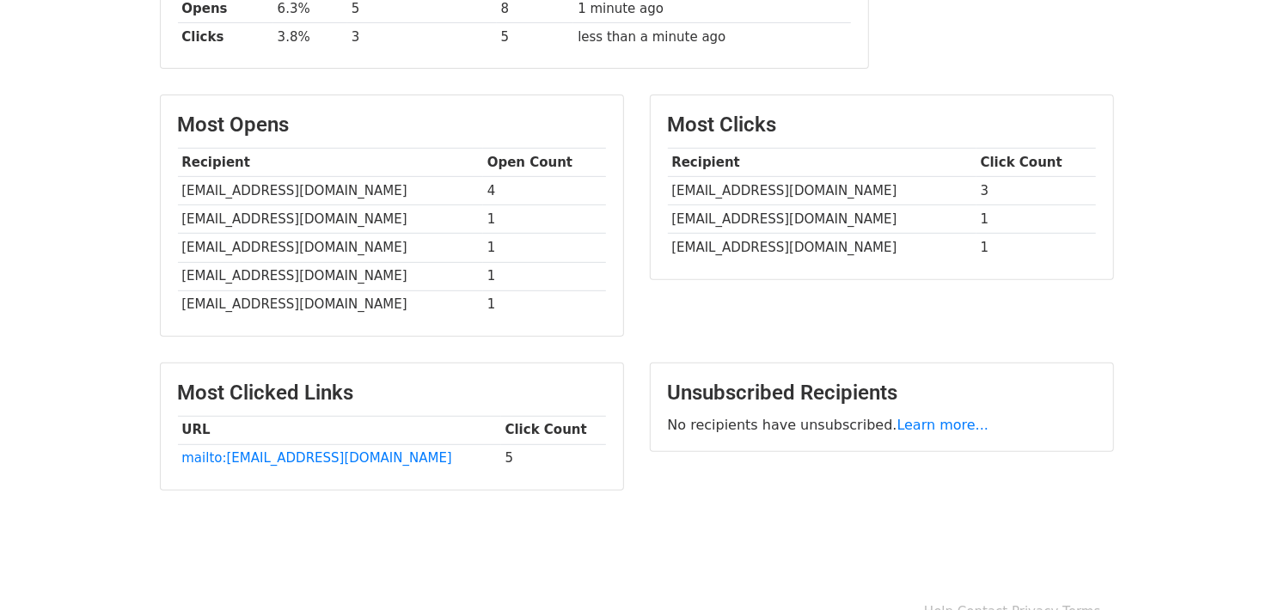
click at [674, 487] on div "Unsubscribed Recipients No recipients have unsubscribed. Learn more..." at bounding box center [882, 435] width 490 height 145
click at [1087, 324] on div "Most Clicks Recipient Click Count [EMAIL_ADDRESS][DOMAIN_NAME] 3 [EMAIL_ADDRESS…" at bounding box center [882, 224] width 490 height 259
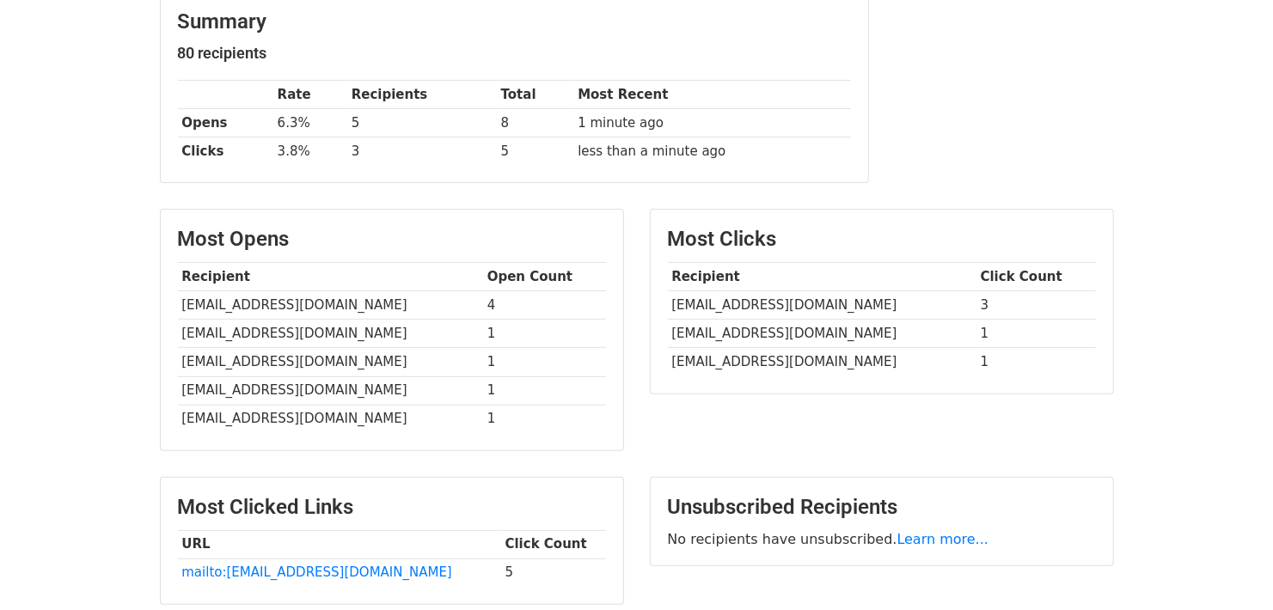
scroll to position [259, 0]
click at [941, 178] on div "Summary 80 recipients Rate Recipients Total Most Recent Opens 6.3% 5 8 1 minute…" at bounding box center [637, 97] width 980 height 210
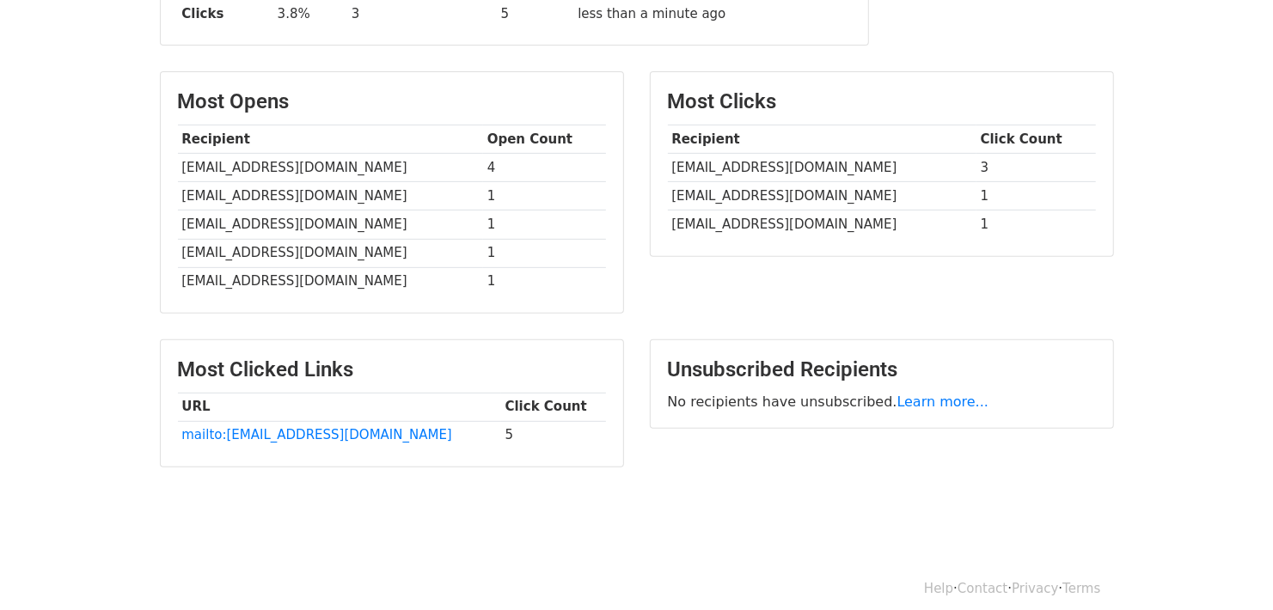
scroll to position [408, 0]
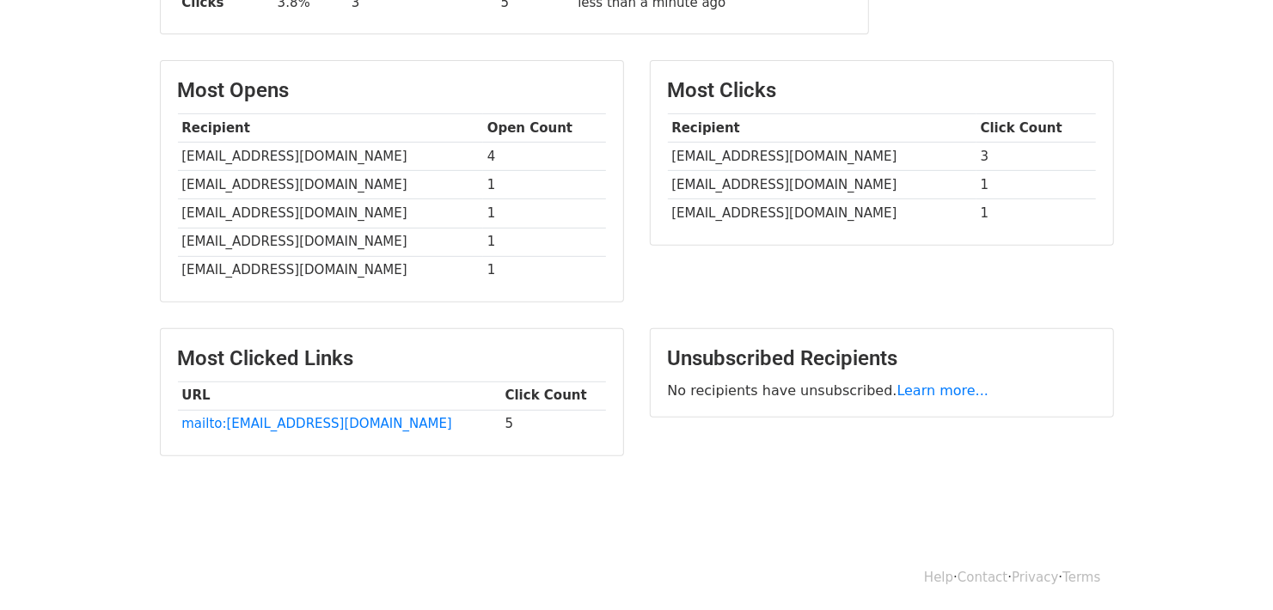
click at [297, 517] on body "MergeMail Campaigns Templates Reports Open Gmail Daily emails left: 112 Help [E…" at bounding box center [636, 67] width 1273 height 951
click at [1129, 296] on body "MergeMail Campaigns Templates Reports Open Gmail Daily emails left: 112 Help [E…" at bounding box center [636, 67] width 1273 height 951
click at [1080, 279] on div "Most Clicks Recipient Click Count [EMAIL_ADDRESS][DOMAIN_NAME] 3 [EMAIL_ADDRESS…" at bounding box center [882, 189] width 490 height 259
click at [692, 477] on body "MergeMail Campaigns Templates Reports Open Gmail Daily emails left: 112 Help [E…" at bounding box center [636, 67] width 1273 height 951
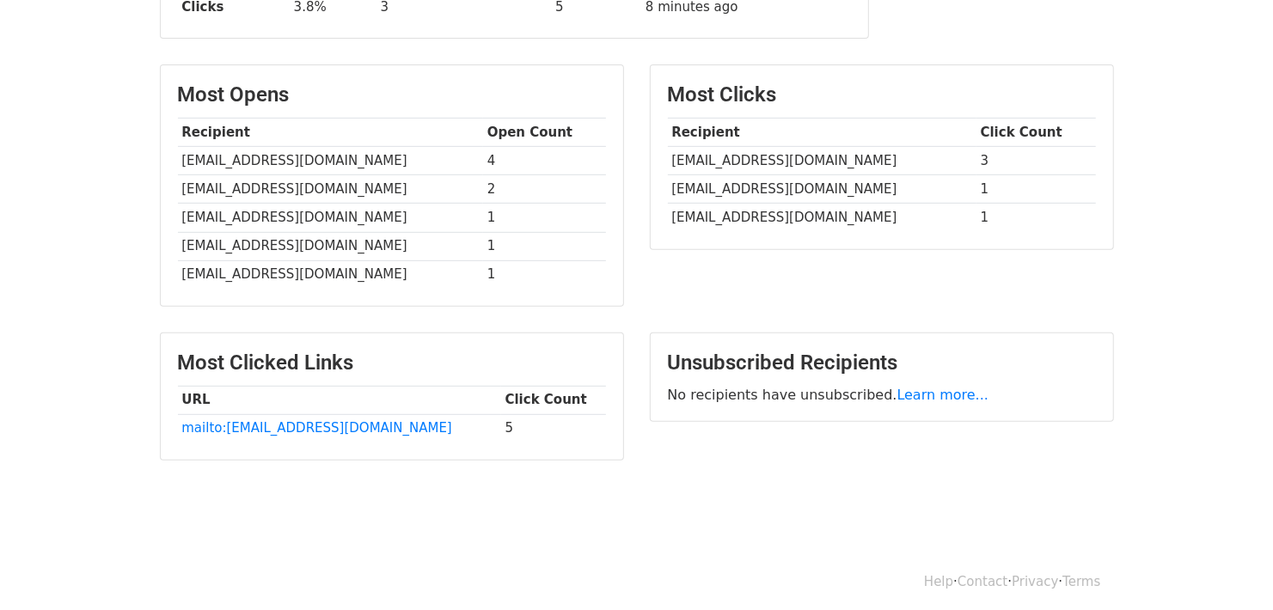
click at [733, 271] on div "Most Clicks Recipient Click Count [EMAIL_ADDRESS][DOMAIN_NAME] 3 [EMAIL_ADDRESS…" at bounding box center [882, 193] width 490 height 259
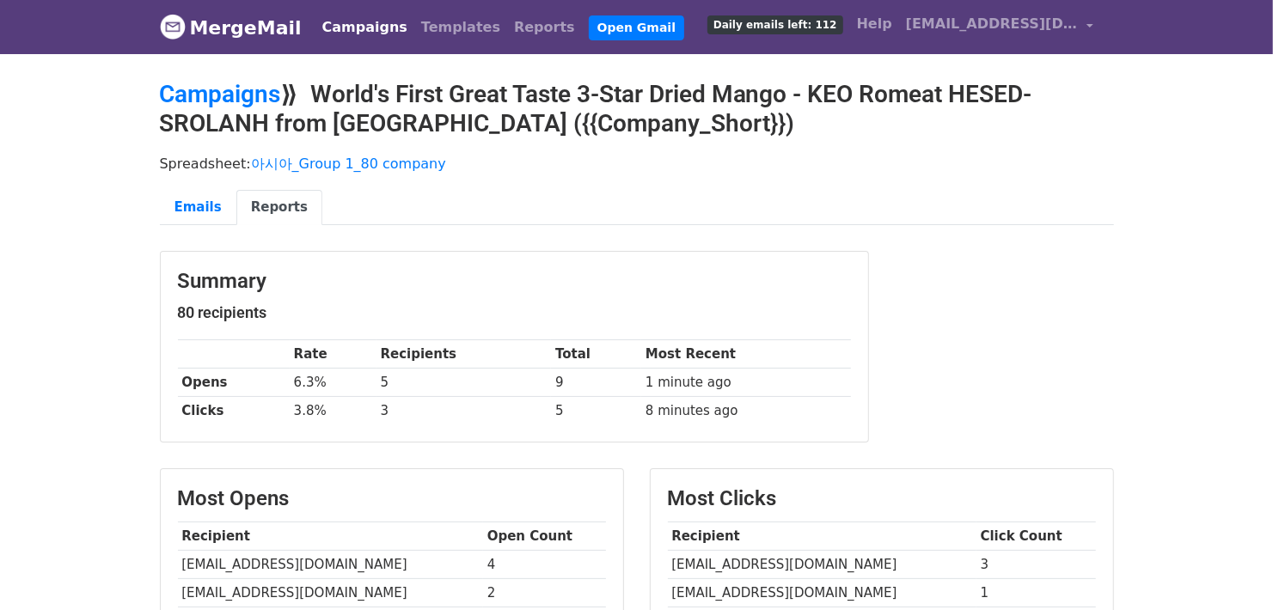
click at [952, 354] on div "Summary 80 recipients Rate Recipients Total Most Recent Opens 6.3% 5 9 1 minute…" at bounding box center [637, 356] width 980 height 210
click at [934, 388] on div "Summary 80 recipients Rate Recipients Total Most Recent Opens 6.3% 5 10 1 minut…" at bounding box center [637, 356] width 980 height 210
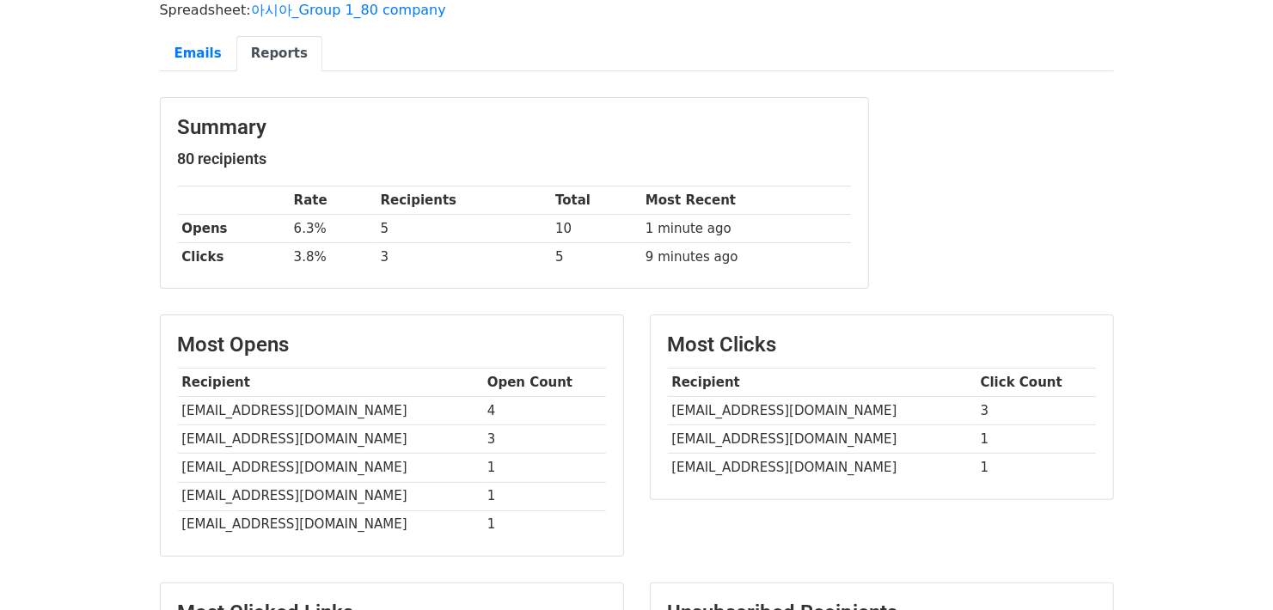
scroll to position [171, 0]
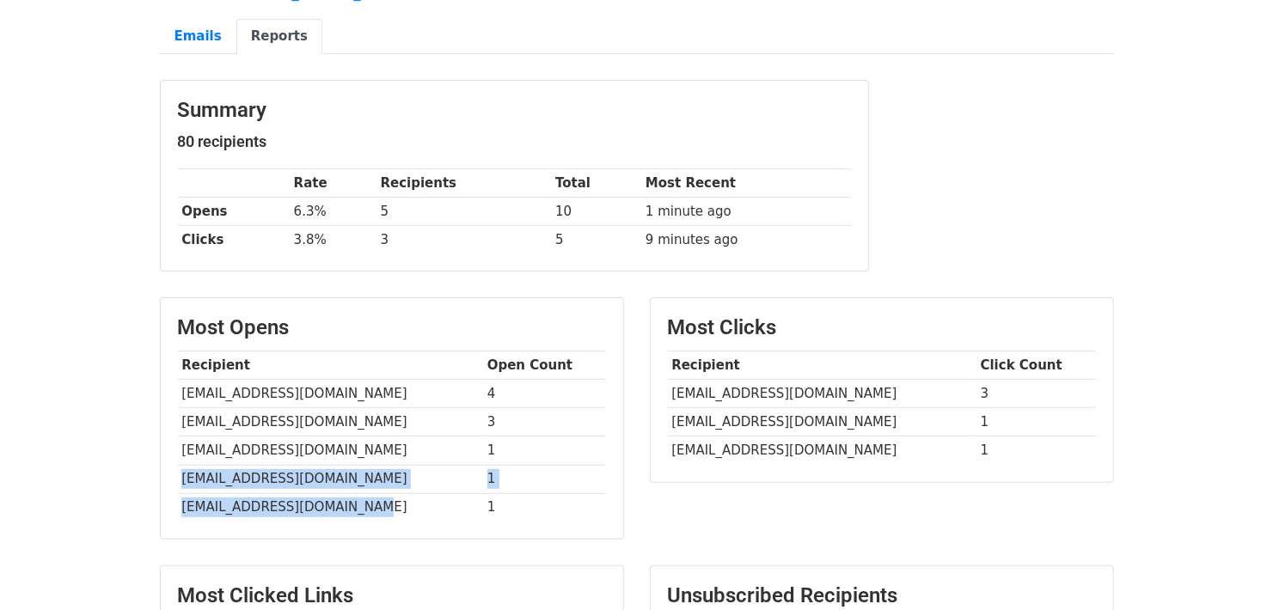
drag, startPoint x: 396, startPoint y: 505, endPoint x: 179, endPoint y: 481, distance: 218.7
click at [179, 481] on tbody "Recipient Open Count [EMAIL_ADDRESS][DOMAIN_NAME] 4 [EMAIL_ADDRESS][DOMAIN_NAME…" at bounding box center [392, 437] width 428 height 170
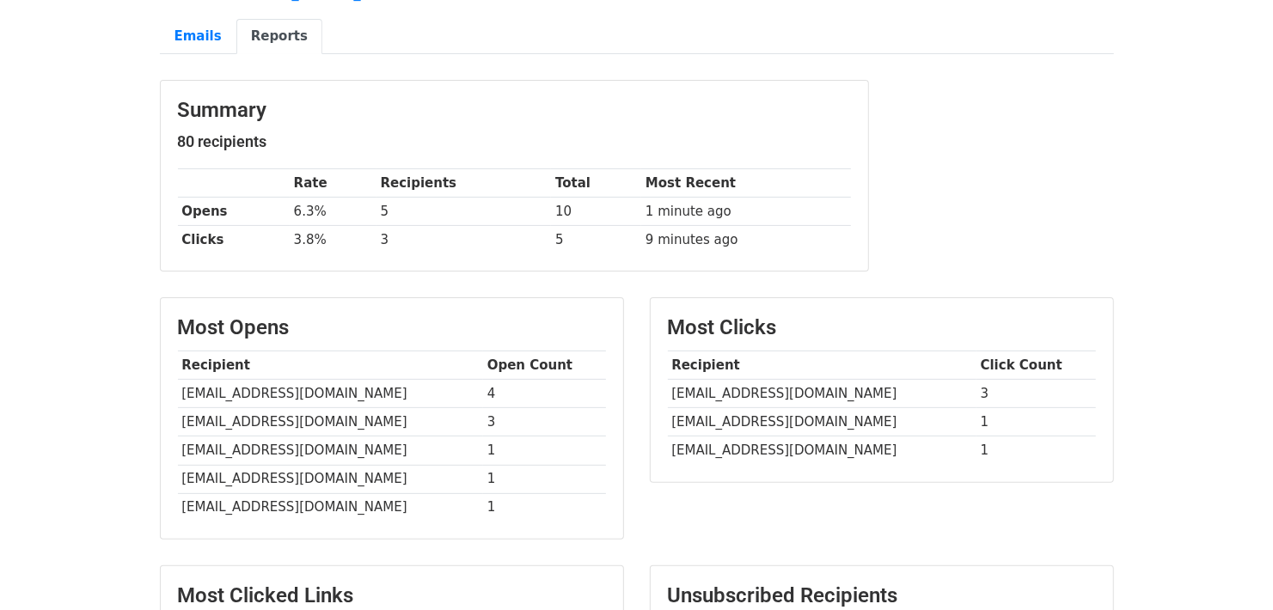
click at [323, 446] on td "[EMAIL_ADDRESS][DOMAIN_NAME]" at bounding box center [330, 451] width 305 height 28
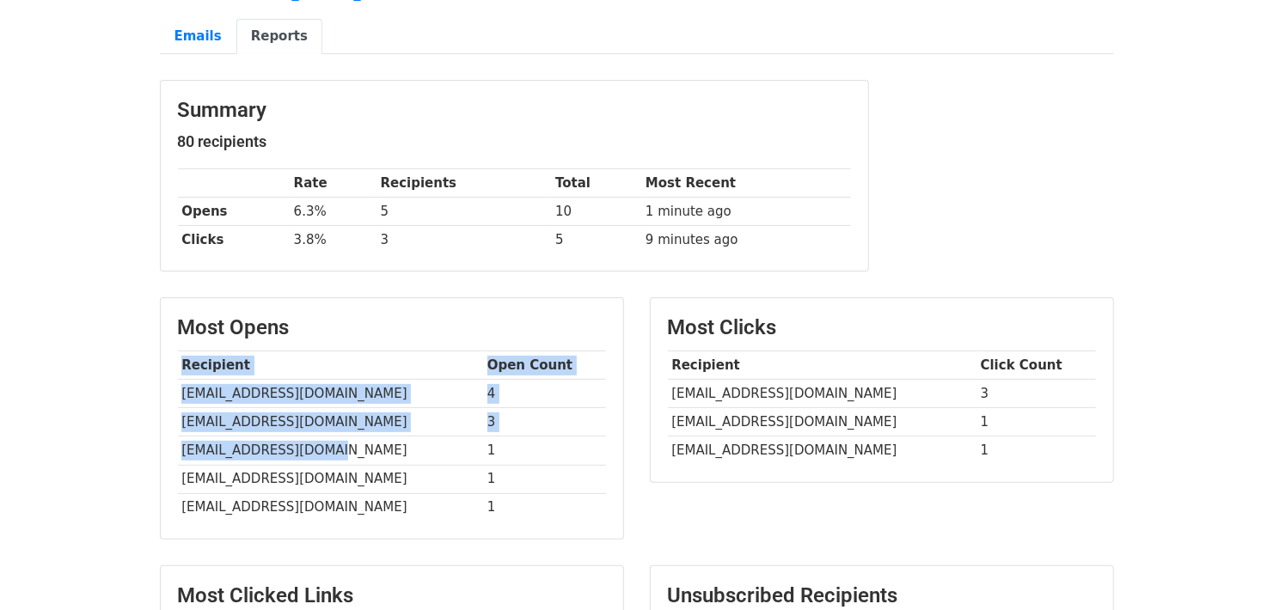
drag, startPoint x: 346, startPoint y: 446, endPoint x: 156, endPoint y: 451, distance: 189.2
click at [156, 451] on div "Most Opens Recipient Open Count [EMAIL_ADDRESS][DOMAIN_NAME] 4 [EMAIL_ADDRESS][…" at bounding box center [392, 426] width 490 height 259
click at [409, 451] on td "[EMAIL_ADDRESS][DOMAIN_NAME]" at bounding box center [330, 451] width 305 height 28
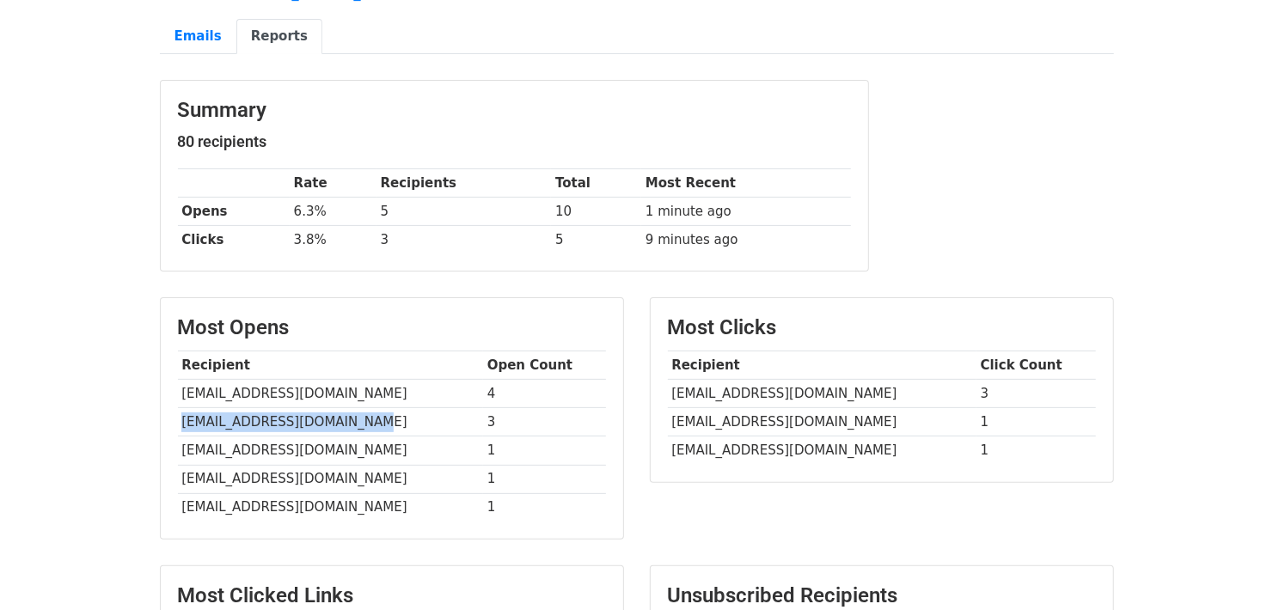
drag, startPoint x: 395, startPoint y: 422, endPoint x: 183, endPoint y: 423, distance: 211.5
click at [183, 423] on td "[EMAIL_ADDRESS][DOMAIN_NAME]" at bounding box center [330, 422] width 305 height 28
click at [377, 423] on td "[EMAIL_ADDRESS][DOMAIN_NAME]" at bounding box center [330, 422] width 305 height 28
drag, startPoint x: 363, startPoint y: 395, endPoint x: 216, endPoint y: 396, distance: 147.0
click at [216, 396] on td "[EMAIL_ADDRESS][DOMAIN_NAME]" at bounding box center [330, 394] width 305 height 28
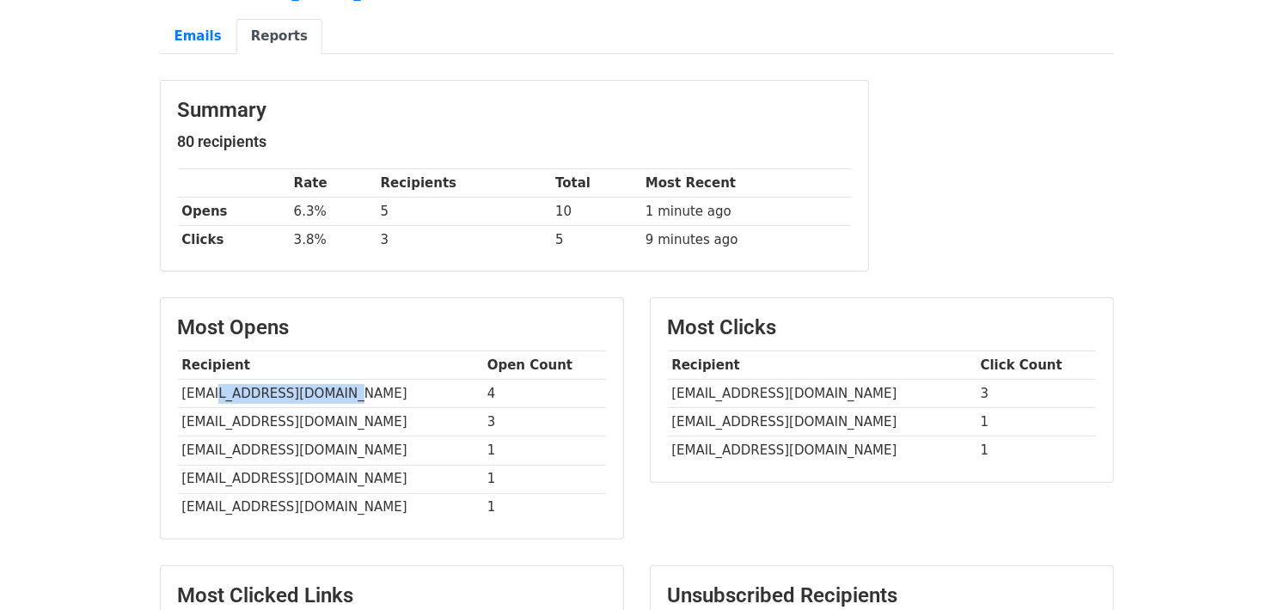
copy td "greencommon.com.hk"
click at [640, 279] on div "Summary 80 recipients Rate Recipients Total Most Recent Opens 6.3% 5 10 1 minut…" at bounding box center [514, 185] width 735 height 210
click at [640, 279] on div "Summary 80 recipients Rate Recipients Total Most Recent Opens 6.3% 5 10 2 minut…" at bounding box center [514, 185] width 735 height 210
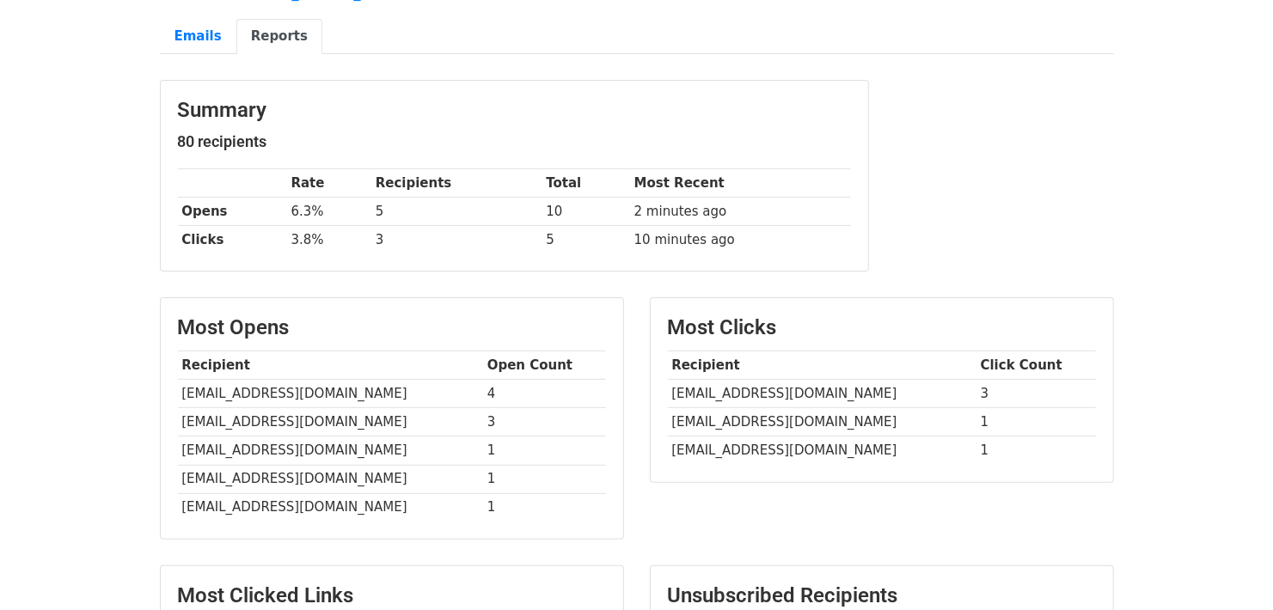
click at [640, 279] on div "Summary 80 recipients Rate Recipients Total Most Recent Opens 6.3% 5 10 2 minut…" at bounding box center [514, 185] width 735 height 210
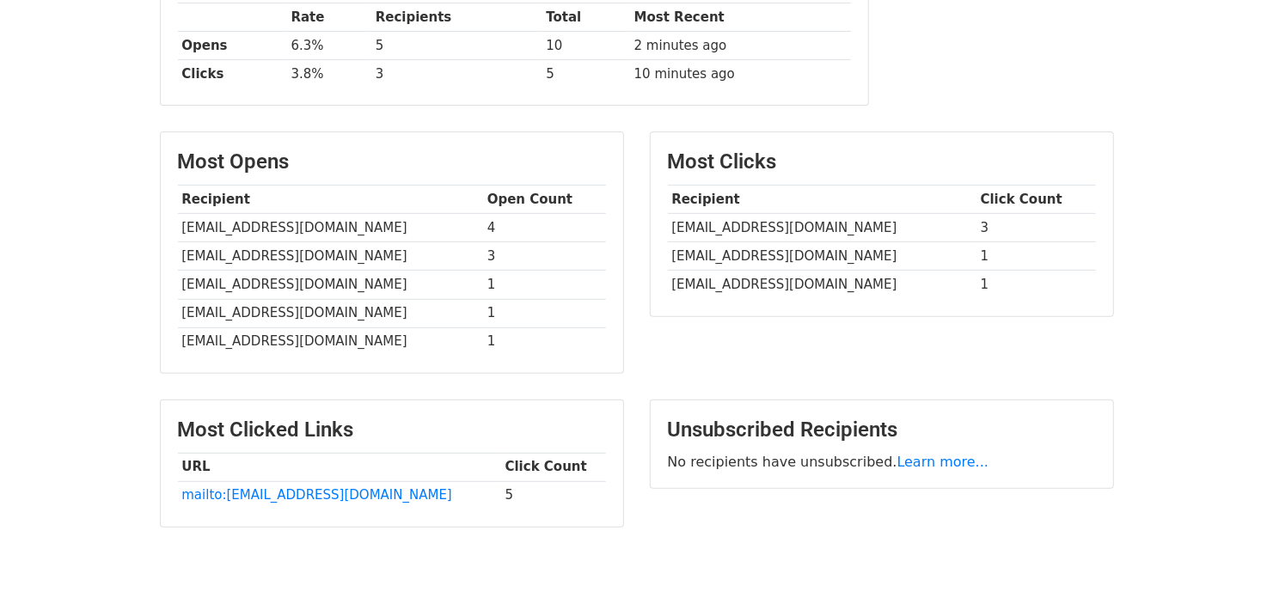
scroll to position [343, 0]
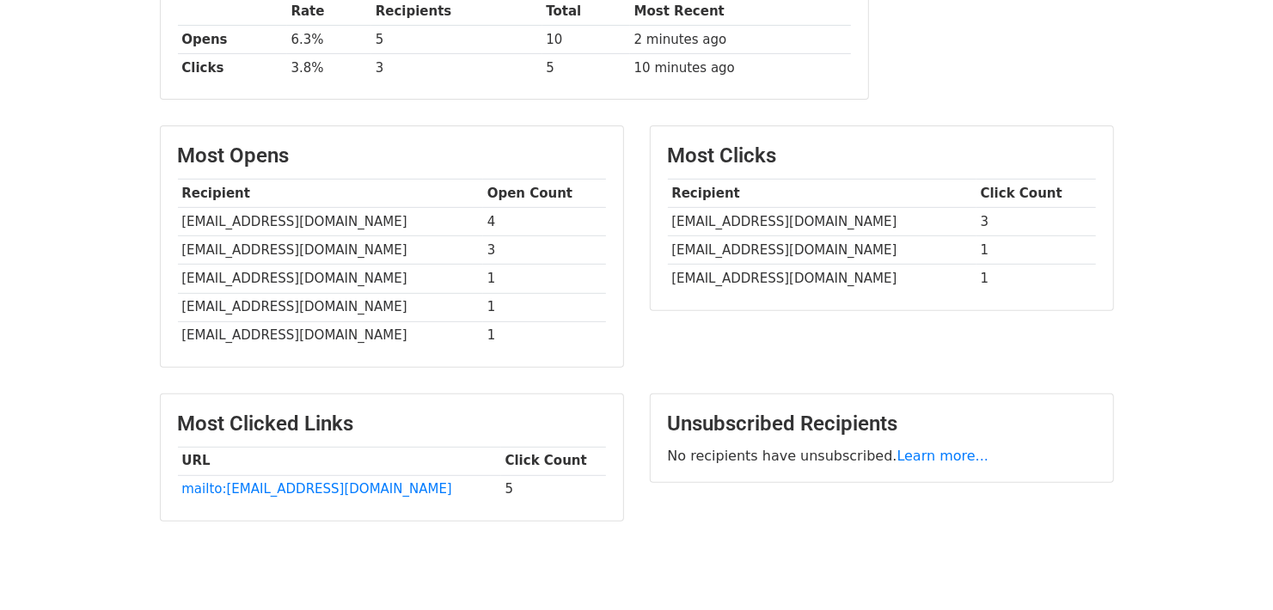
click at [643, 279] on div "Most Clicks Recipient Click Count info@fairprice.com.sg 3 business@shengsiong.c…" at bounding box center [882, 255] width 490 height 259
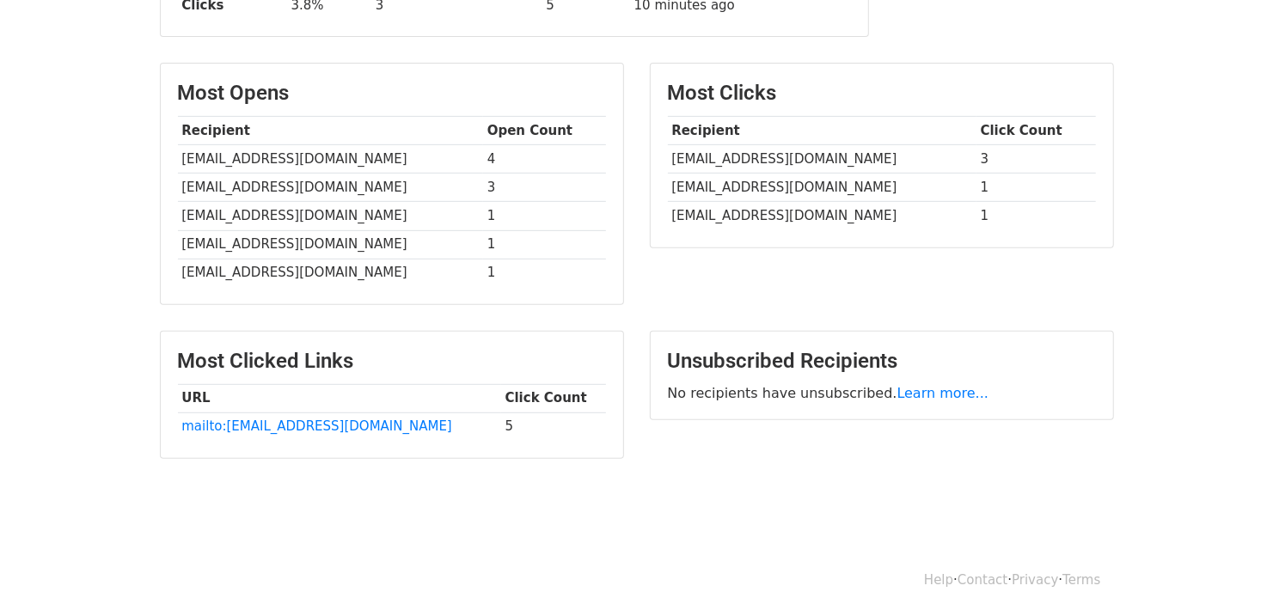
scroll to position [408, 0]
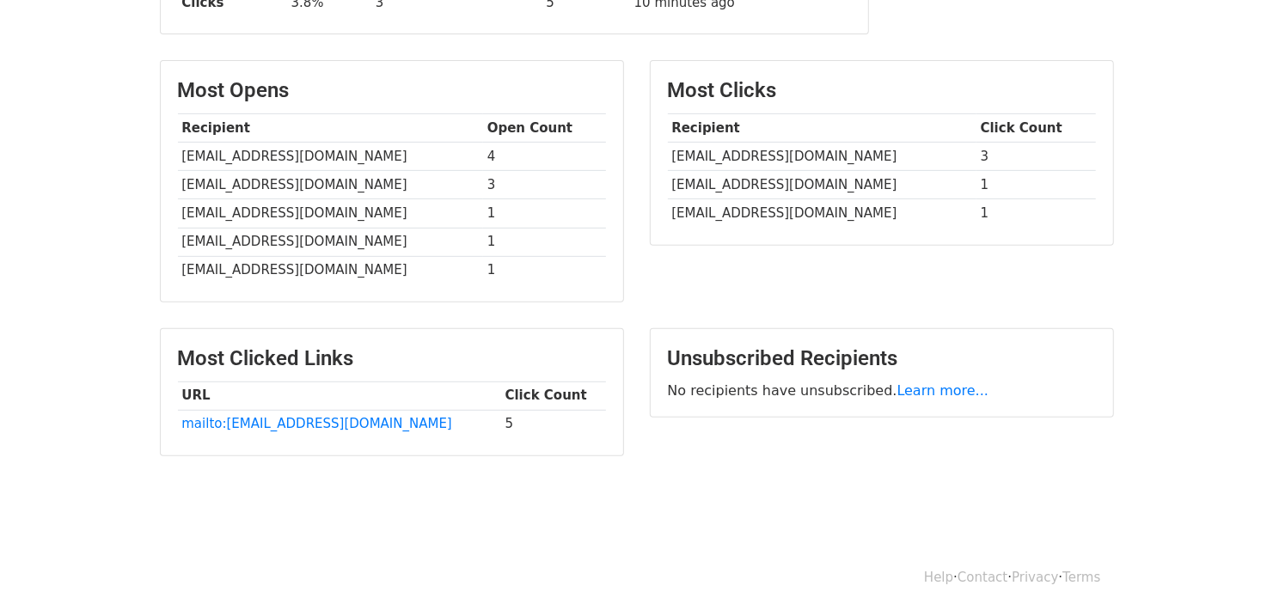
click at [652, 433] on div "Unsubscribed Recipients No recipients have unsubscribed. Learn more..." at bounding box center [882, 400] width 490 height 145
click at [854, 453] on div "Unsubscribed Recipients No recipients have unsubscribed. Learn more..." at bounding box center [882, 400] width 490 height 145
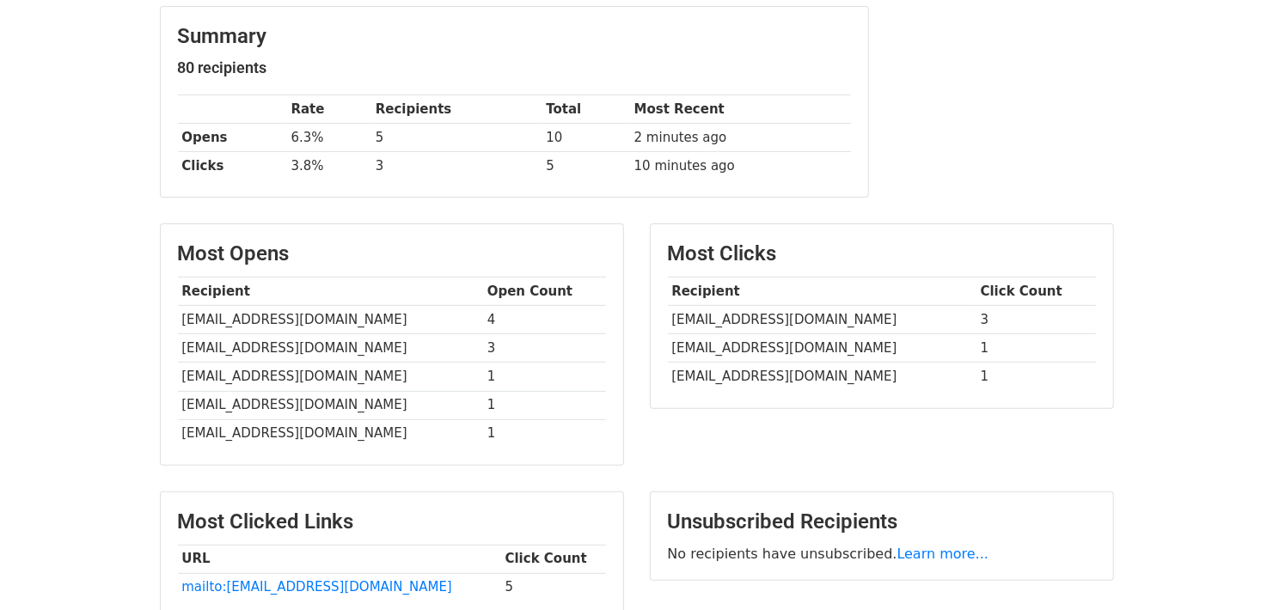
scroll to position [180, 0]
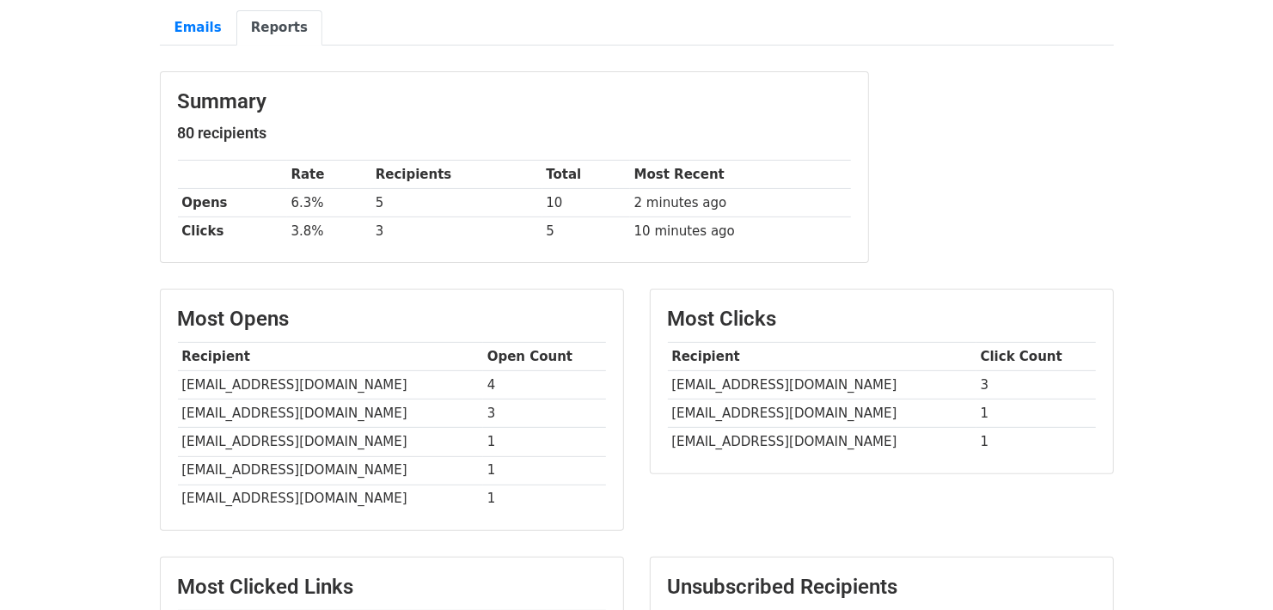
click at [634, 273] on div "Summary 80 recipients Rate Recipients Total Most Recent Opens 6.3% 5 10 2 minut…" at bounding box center [514, 176] width 735 height 210
click at [639, 279] on main "Campaigns ⟫ World's First Great Taste 3-Star Dried Mango - KEO Romeat HESED-SRO…" at bounding box center [637, 301] width 980 height 802
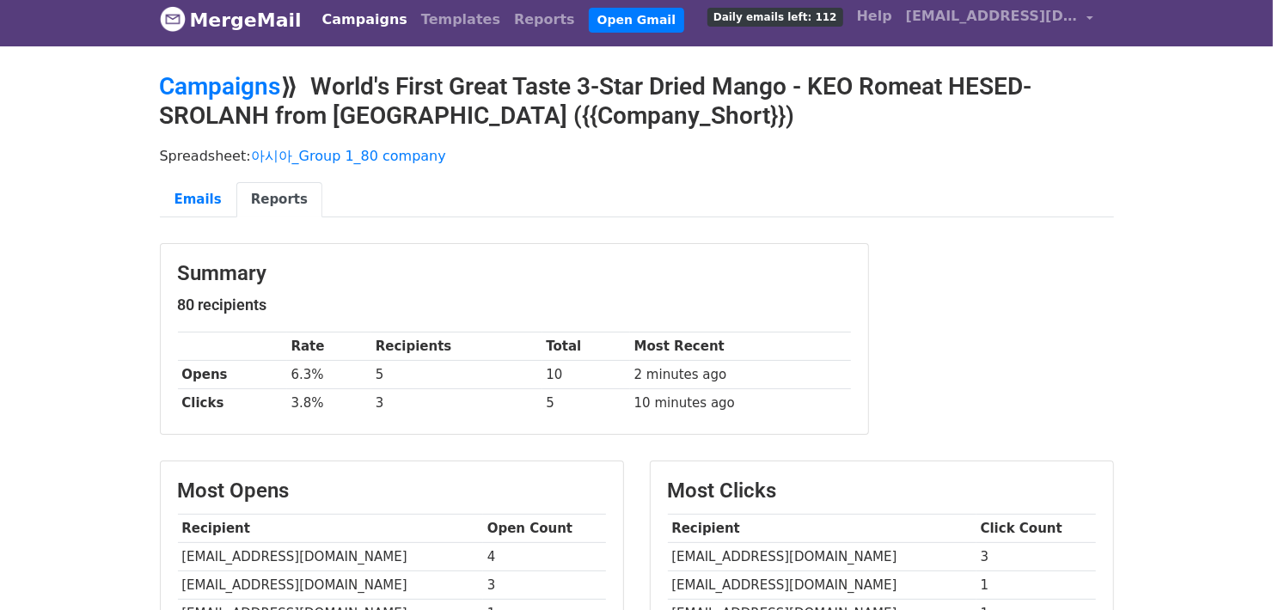
click at [640, 223] on div "Spreadsheet: 아시아_Group 1_80 company Emails Reports" at bounding box center [637, 186] width 980 height 96
click at [577, 230] on div "Spreadsheet: 아시아_Group 1_80 company Emails Reports" at bounding box center [637, 186] width 980 height 96
click at [462, 230] on div "Spreadsheet: 아시아_Group 1_80 company Emails Reports" at bounding box center [637, 186] width 980 height 96
click at [1085, 236] on main "Campaigns ⟫ World's First Great Taste 3-Star Dried Mango - KEO Romeat HESED-SRO…" at bounding box center [637, 473] width 980 height 802
click at [937, 281] on div "Summary 80 recipients Rate Recipients Total Most Recent Opens 6.3% 5 10 2 minut…" at bounding box center [637, 348] width 980 height 210
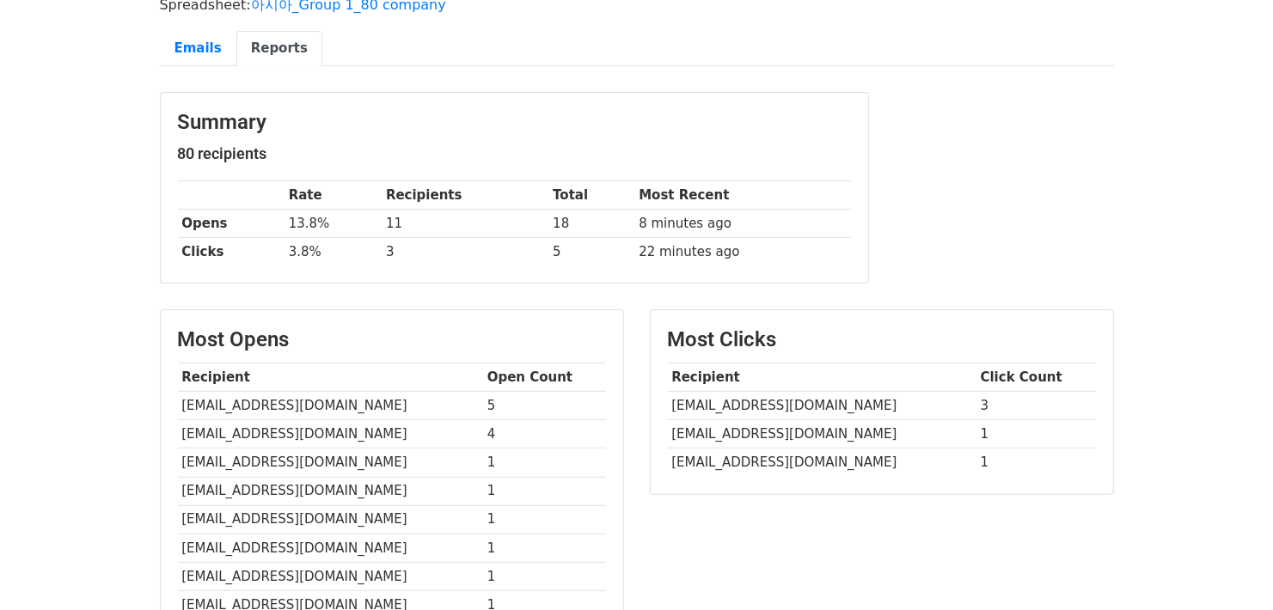
scroll to position [180, 0]
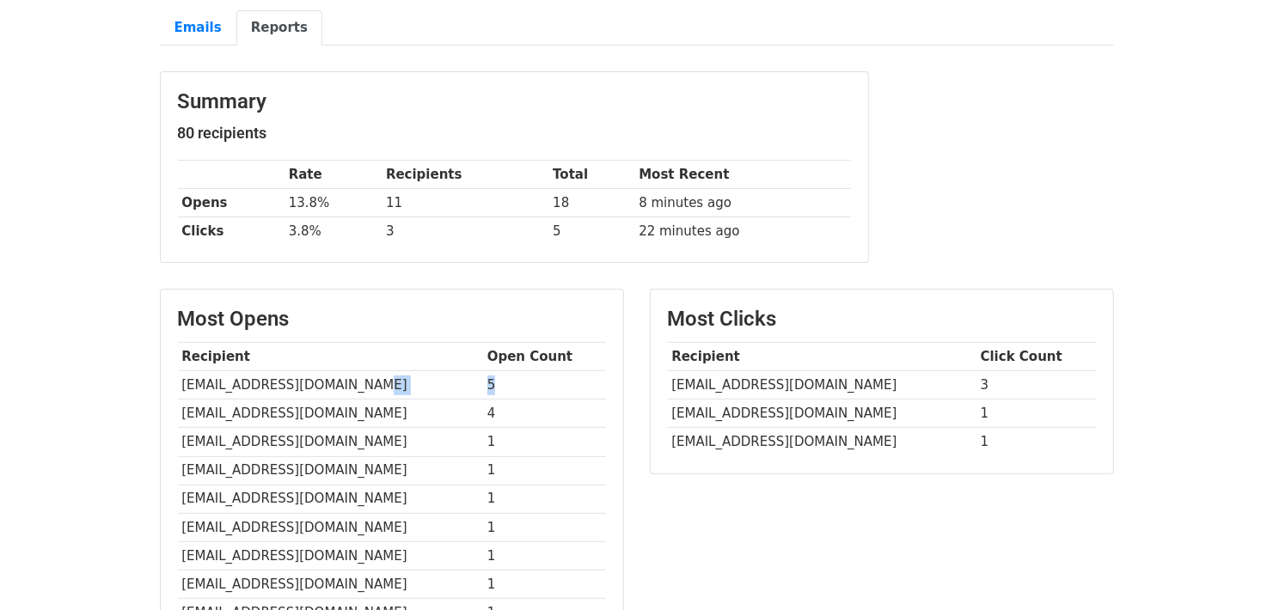
drag, startPoint x: 474, startPoint y: 385, endPoint x: 569, endPoint y: 386, distance: 95.4
click at [569, 386] on tr "[EMAIL_ADDRESS][DOMAIN_NAME] 5" at bounding box center [392, 385] width 428 height 28
click at [495, 408] on td "4" at bounding box center [544, 414] width 123 height 28
click at [464, 408] on td "[EMAIL_ADDRESS][DOMAIN_NAME]" at bounding box center [330, 414] width 305 height 28
drag, startPoint x: 462, startPoint y: 411, endPoint x: 509, endPoint y: 413, distance: 47.3
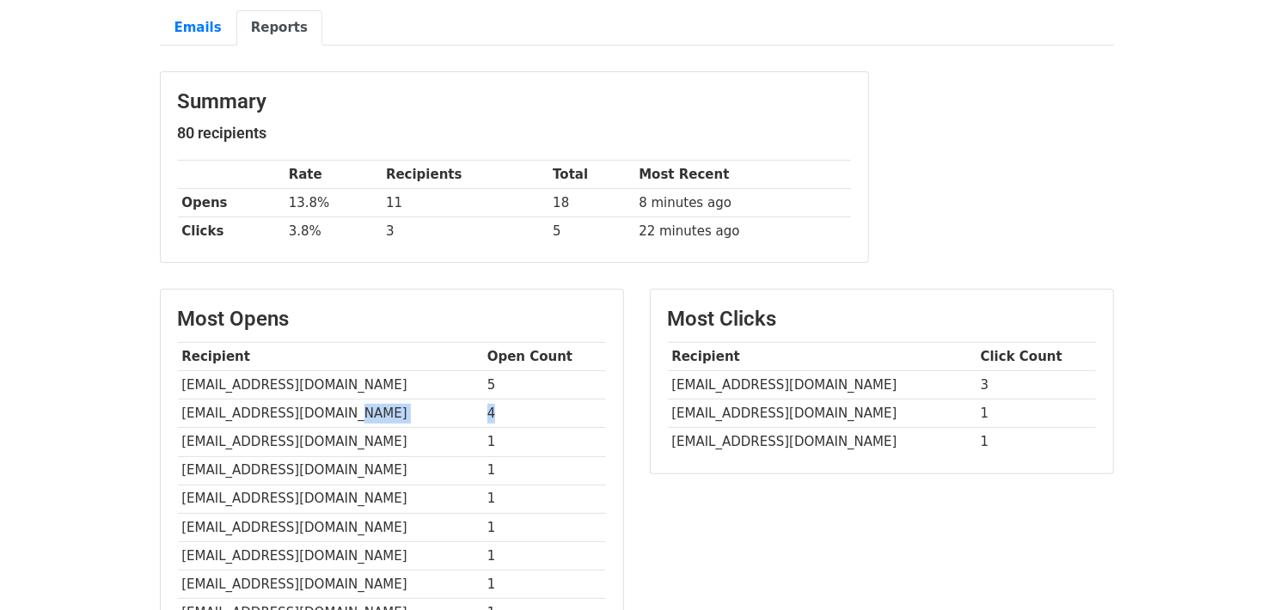
click at [506, 413] on tr "[EMAIL_ADDRESS][DOMAIN_NAME] 4" at bounding box center [392, 414] width 428 height 28
click at [510, 436] on td "1" at bounding box center [544, 442] width 123 height 28
drag, startPoint x: 502, startPoint y: 440, endPoint x: 456, endPoint y: 440, distance: 45.6
click at [456, 440] on tr "[EMAIL_ADDRESS][DOMAIN_NAME] 1" at bounding box center [392, 442] width 428 height 28
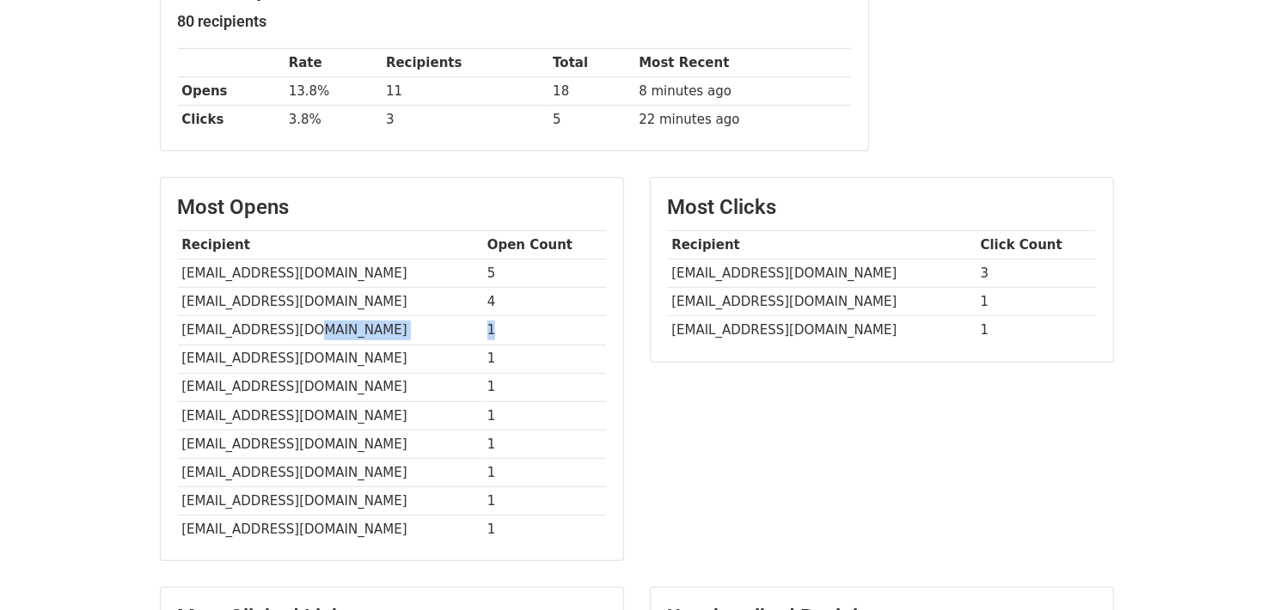
scroll to position [294, 0]
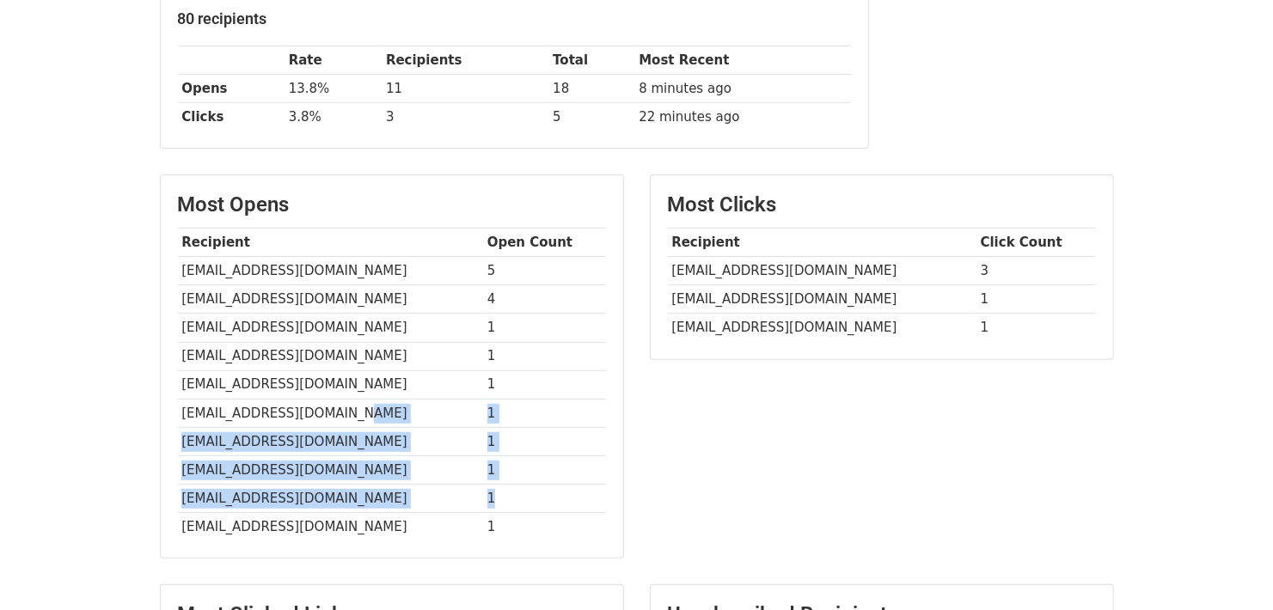
drag, startPoint x: 471, startPoint y: 407, endPoint x: 514, endPoint y: 492, distance: 94.6
click at [514, 492] on tbody "Recipient Open Count [EMAIL_ADDRESS][DOMAIN_NAME] 5 [EMAIL_ADDRESS][DOMAIN_NAME…" at bounding box center [392, 385] width 428 height 313
click at [514, 492] on td "1" at bounding box center [544, 499] width 123 height 28
drag, startPoint x: 518, startPoint y: 493, endPoint x: 452, endPoint y: 410, distance: 105.8
click at [452, 410] on tbody "Recipient Open Count [EMAIL_ADDRESS][DOMAIN_NAME] 5 [EMAIL_ADDRESS][DOMAIN_NAME…" at bounding box center [392, 385] width 428 height 313
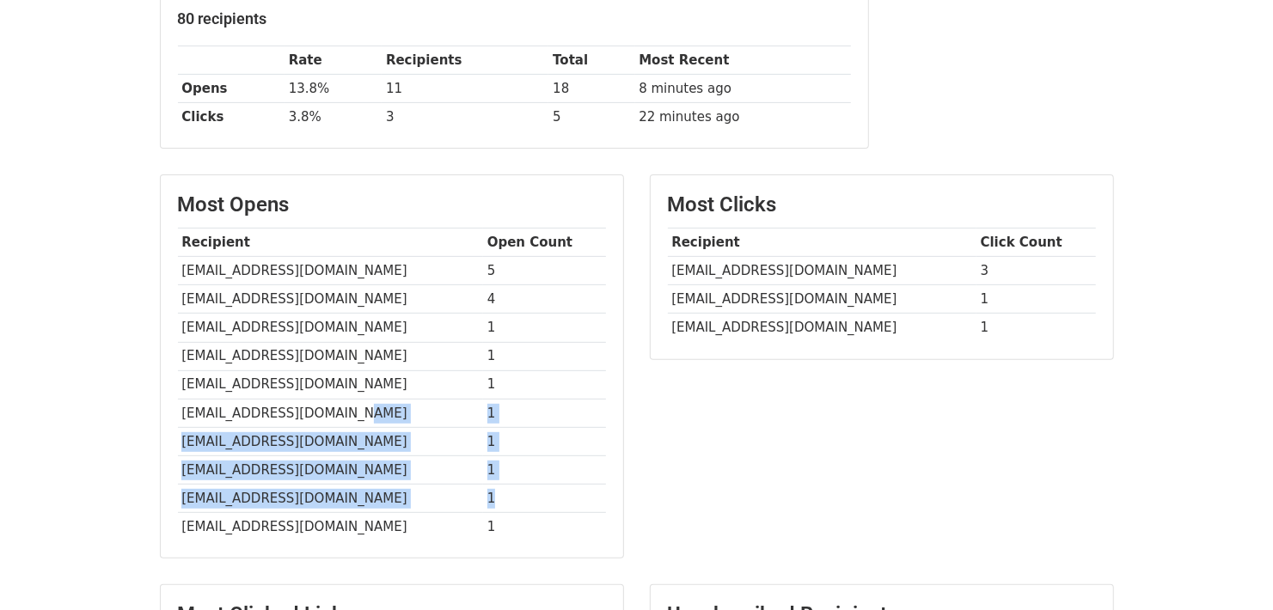
click at [452, 410] on td "[EMAIL_ADDRESS][DOMAIN_NAME]" at bounding box center [330, 413] width 305 height 28
drag, startPoint x: 446, startPoint y: 410, endPoint x: 536, endPoint y: 502, distance: 128.9
click at [536, 502] on tbody "Recipient Open Count [EMAIL_ADDRESS][DOMAIN_NAME] 5 [EMAIL_ADDRESS][DOMAIN_NAME…" at bounding box center [392, 385] width 428 height 313
click at [444, 490] on td "[EMAIL_ADDRESS][DOMAIN_NAME]" at bounding box center [330, 499] width 305 height 28
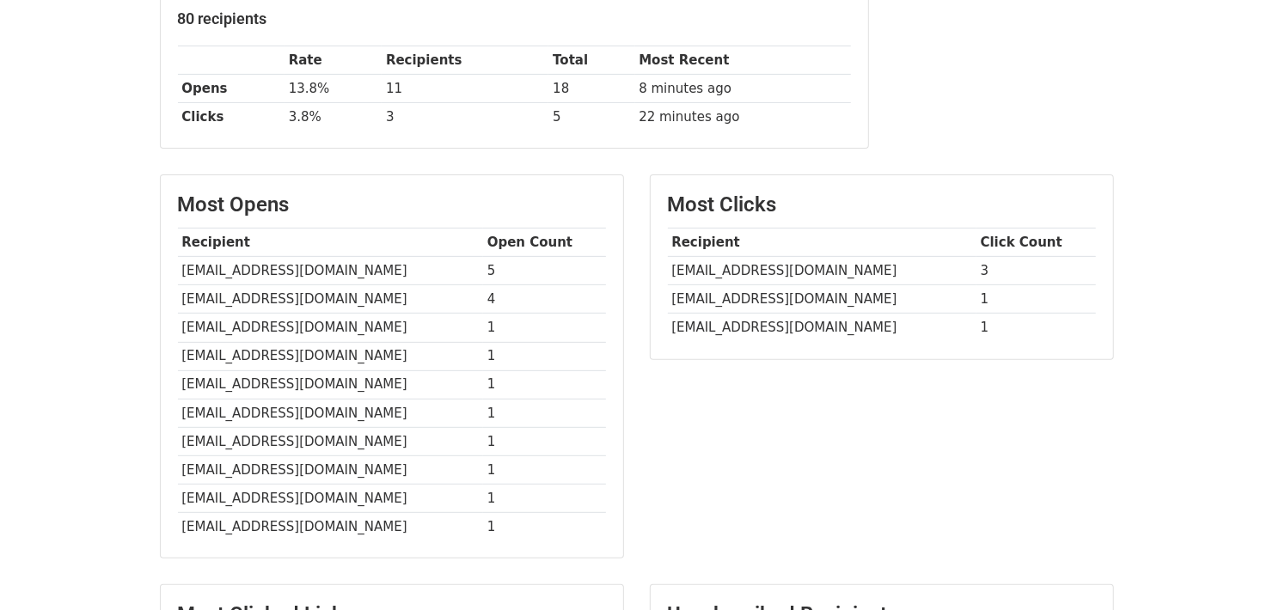
click at [389, 490] on td "[EMAIL_ADDRESS][DOMAIN_NAME]" at bounding box center [330, 499] width 305 height 28
drag, startPoint x: 393, startPoint y: 495, endPoint x: 242, endPoint y: 499, distance: 150.5
click at [242, 499] on td "[EMAIL_ADDRESS][DOMAIN_NAME]" at bounding box center [330, 499] width 305 height 28
copy td "[DOMAIN_NAME]"
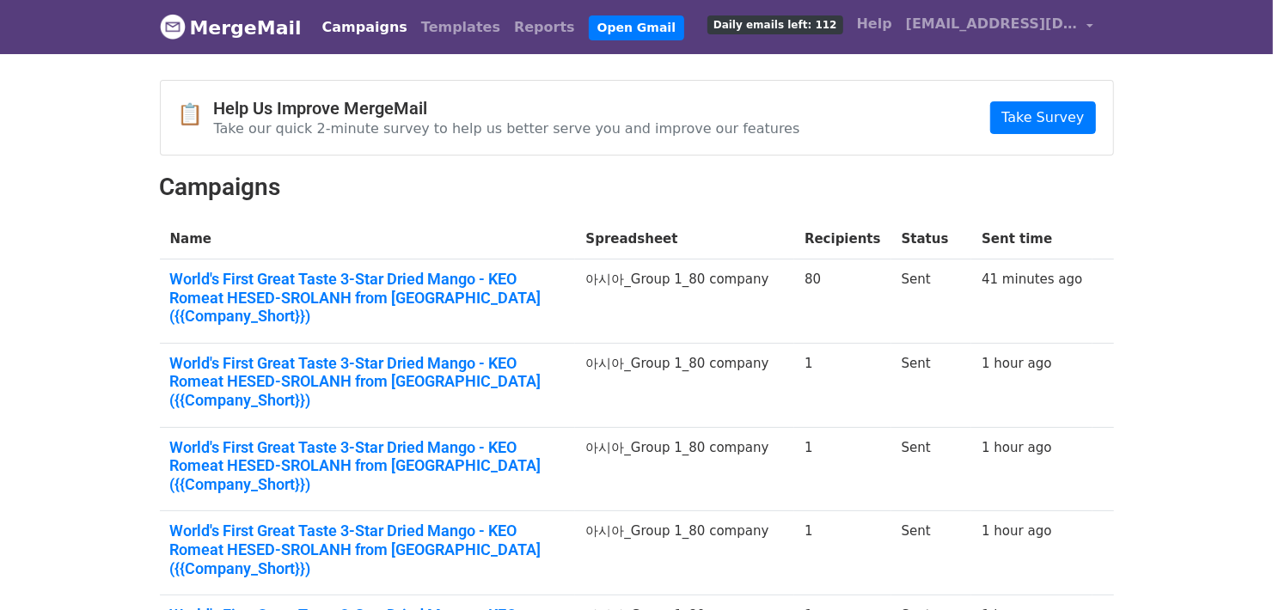
click at [1099, 306] on td at bounding box center [1103, 302] width 21 height 84
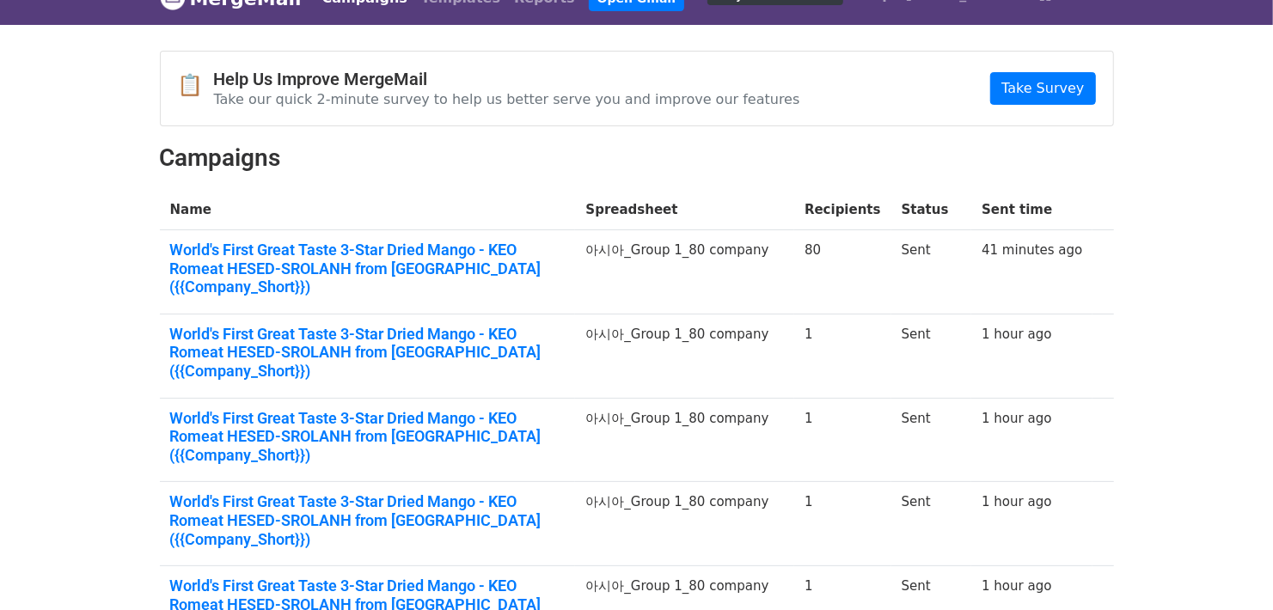
scroll to position [57, 0]
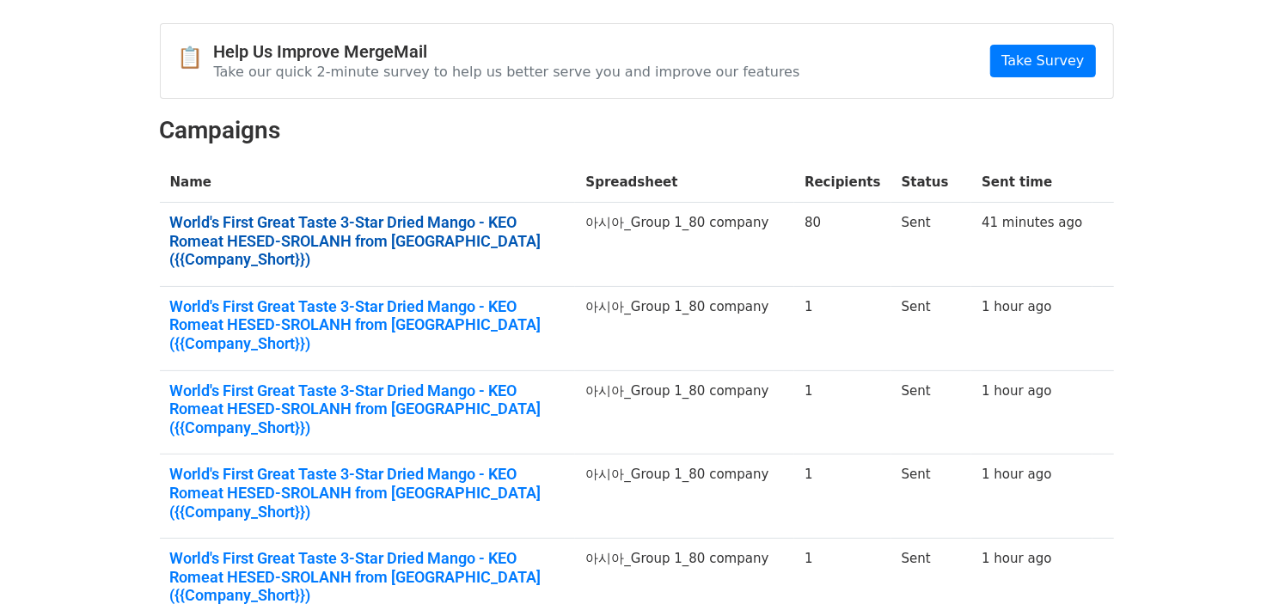
click at [536, 233] on link "World's First Great Taste 3-Star Dried Mango - KEO Romeat HESED-SROLANH from Ca…" at bounding box center [367, 241] width 395 height 56
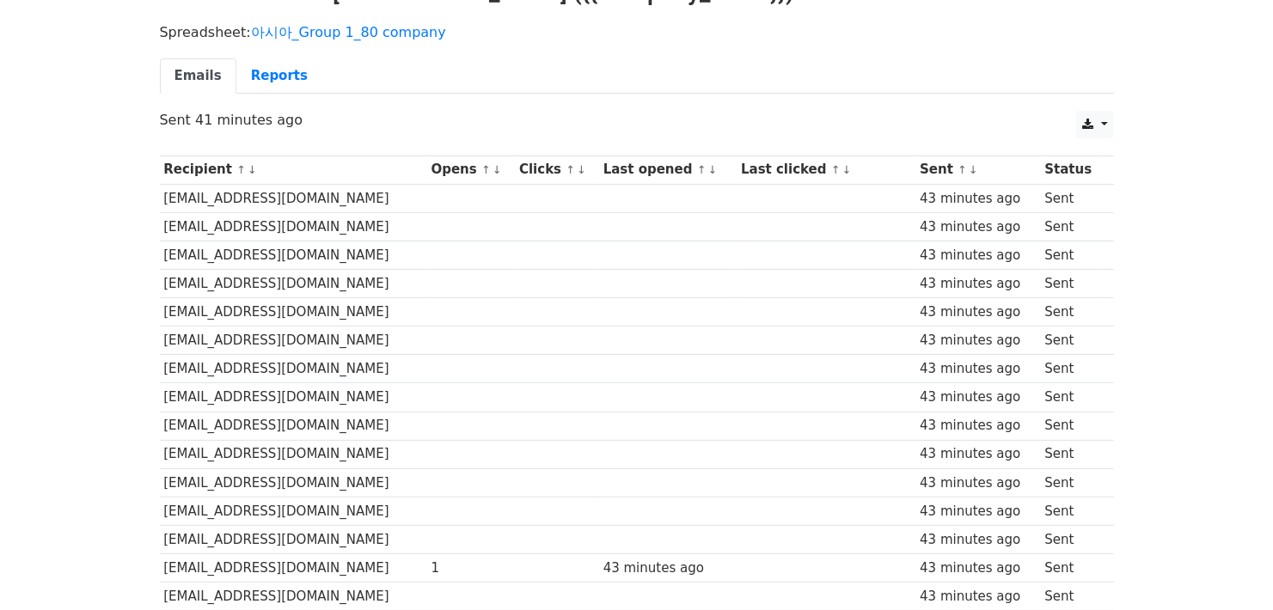
scroll to position [114, 0]
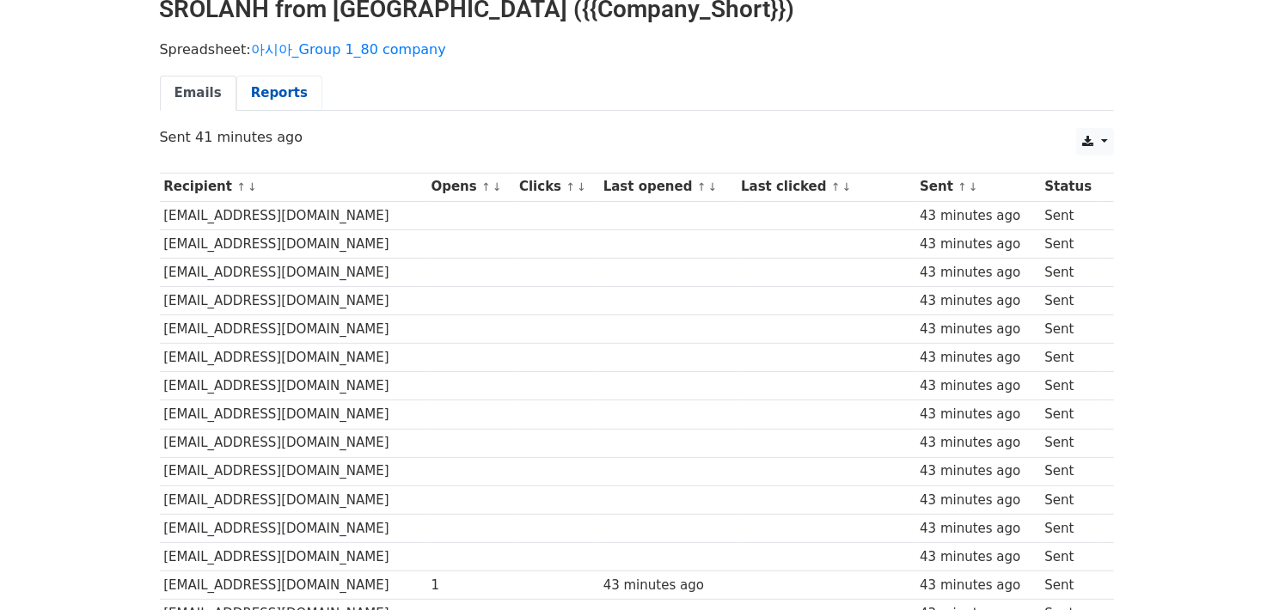
click at [266, 91] on link "Reports" at bounding box center [279, 93] width 86 height 35
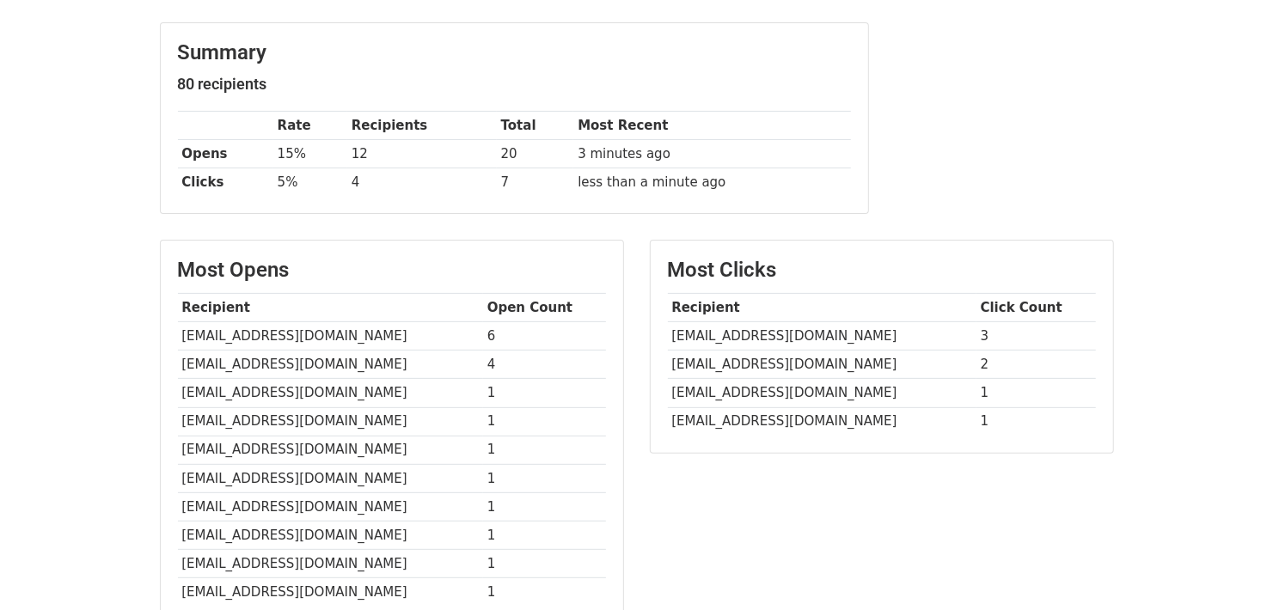
scroll to position [286, 0]
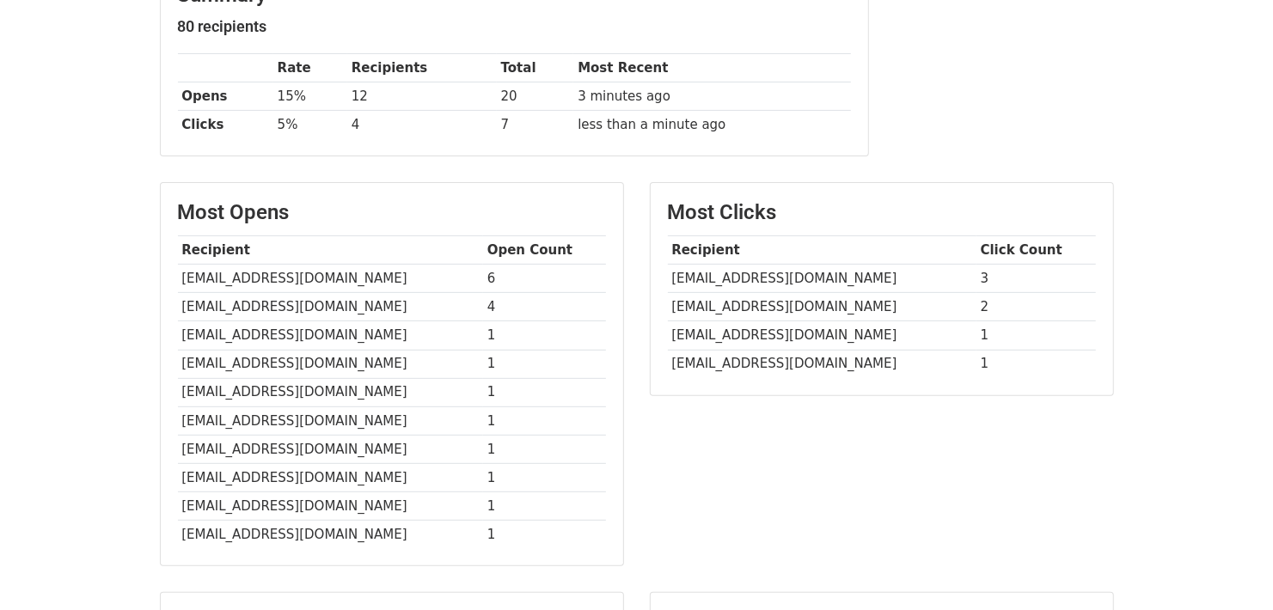
click at [701, 464] on div "Most Clicks Recipient Click Count [EMAIL_ADDRESS][DOMAIN_NAME] 3 [EMAIL_ADDRESS…" at bounding box center [882, 382] width 490 height 401
click at [707, 451] on div "Most Clicks Recipient Click Count [EMAIL_ADDRESS][DOMAIN_NAME] 3 [EMAIL_ADDRESS…" at bounding box center [882, 382] width 490 height 401
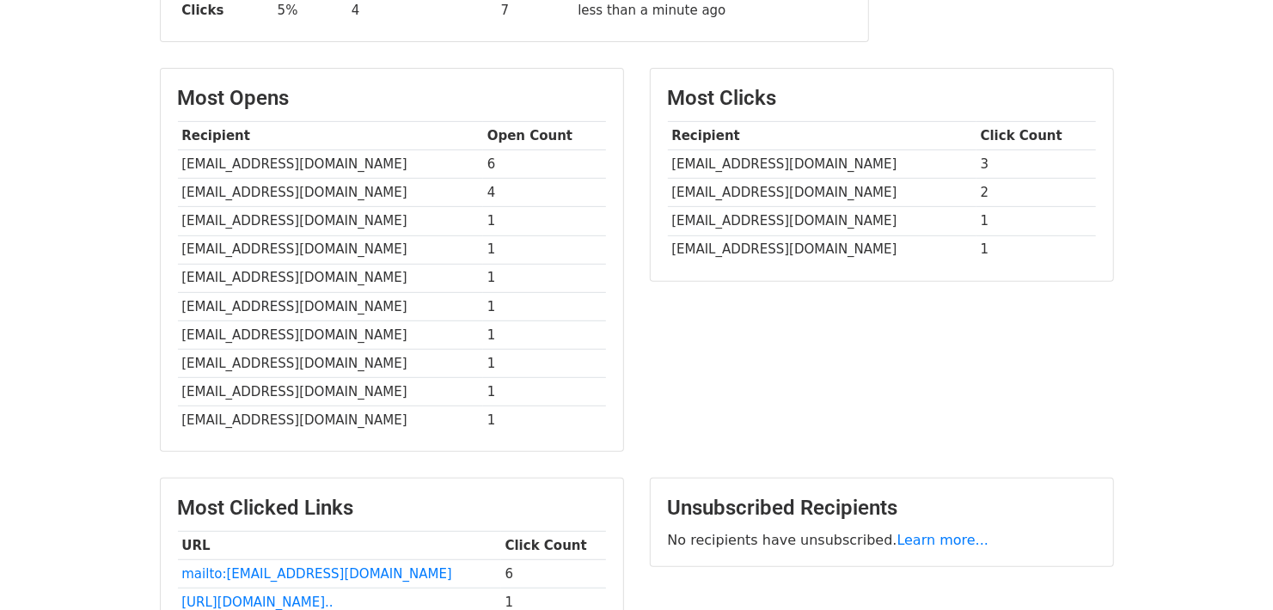
scroll to position [458, 0]
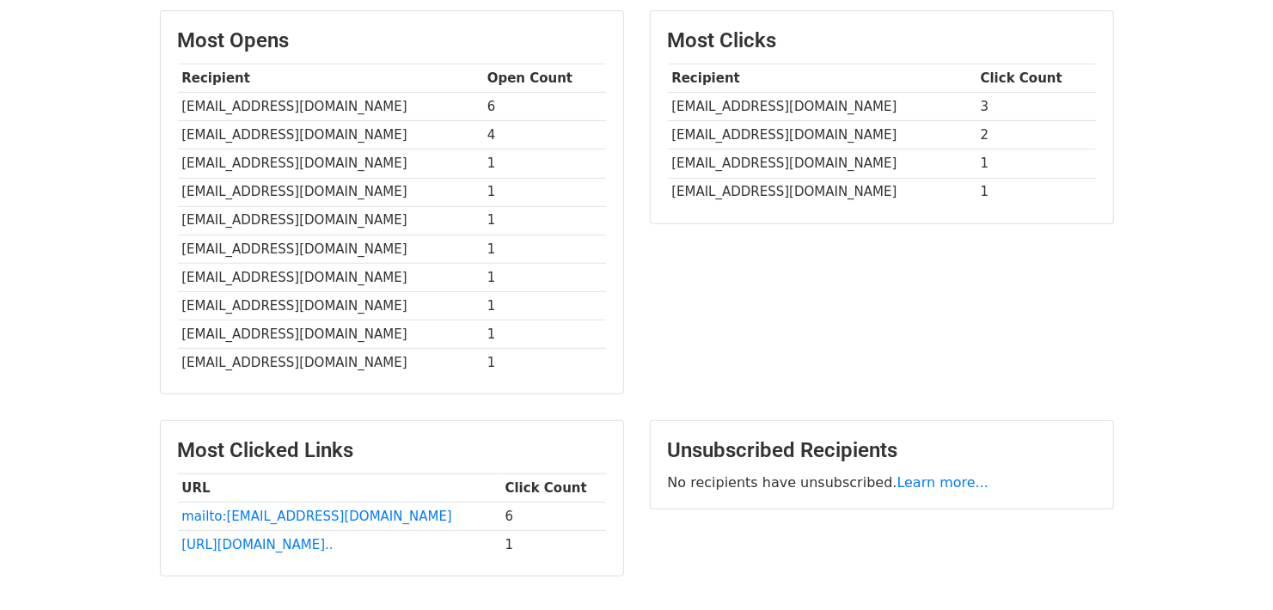
click at [501, 542] on td "1" at bounding box center [553, 545] width 105 height 28
click at [842, 398] on div "Most Clicks Recipient Click Count [EMAIL_ADDRESS][DOMAIN_NAME] 3 [EMAIL_ADDRESS…" at bounding box center [882, 210] width 490 height 401
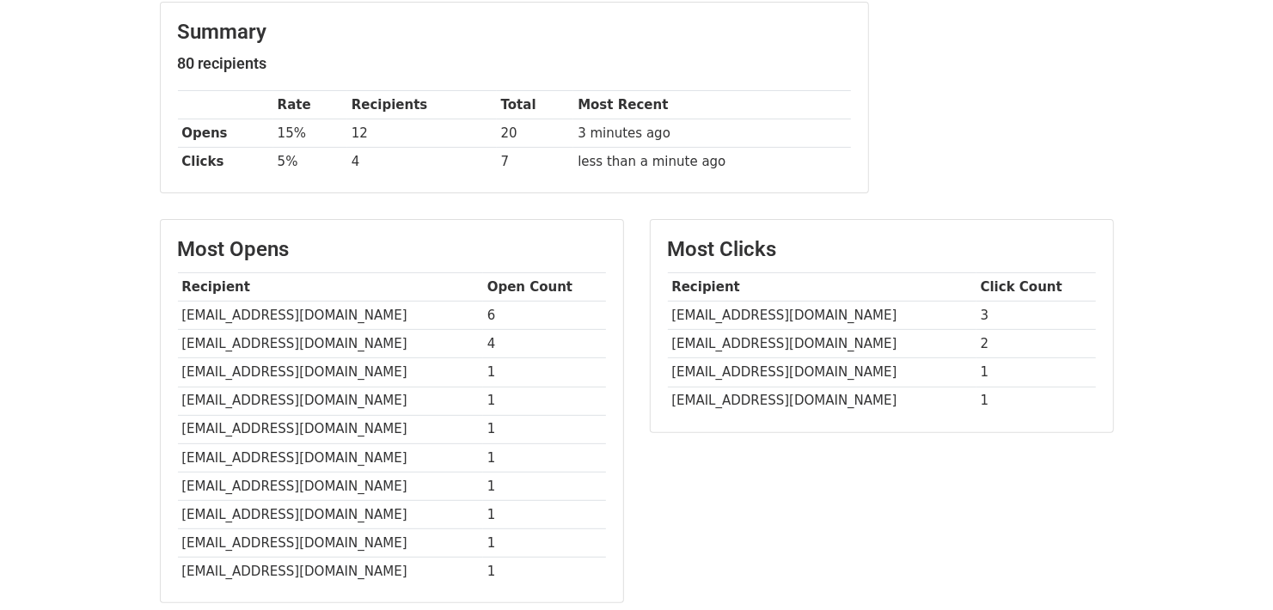
scroll to position [229, 0]
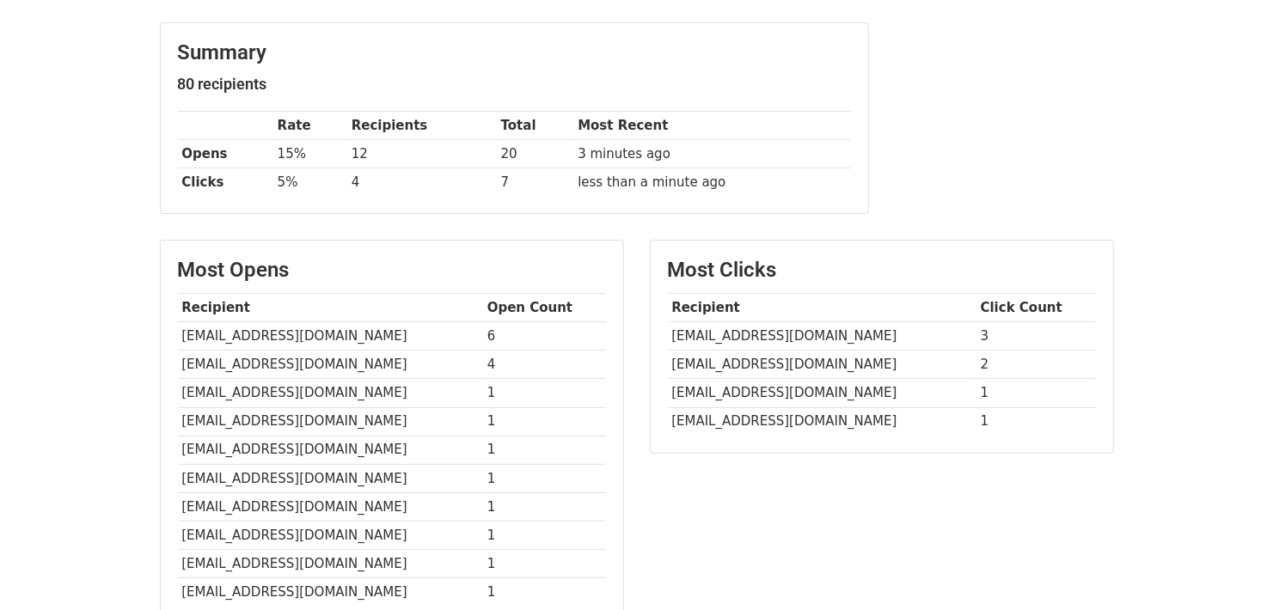
click at [1055, 155] on div "Summary 80 recipients Rate Recipients Total Most Recent Opens 15% 12 20 3 minut…" at bounding box center [637, 127] width 980 height 210
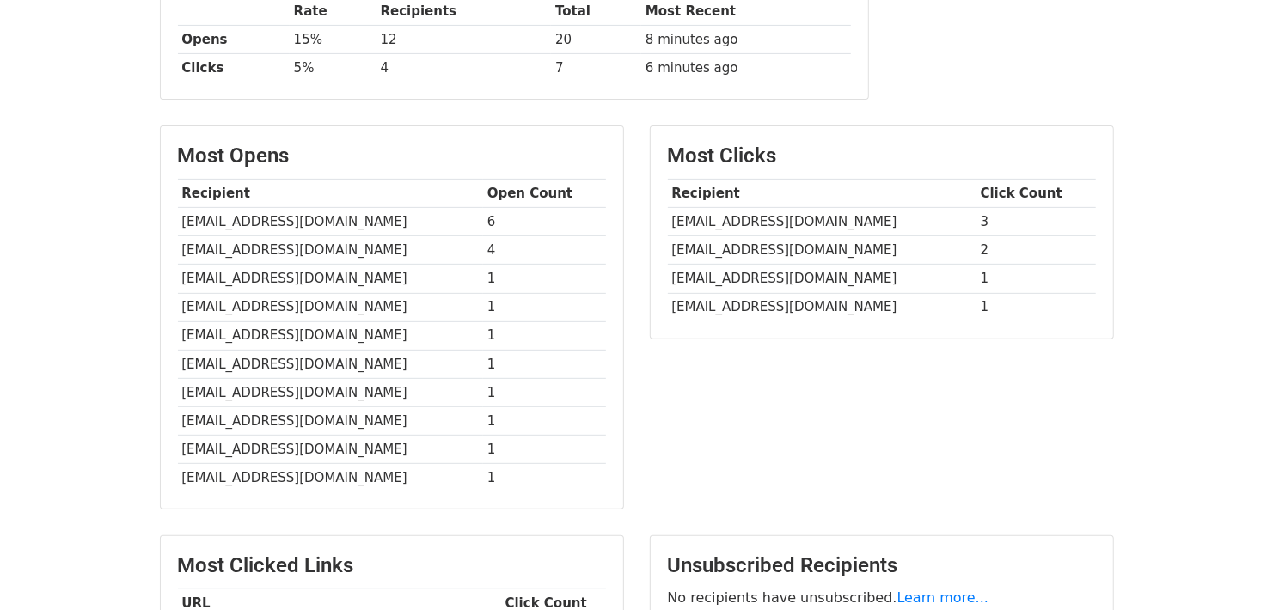
scroll to position [343, 0]
click at [753, 377] on div "Most Clicks Recipient Click Count [EMAIL_ADDRESS][DOMAIN_NAME] 3 [EMAIL_ADDRESS…" at bounding box center [882, 326] width 490 height 401
drag, startPoint x: 671, startPoint y: 247, endPoint x: 1020, endPoint y: 238, distance: 349.1
click at [1020, 238] on tr "suppliers@citysuper.com.hk 2" at bounding box center [882, 250] width 428 height 28
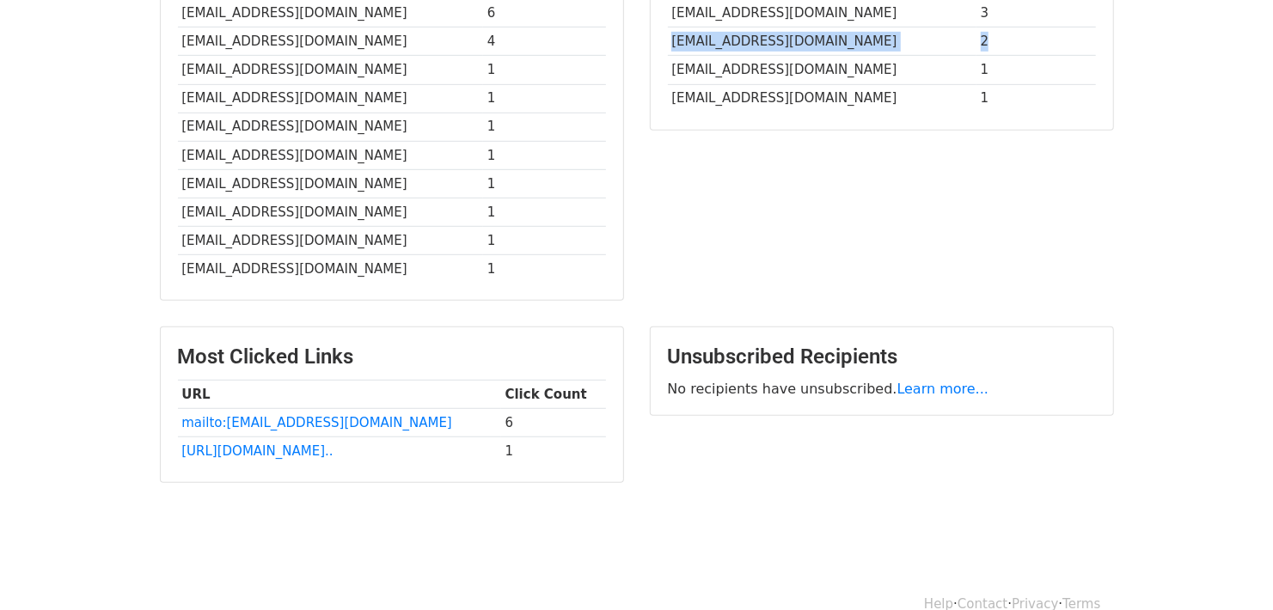
scroll to position [573, 0]
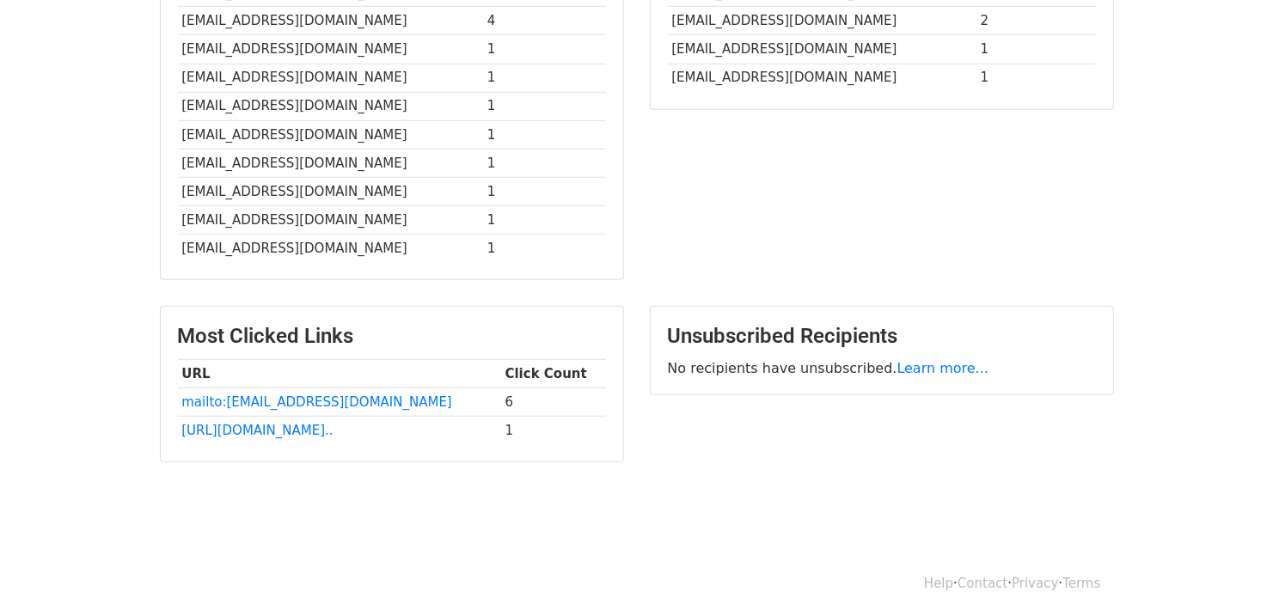
click at [1061, 244] on div "Most Clicks Recipient Click Count [EMAIL_ADDRESS][DOMAIN_NAME] 3 [EMAIL_ADDRESS…" at bounding box center [882, 96] width 490 height 401
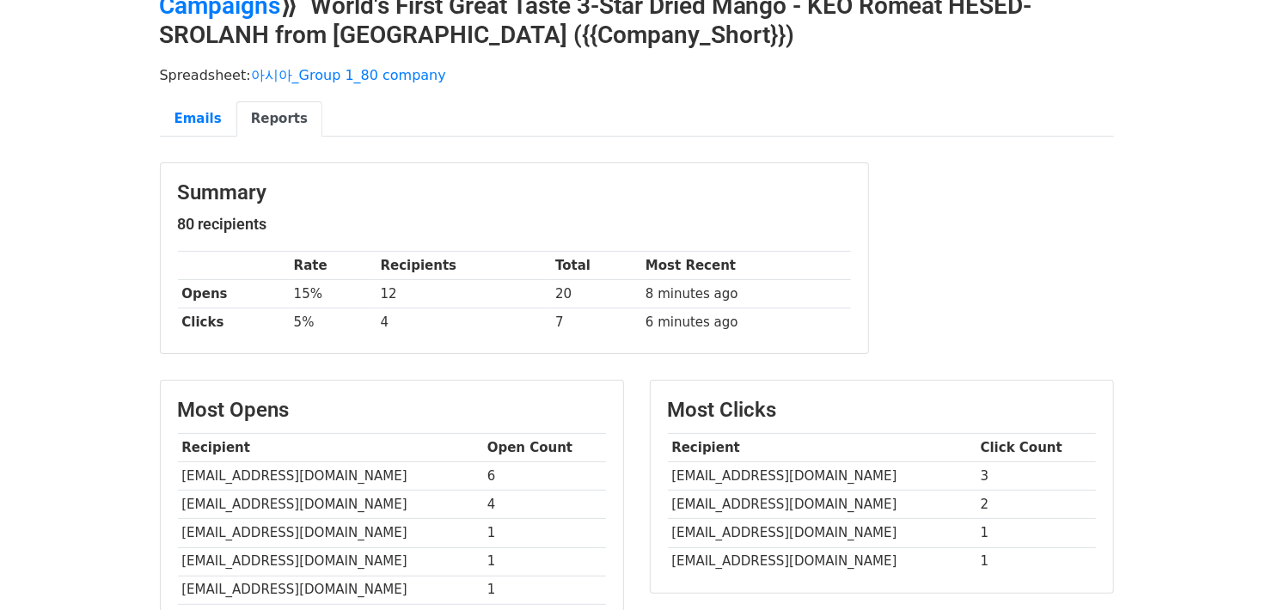
scroll to position [0, 0]
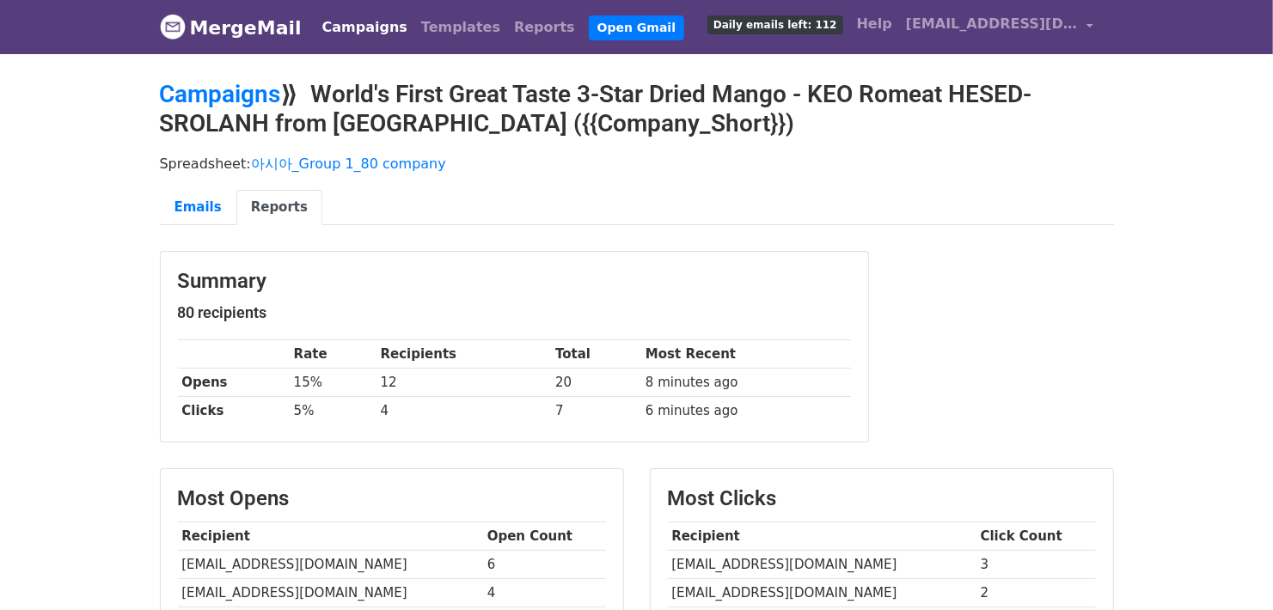
click at [901, 265] on div "Summary 80 recipients Rate Recipients Total Most Recent Opens 15% 12 20 8 minut…" at bounding box center [637, 356] width 980 height 210
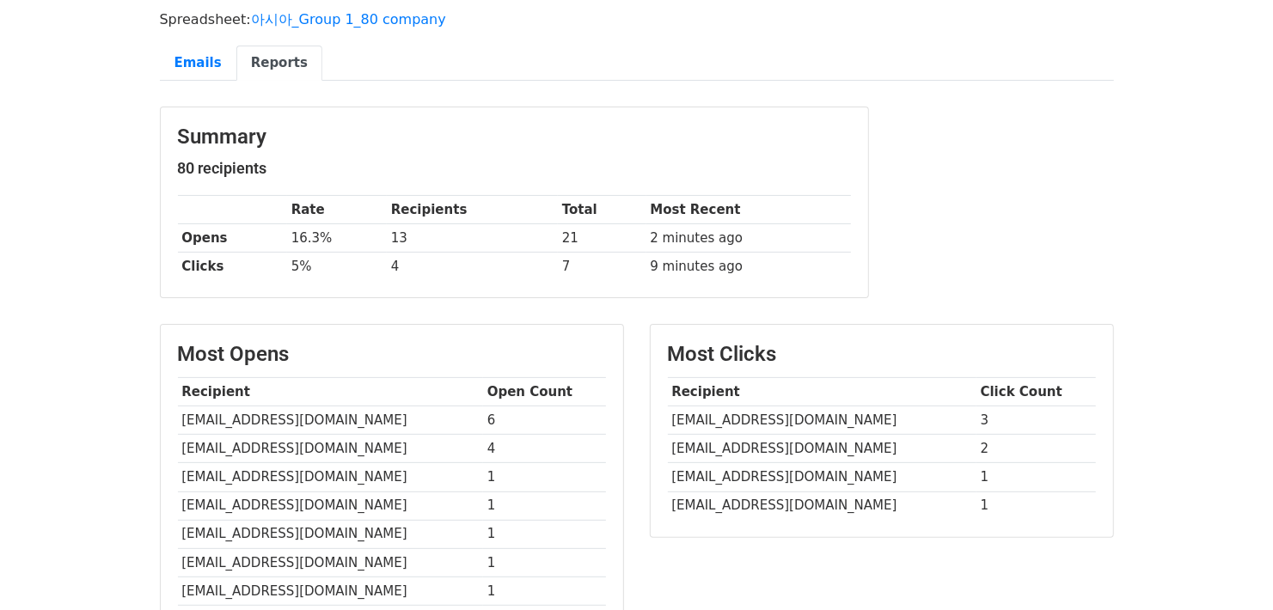
scroll to position [229, 0]
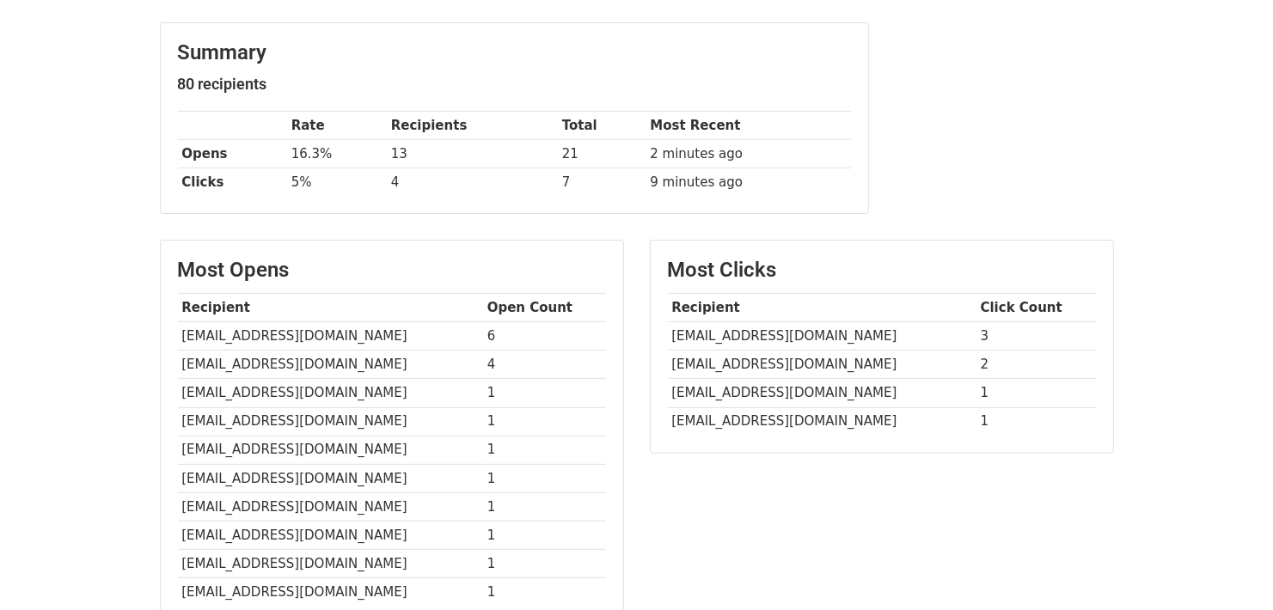
click at [800, 465] on div "Most Clicks Recipient Click Count [EMAIL_ADDRESS][DOMAIN_NAME] 3 [EMAIL_ADDRESS…" at bounding box center [882, 440] width 490 height 401
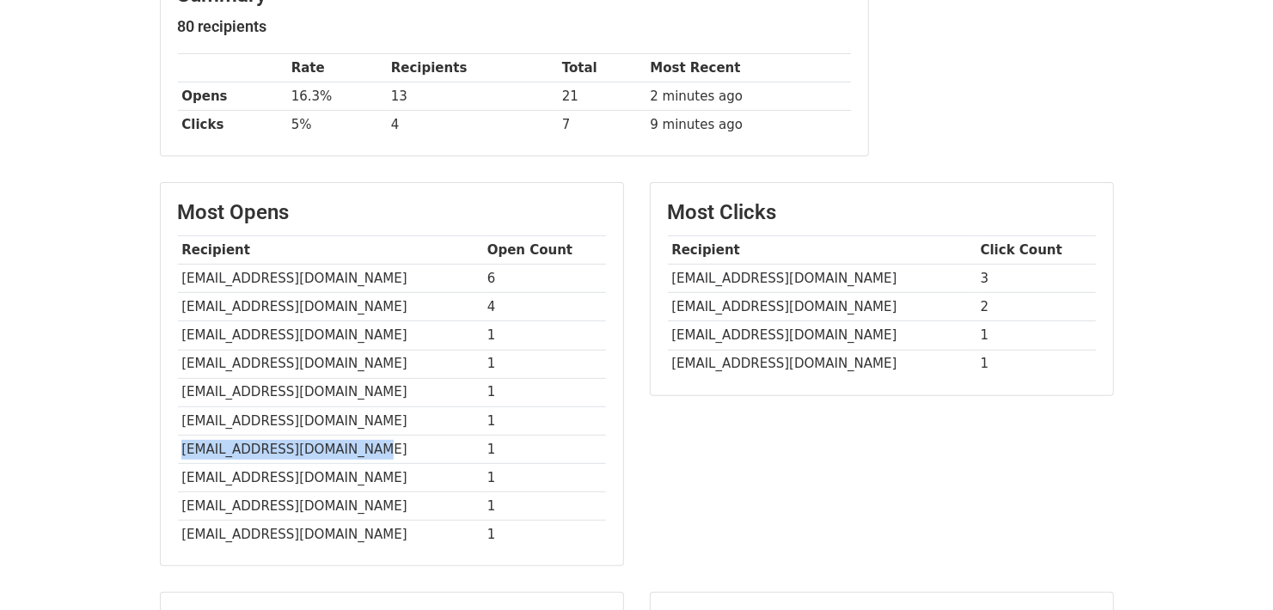
drag, startPoint x: 358, startPoint y: 446, endPoint x: 179, endPoint y: 444, distance: 179.7
click at [179, 444] on td "[EMAIL_ADDRESS][DOMAIN_NAME]" at bounding box center [330, 449] width 305 height 28
click at [175, 451] on div "Most Opens Recipient Open Count suppliers@tokyu-dept.co.jp 6 info@greencommon.c…" at bounding box center [392, 374] width 462 height 383
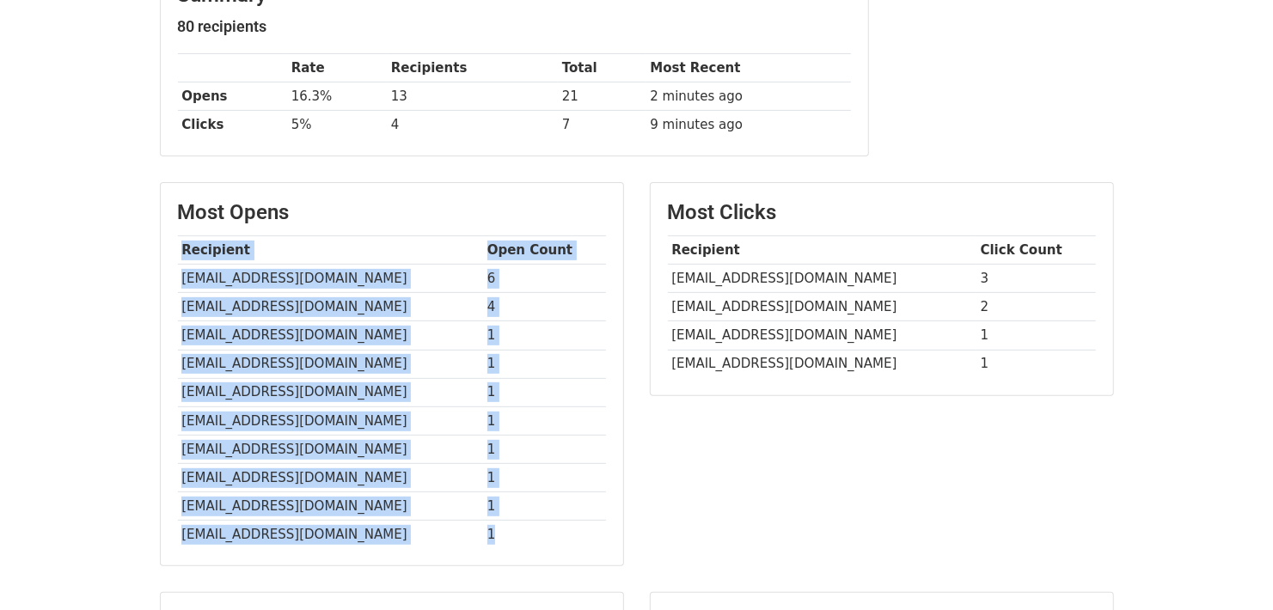
drag, startPoint x: 174, startPoint y: 447, endPoint x: 515, endPoint y: 532, distance: 351.7
click at [515, 532] on div "Most Opens Recipient Open Count suppliers@tokyu-dept.co.jp 6 info@greencommon.c…" at bounding box center [392, 374] width 462 height 383
click at [515, 532] on td "1" at bounding box center [544, 535] width 123 height 28
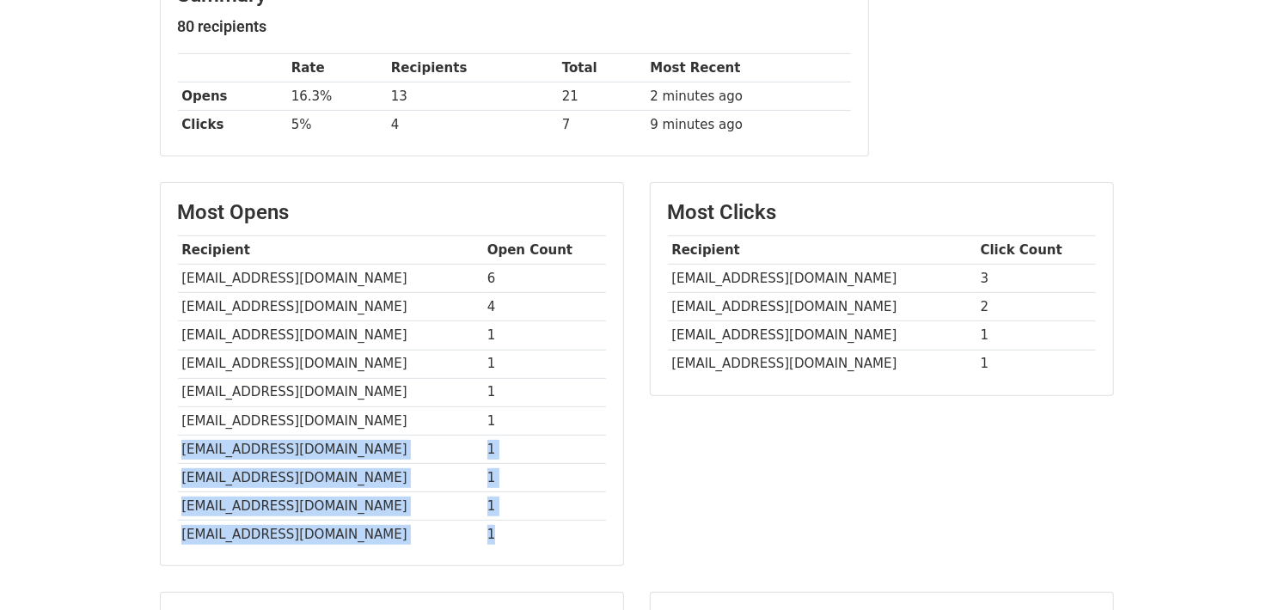
drag, startPoint x: 520, startPoint y: 535, endPoint x: 184, endPoint y: 449, distance: 346.9
click at [184, 449] on tbody "Recipient Open Count [EMAIL_ADDRESS][DOMAIN_NAME] 6 [EMAIL_ADDRESS][DOMAIN_NAME…" at bounding box center [392, 392] width 428 height 313
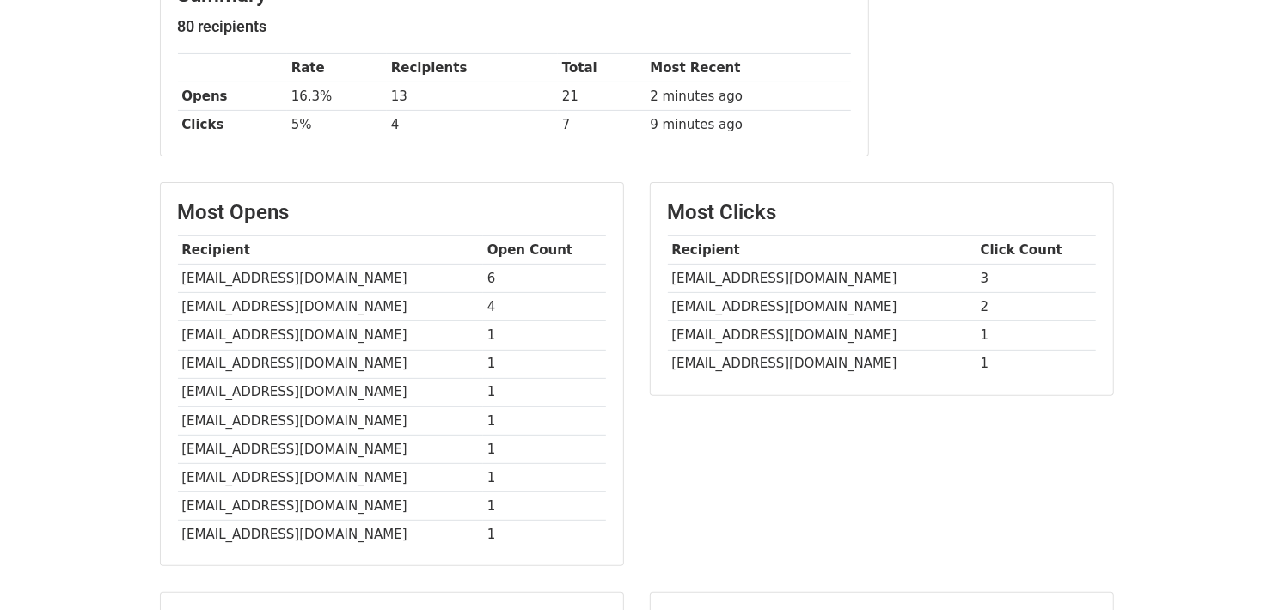
click at [774, 440] on div "Most Clicks Recipient Click Count [EMAIL_ADDRESS][DOMAIN_NAME] 3 [EMAIL_ADDRESS…" at bounding box center [882, 382] width 490 height 401
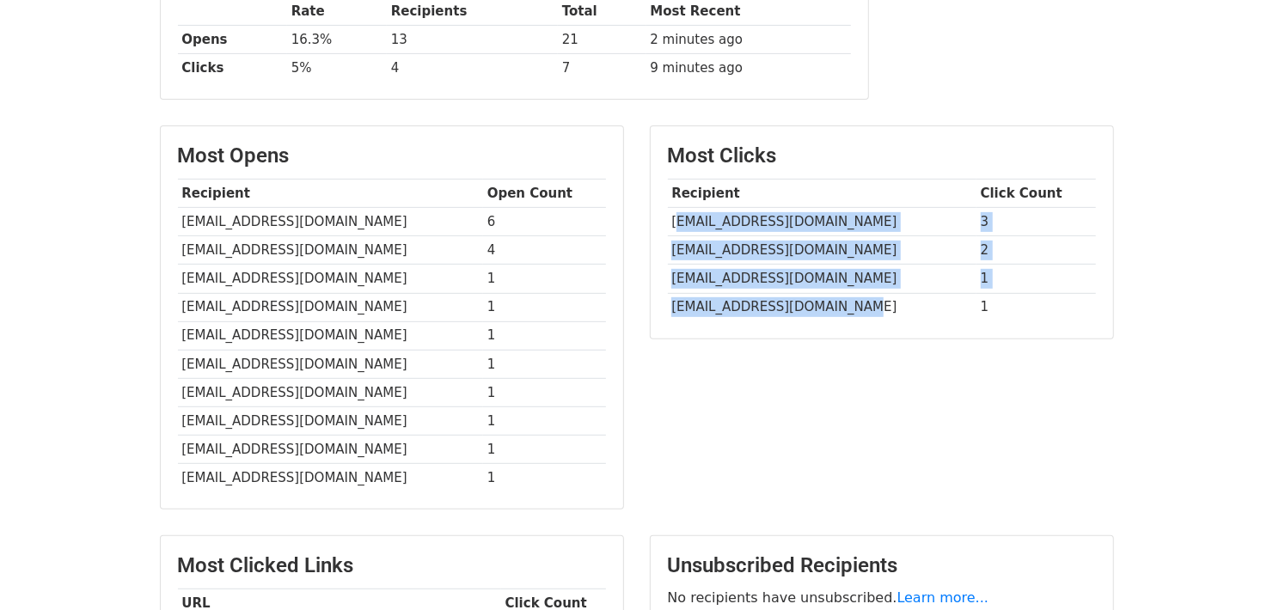
drag, startPoint x: 866, startPoint y: 311, endPoint x: 678, endPoint y: 219, distance: 208.8
click at [678, 219] on tbody "Recipient Click Count [EMAIL_ADDRESS][DOMAIN_NAME] 3 [EMAIL_ADDRESS][DOMAIN_NAM…" at bounding box center [882, 251] width 428 height 142
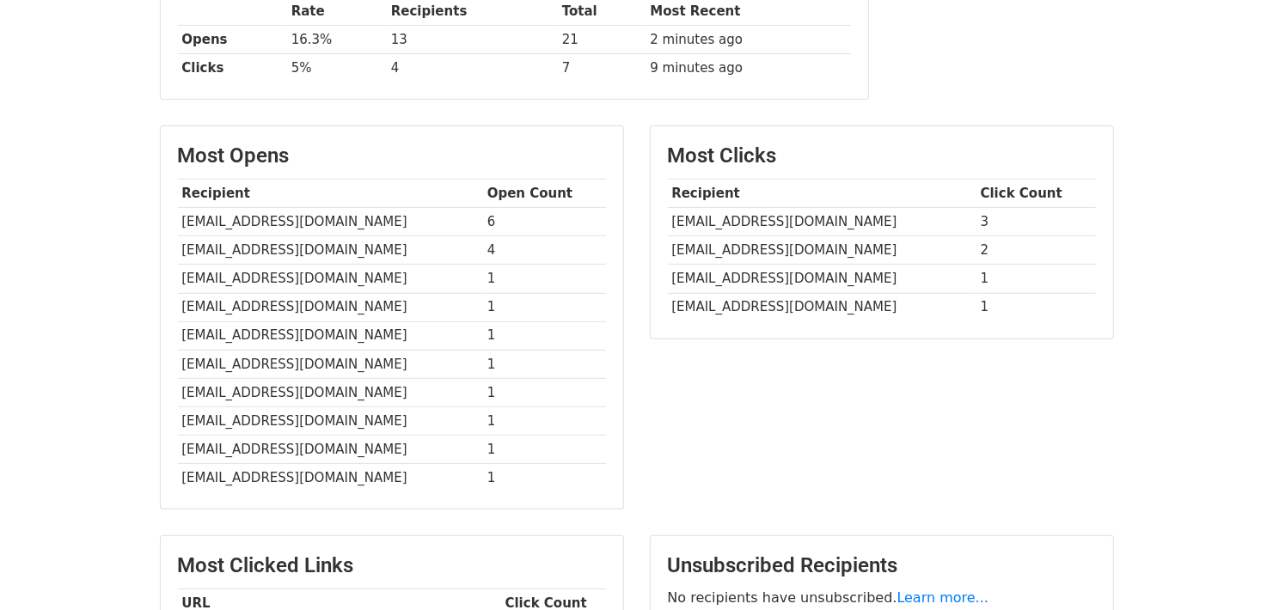
click at [737, 383] on div "Most Clicks Recipient Click Count [EMAIL_ADDRESS][DOMAIN_NAME] 3 [EMAIL_ADDRESS…" at bounding box center [882, 326] width 490 height 401
click at [851, 250] on td "[EMAIL_ADDRESS][DOMAIN_NAME]" at bounding box center [822, 250] width 309 height 28
click at [864, 247] on td "[EMAIL_ADDRESS][DOMAIN_NAME]" at bounding box center [822, 250] width 309 height 28
click at [885, 354] on div "Most Clicks Recipient Click Count [EMAIL_ADDRESS][DOMAIN_NAME] 3 [EMAIL_ADDRESS…" at bounding box center [882, 326] width 490 height 401
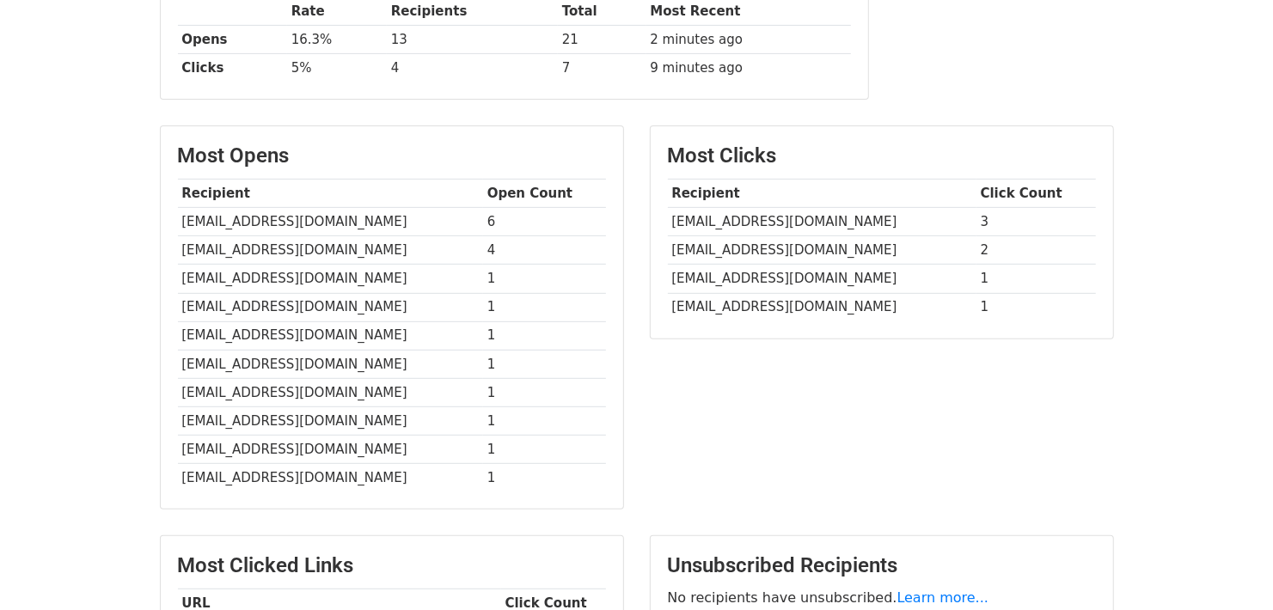
click at [888, 385] on div "Most Clicks Recipient Click Count [EMAIL_ADDRESS][DOMAIN_NAME] 3 [EMAIL_ADDRESS…" at bounding box center [882, 326] width 490 height 401
drag, startPoint x: 892, startPoint y: 402, endPoint x: 927, endPoint y: 391, distance: 36.2
click at [893, 402] on div "Most Clicks Recipient Click Count [EMAIL_ADDRESS][DOMAIN_NAME] 3 [EMAIL_ADDRESS…" at bounding box center [882, 326] width 490 height 401
click at [928, 389] on div "Most Clicks Recipient Click Count [EMAIL_ADDRESS][DOMAIN_NAME] 3 [EMAIL_ADDRESS…" at bounding box center [882, 326] width 490 height 401
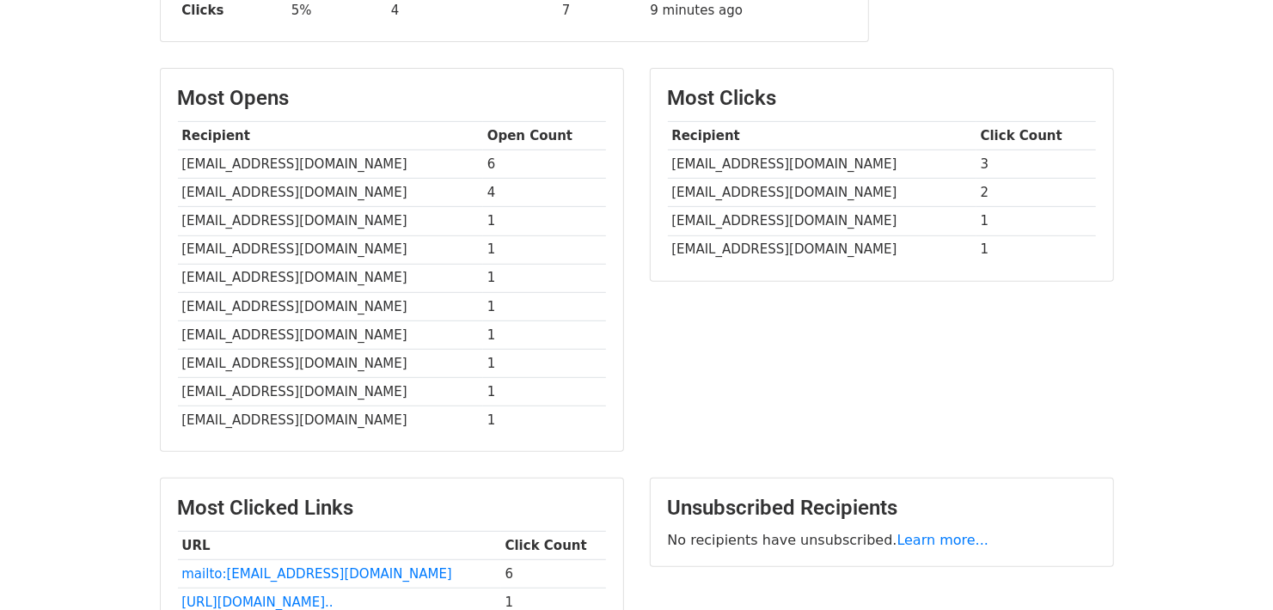
click at [1044, 338] on div "Most Clicks Recipient Click Count [EMAIL_ADDRESS][DOMAIN_NAME] 3 [EMAIL_ADDRESS…" at bounding box center [882, 268] width 490 height 401
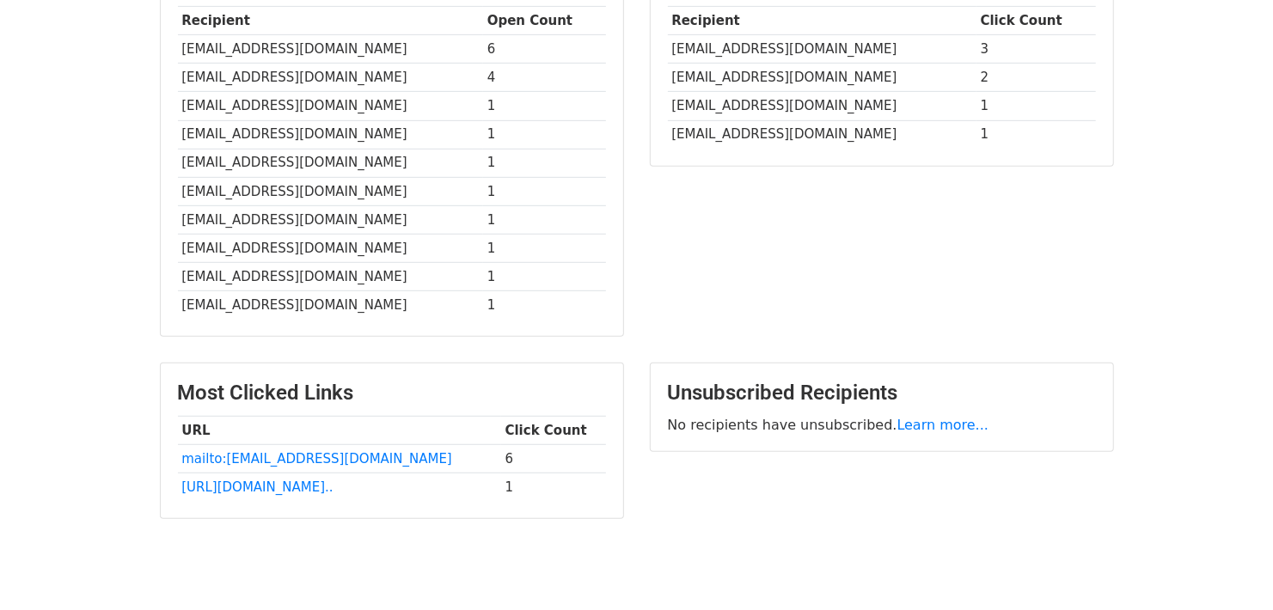
click at [1046, 306] on div "Most Clicks Recipient Click Count [EMAIL_ADDRESS][DOMAIN_NAME] 3 [EMAIL_ADDRESS…" at bounding box center [882, 153] width 490 height 401
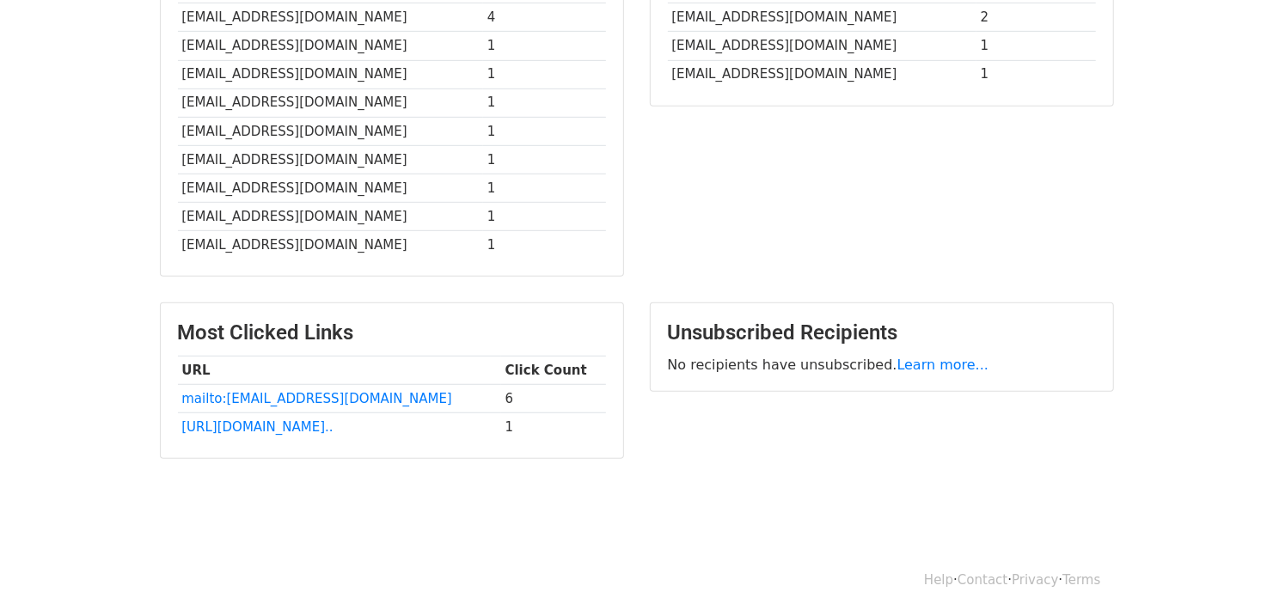
scroll to position [578, 0]
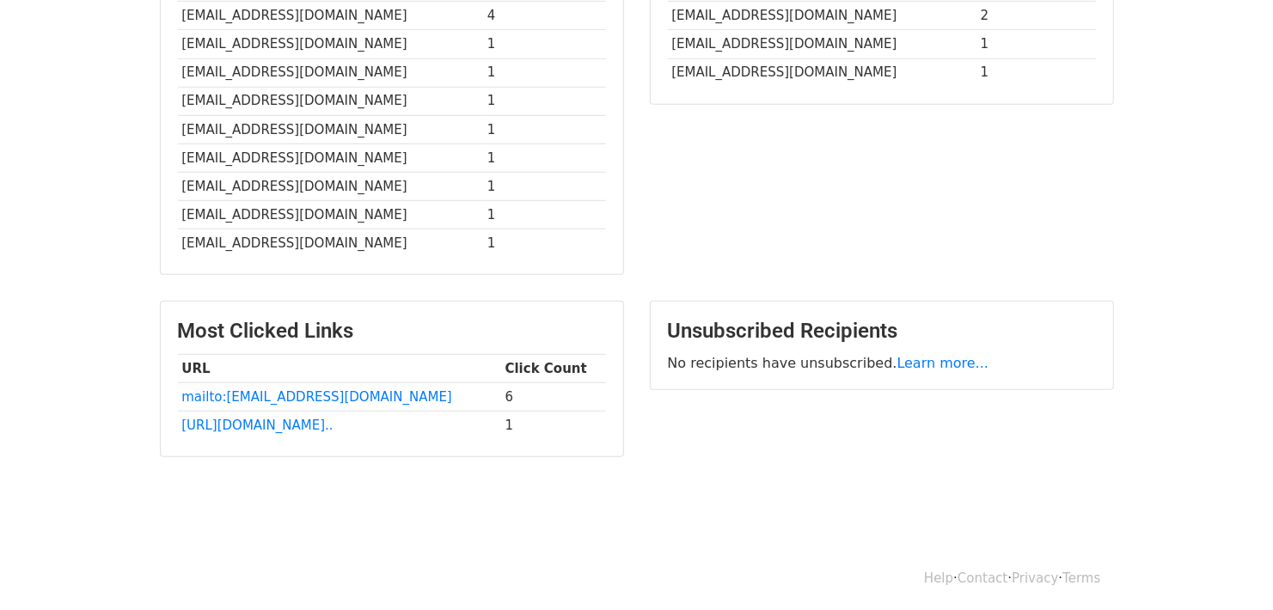
drag, startPoint x: 900, startPoint y: 455, endPoint x: 628, endPoint y: 441, distance: 272.0
click at [896, 453] on div "Unsubscribed Recipients No recipients have unsubscribed. Learn more..." at bounding box center [882, 388] width 490 height 174
click at [750, 437] on div "Unsubscribed Recipients No recipients have unsubscribed. Learn more..." at bounding box center [882, 388] width 490 height 174
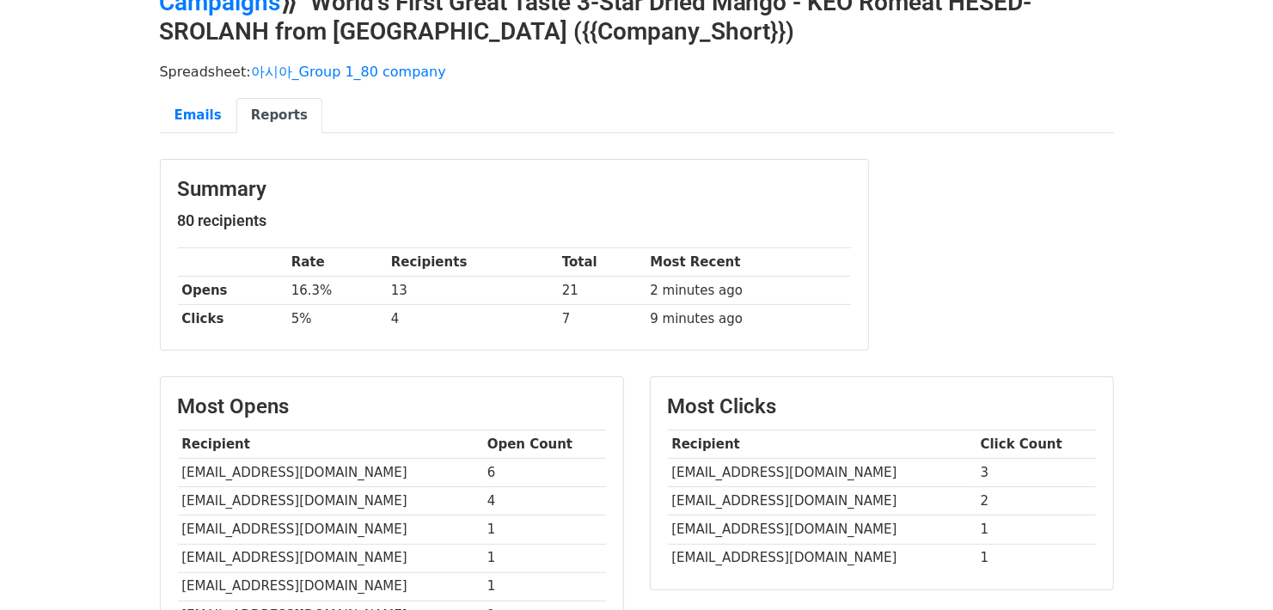
scroll to position [0, 0]
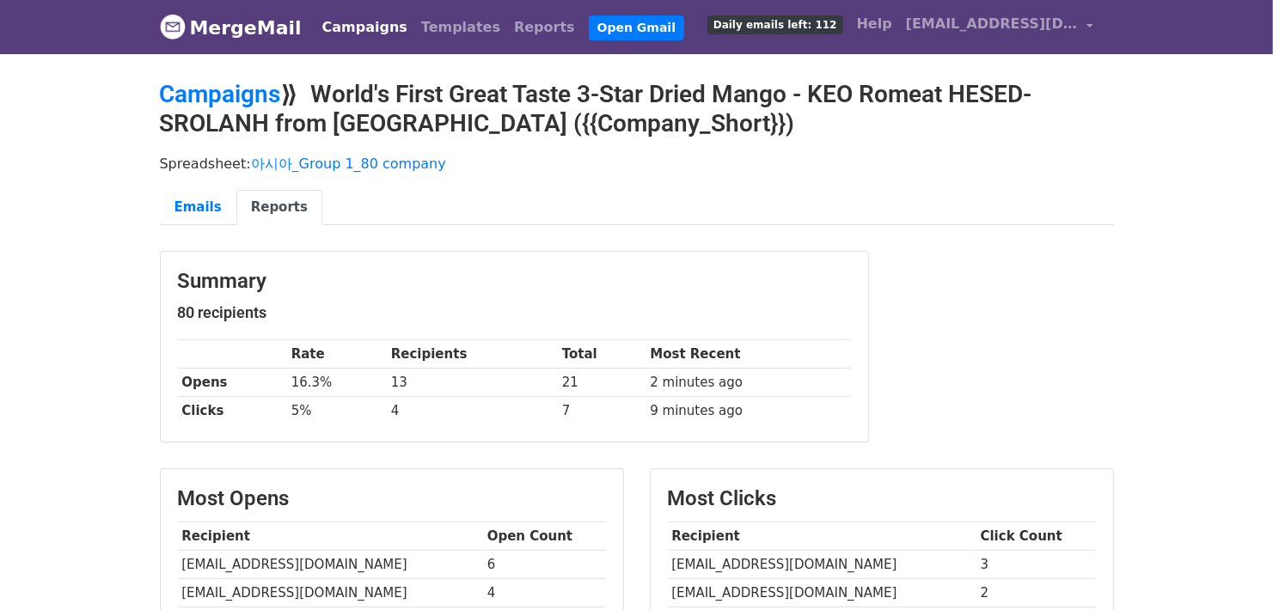
click at [943, 288] on div "Summary 80 recipients Rate Recipients Total Most Recent Opens 16.3% 13 21 2 min…" at bounding box center [637, 356] width 980 height 210
click at [928, 342] on div "Summary 80 recipients Rate Recipients Total Most Recent Opens 16.3% 13 21 2 min…" at bounding box center [637, 356] width 980 height 210
click at [902, 369] on div "Summary 80 recipients Rate Recipients Total Most Recent Opens 16.3% 13 21 2 min…" at bounding box center [637, 356] width 980 height 210
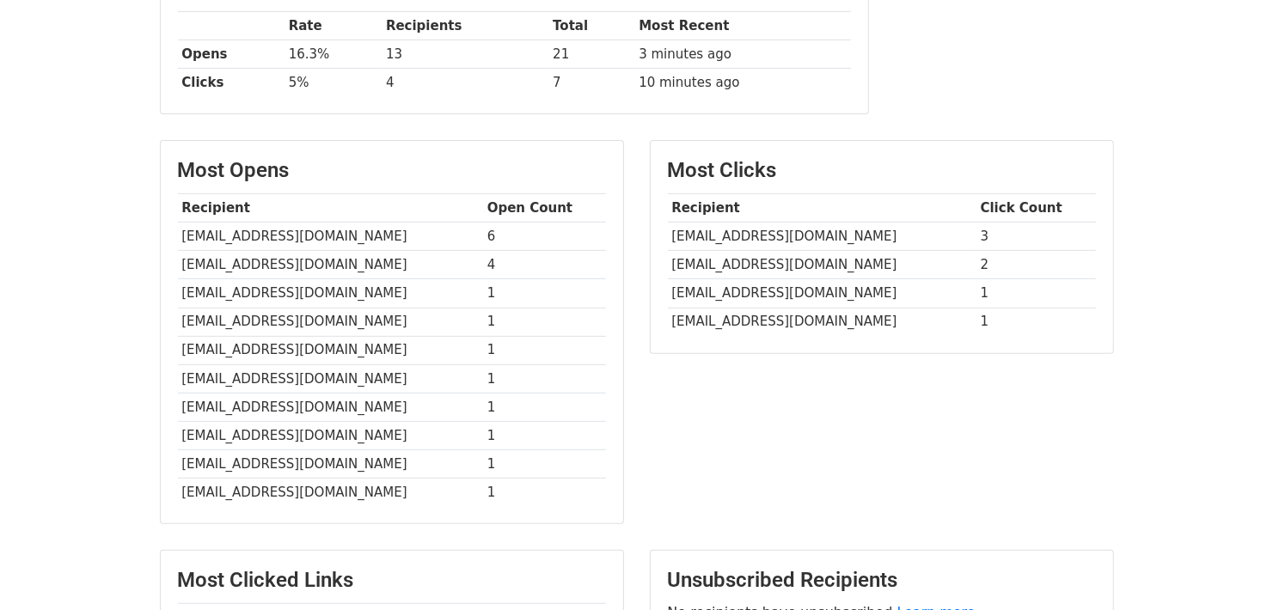
scroll to position [343, 0]
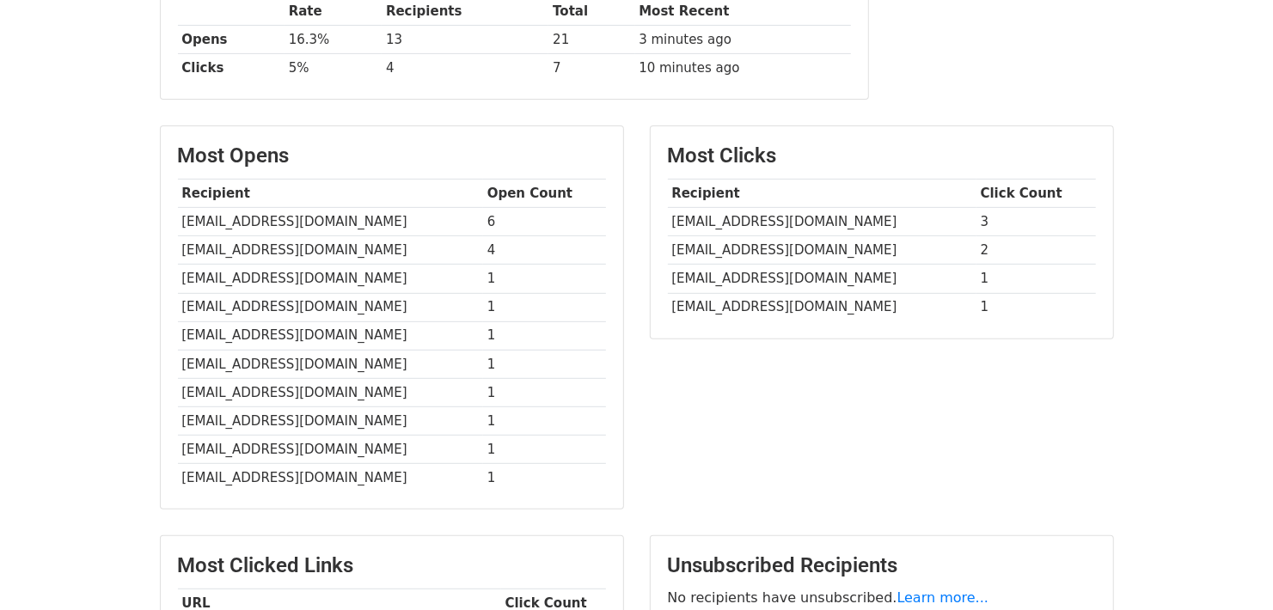
click at [640, 399] on div "Most Clicks Recipient Click Count [EMAIL_ADDRESS][DOMAIN_NAME] 3 [EMAIL_ADDRESS…" at bounding box center [882, 326] width 490 height 401
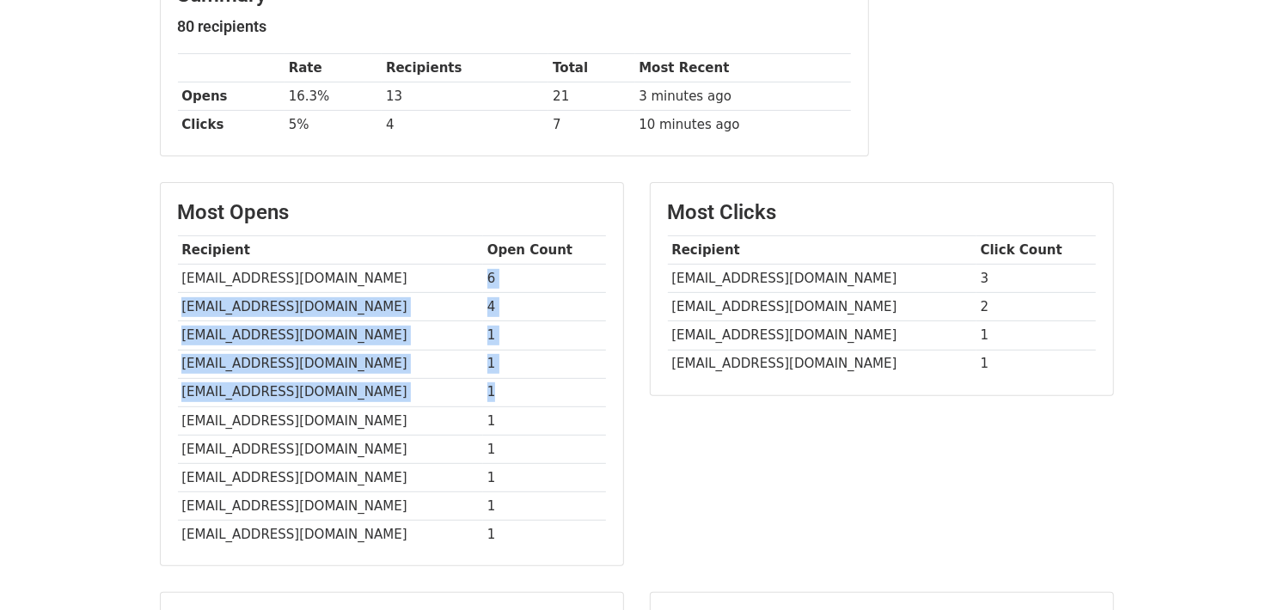
drag, startPoint x: 476, startPoint y: 277, endPoint x: 499, endPoint y: 390, distance: 115.8
click at [499, 390] on tbody "Recipient Open Count [EMAIL_ADDRESS][DOMAIN_NAME] 6 [EMAIL_ADDRESS][DOMAIN_NAME…" at bounding box center [392, 392] width 428 height 313
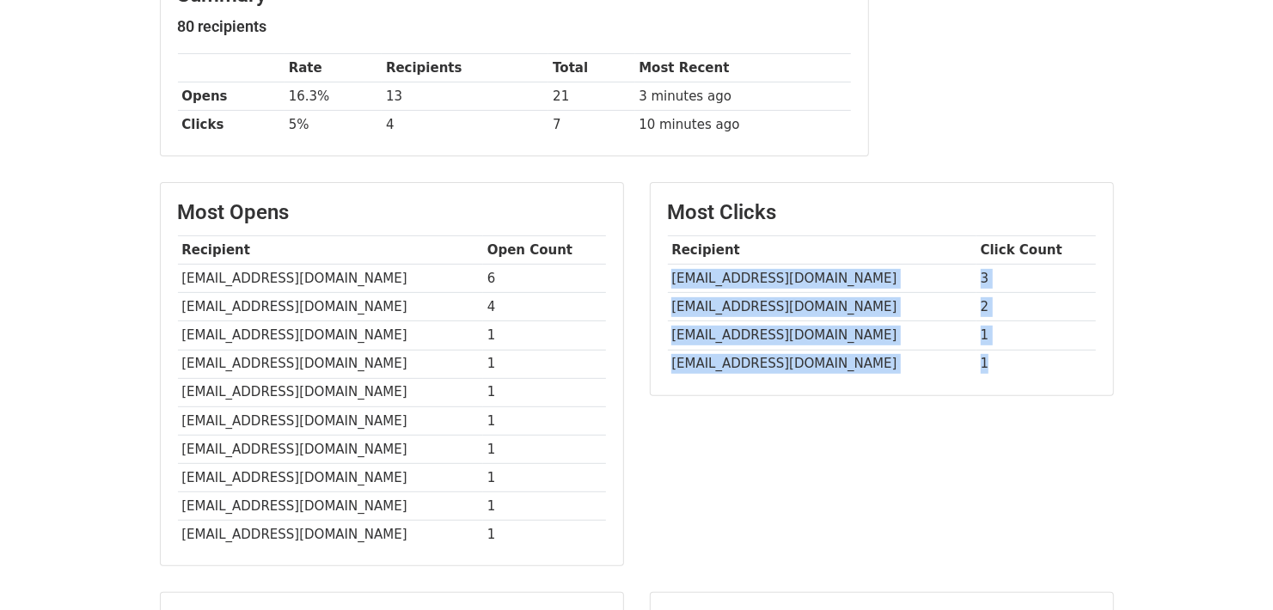
drag, startPoint x: 1026, startPoint y: 370, endPoint x: 669, endPoint y: 272, distance: 370.8
click at [669, 272] on tbody "Recipient Click Count [EMAIL_ADDRESS][DOMAIN_NAME] 3 [EMAIL_ADDRESS][DOMAIN_NAM…" at bounding box center [882, 307] width 428 height 142
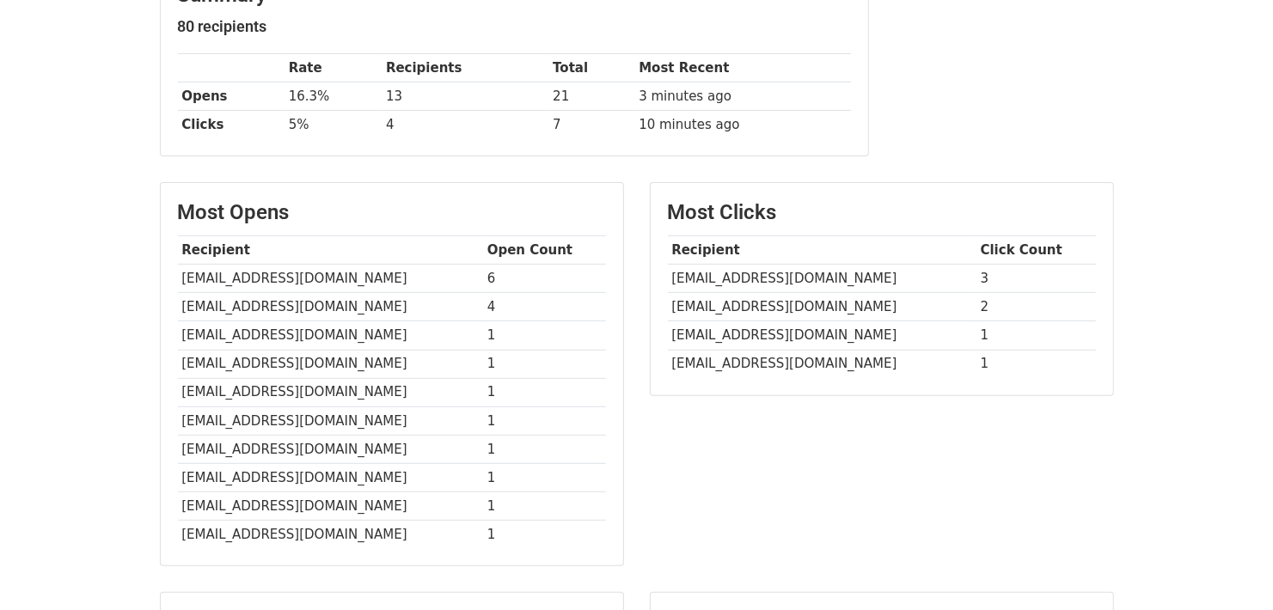
click at [815, 465] on div "Most Clicks Recipient Click Count [EMAIL_ADDRESS][DOMAIN_NAME] 3 [EMAIL_ADDRESS…" at bounding box center [882, 382] width 490 height 401
click at [972, 442] on div "Most Clicks Recipient Click Count [EMAIL_ADDRESS][DOMAIN_NAME] 3 [EMAIL_ADDRESS…" at bounding box center [882, 382] width 490 height 401
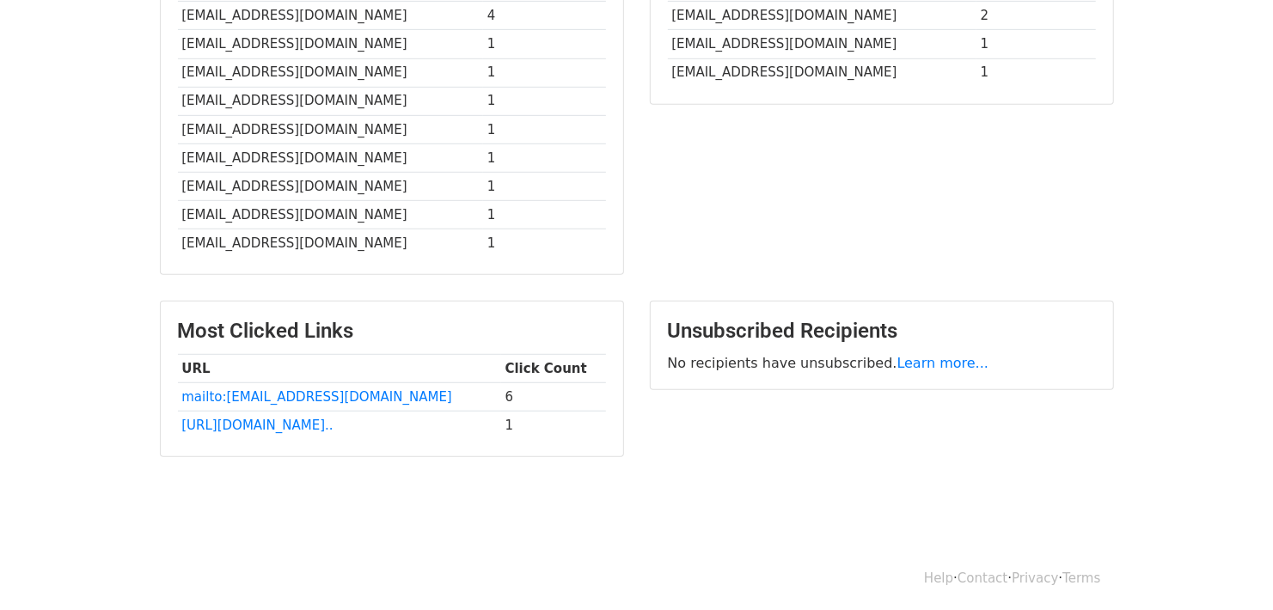
click at [800, 457] on div "Unsubscribed Recipients No recipients have unsubscribed. Learn more..." at bounding box center [882, 388] width 490 height 174
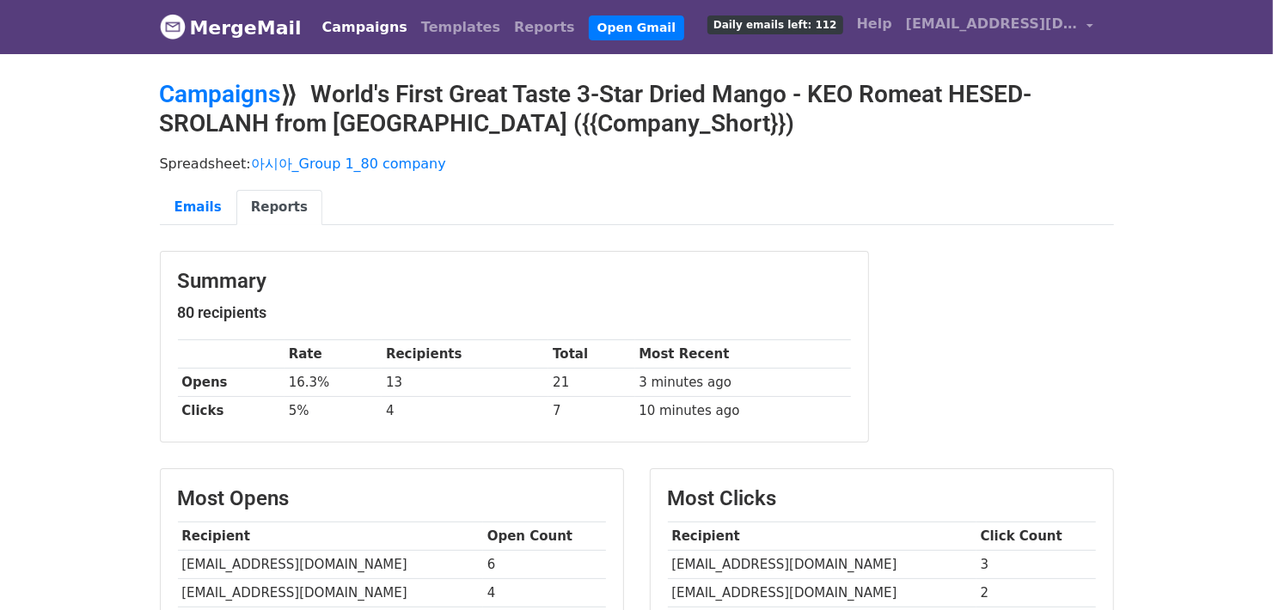
scroll to position [0, 0]
click at [847, 170] on p "Spreadsheet: 아시아_Group 1_80 company" at bounding box center [637, 164] width 954 height 18
